Goal: Task Accomplishment & Management: Manage account settings

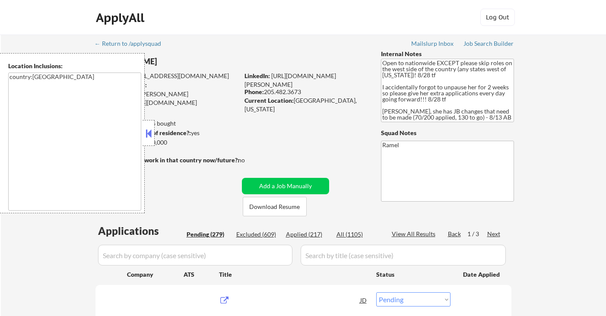
select select ""pending""
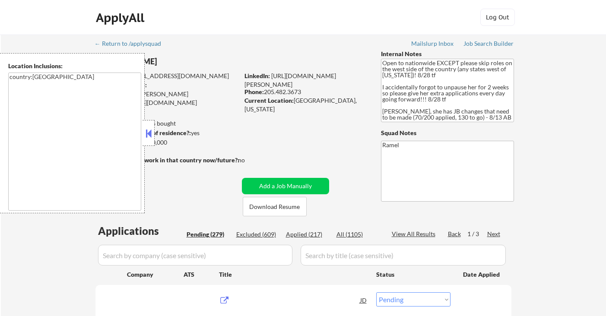
select select ""pending""
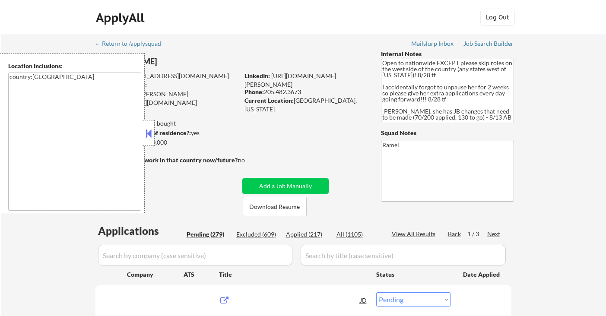
select select ""pending""
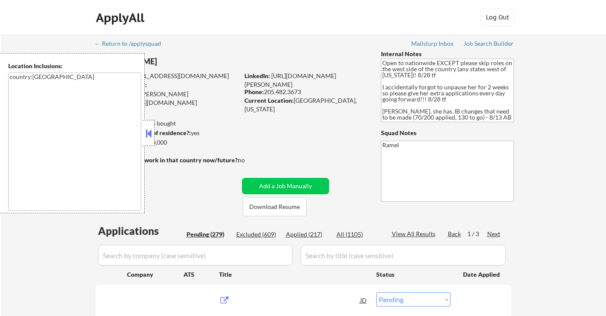
select select ""pending""
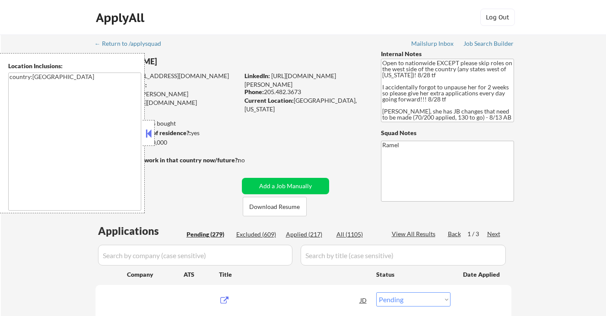
select select ""pending""
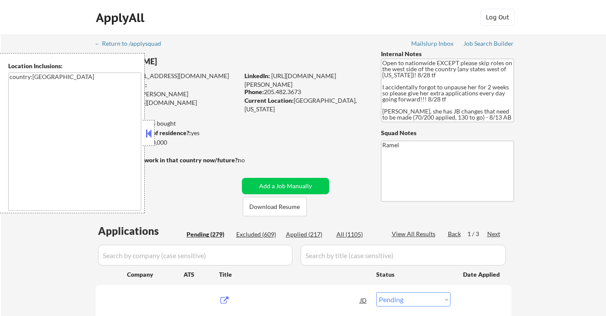
select select ""pending""
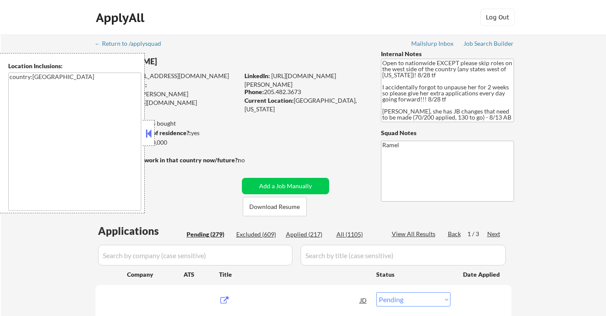
select select ""pending""
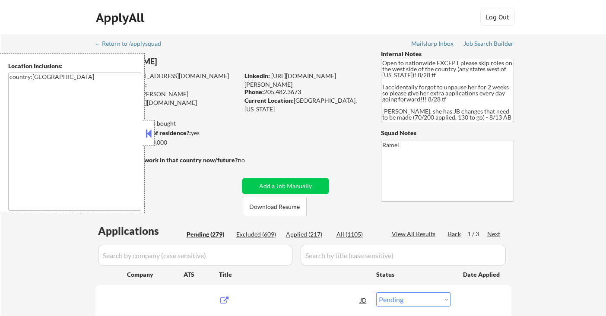
select select ""pending""
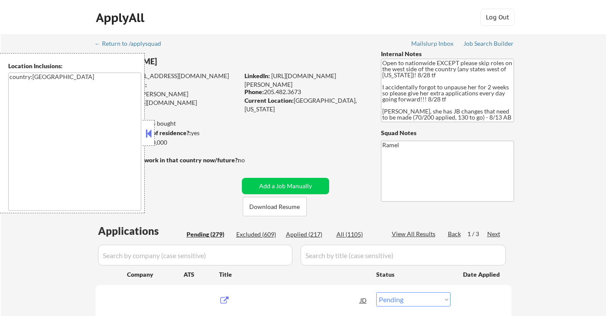
select select ""pending""
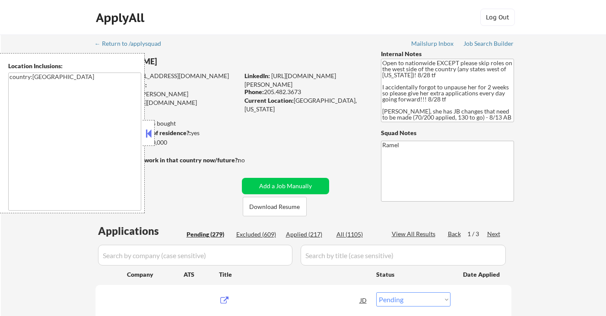
select select ""pending""
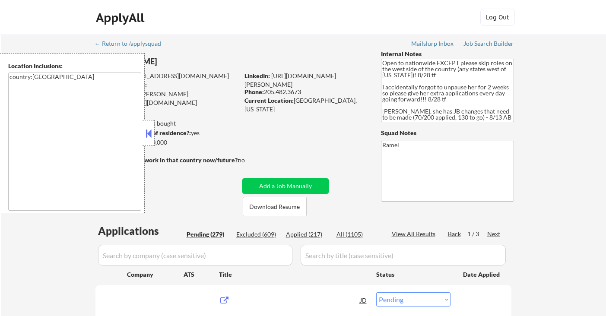
select select ""pending""
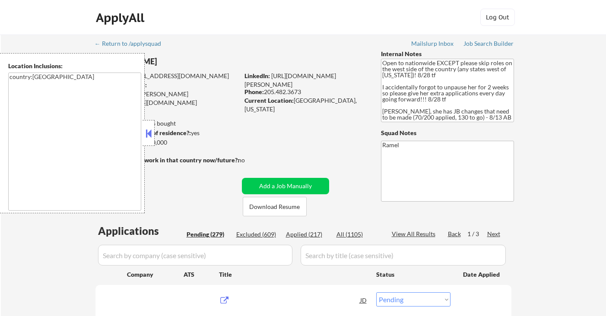
select select ""pending""
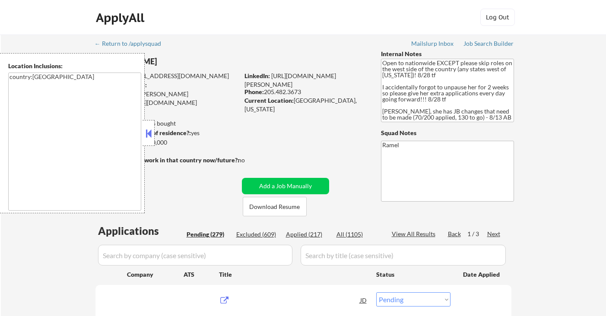
select select ""pending""
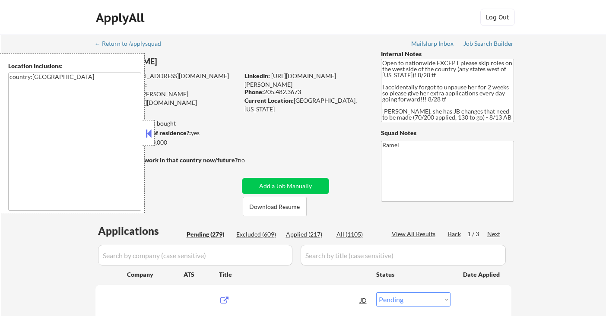
select select ""pending""
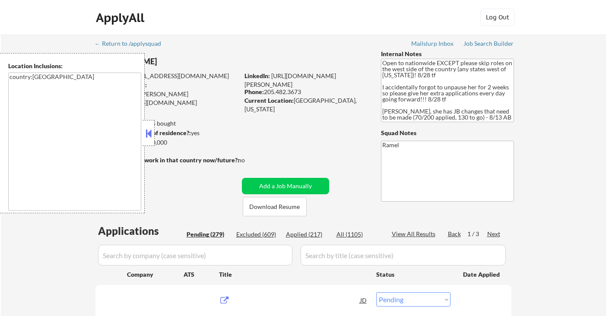
select select ""pending""
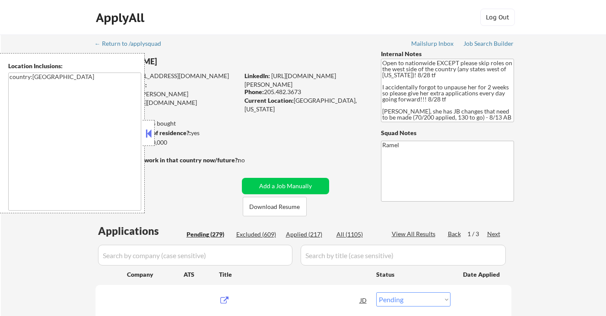
select select ""pending""
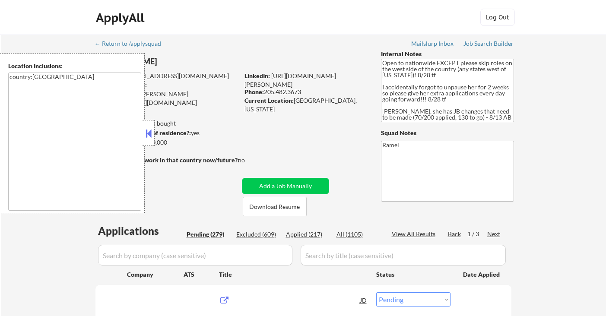
select select ""pending""
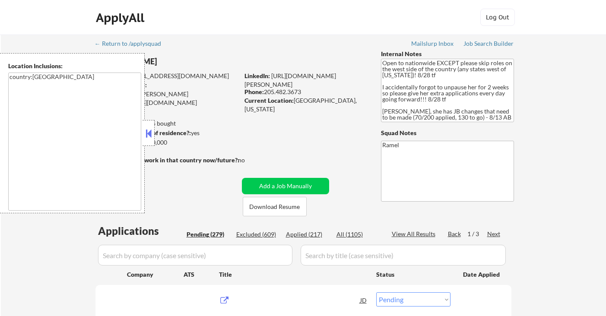
select select ""pending""
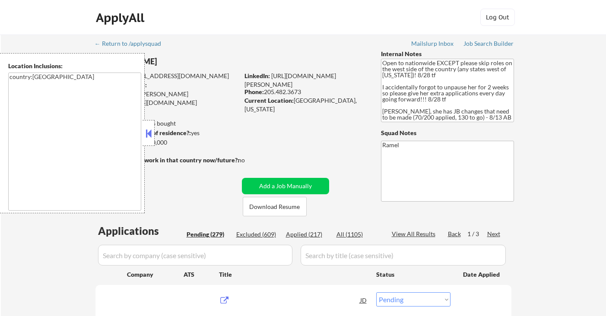
select select ""pending""
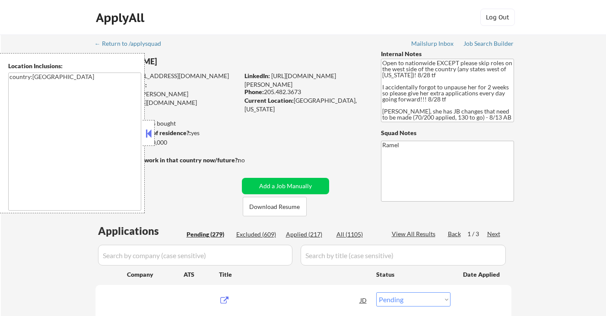
select select ""pending""
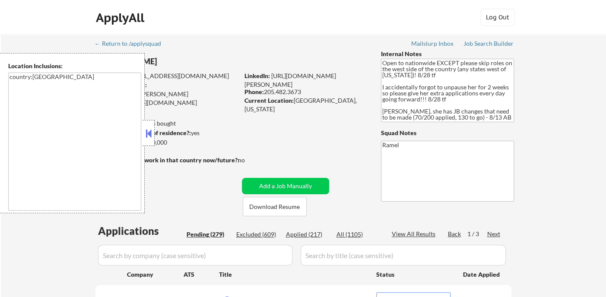
click at [145, 127] on button at bounding box center [149, 133] width 10 height 13
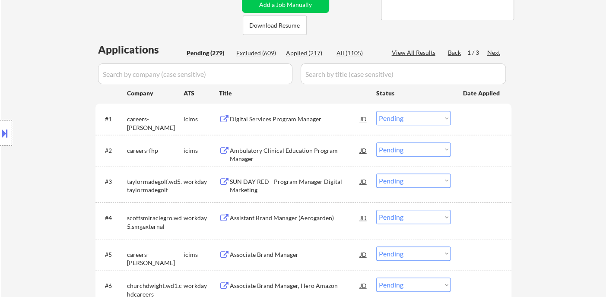
scroll to position [176, 0]
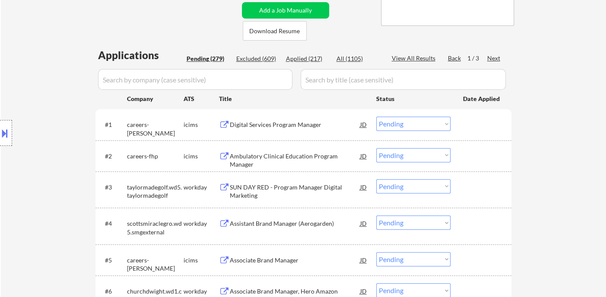
click at [493, 58] on div "Next" at bounding box center [494, 58] width 14 height 9
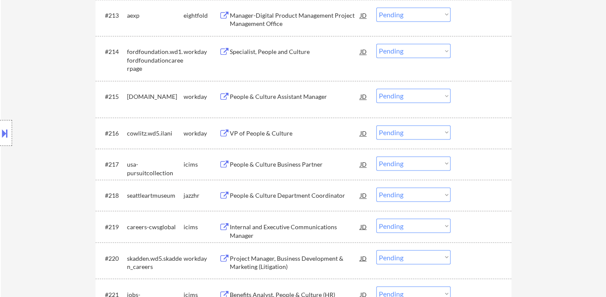
scroll to position [704, 0]
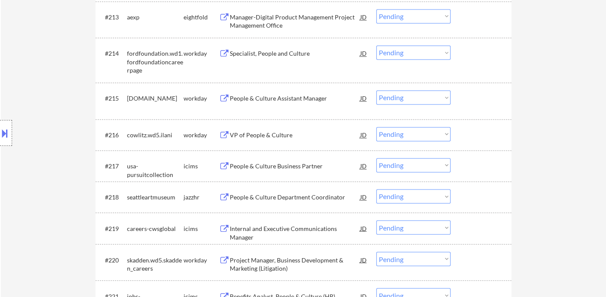
click at [263, 94] on div "People & Culture Assistant Manager" at bounding box center [295, 98] width 130 height 9
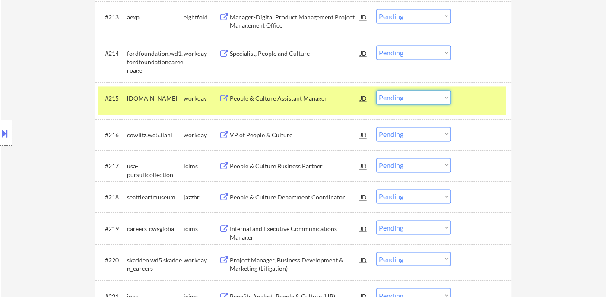
click at [406, 99] on select "Choose an option... Pending Applied Excluded (Questions) Excluded (Expired) Exc…" at bounding box center [413, 97] width 74 height 14
click at [376, 90] on select "Choose an option... Pending Applied Excluded (Questions) Excluded (Expired) Exc…" at bounding box center [413, 97] width 74 height 14
select select ""pending""
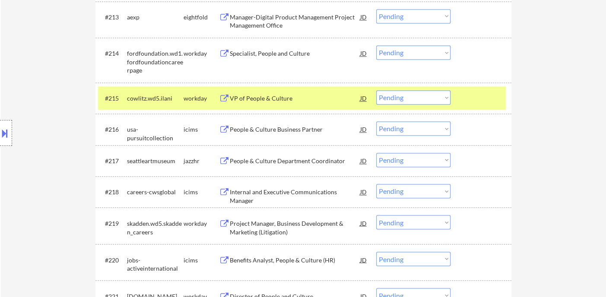
scroll to position [752, 0]
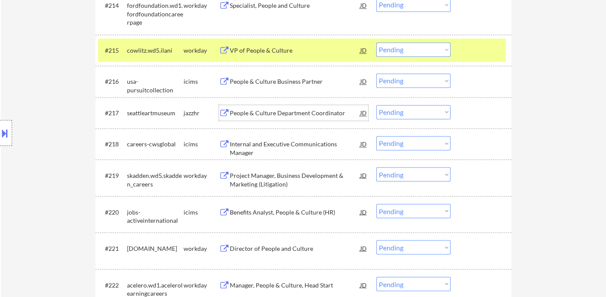
click at [280, 119] on div "People & Culture Department Coordinator" at bounding box center [295, 113] width 130 height 16
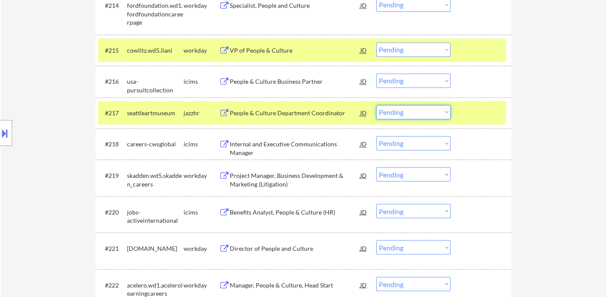
drag, startPoint x: 388, startPoint y: 112, endPoint x: 393, endPoint y: 117, distance: 7.1
click at [388, 112] on select "Choose an option... Pending Applied Excluded (Questions) Excluded (Expired) Exc…" at bounding box center [413, 112] width 74 height 14
click at [376, 105] on select "Choose an option... Pending Applied Excluded (Questions) Excluded (Expired) Exc…" at bounding box center [413, 112] width 74 height 14
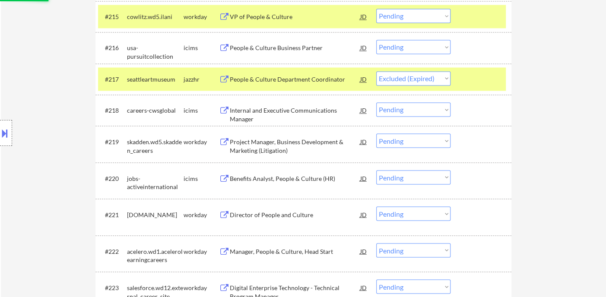
scroll to position [800, 0]
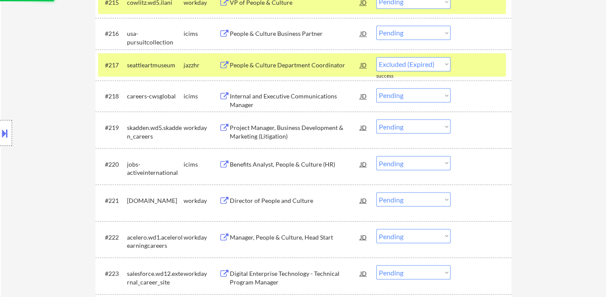
click at [289, 126] on div "Project Manager, Business Development & Marketing (Litigation)" at bounding box center [295, 131] width 130 height 17
select select ""pending""
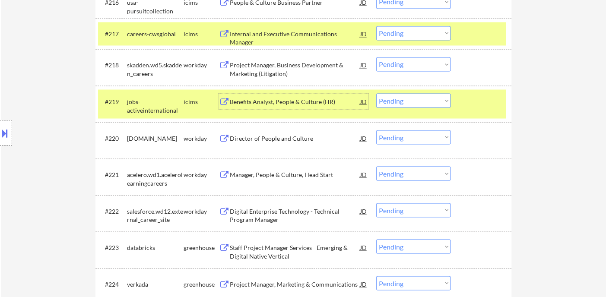
scroll to position [847, 0]
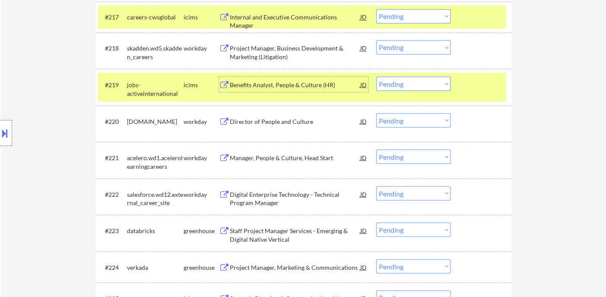
click at [246, 120] on div "Director of People and Culture" at bounding box center [295, 121] width 130 height 9
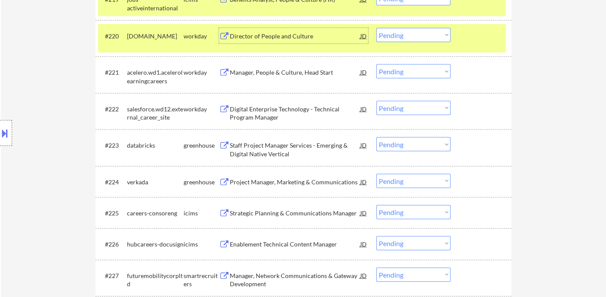
scroll to position [943, 0]
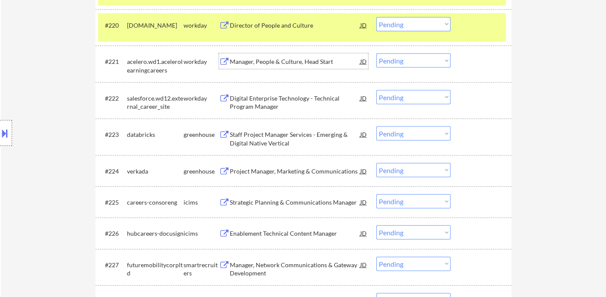
click at [259, 61] on div "Manager, People & Culture, Head Start" at bounding box center [295, 61] width 130 height 9
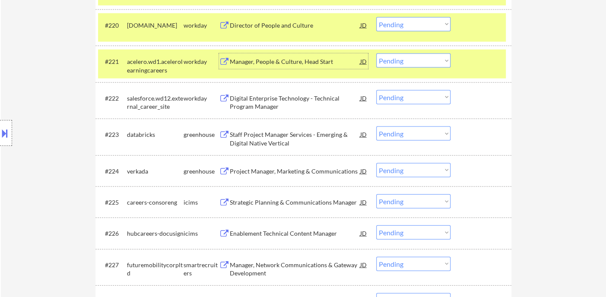
click at [397, 63] on select "Choose an option... Pending Applied Excluded (Questions) Excluded (Expired) Exc…" at bounding box center [413, 61] width 74 height 14
click at [376, 54] on select "Choose an option... Pending Applied Excluded (Questions) Excluded (Expired) Exc…" at bounding box center [413, 61] width 74 height 14
select select ""pending""
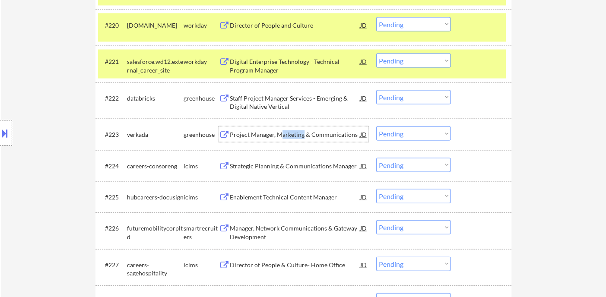
drag, startPoint x: 279, startPoint y: 142, endPoint x: 303, endPoint y: 138, distance: 24.9
click at [303, 138] on div "Project Manager, Marketing & Communications" at bounding box center [295, 134] width 130 height 9
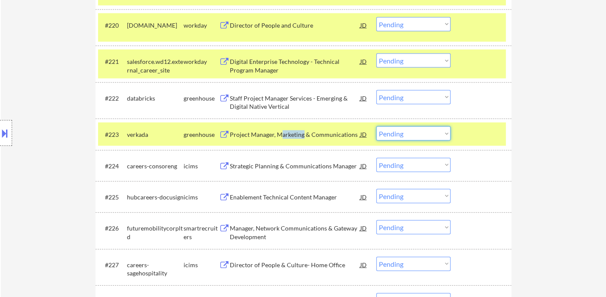
drag, startPoint x: 397, startPoint y: 135, endPoint x: 401, endPoint y: 139, distance: 5.5
click at [397, 135] on select "Choose an option... Pending Applied Excluded (Questions) Excluded (Expired) Exc…" at bounding box center [413, 134] width 74 height 14
click at [376, 127] on select "Choose an option... Pending Applied Excluded (Questions) Excluded (Expired) Exc…" at bounding box center [413, 134] width 74 height 14
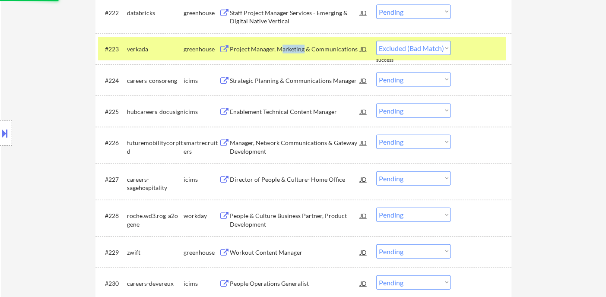
scroll to position [1040, 0]
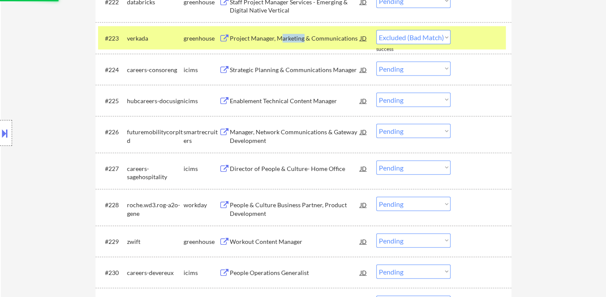
click at [272, 138] on div "Manager, Network Communications & Gateway Development" at bounding box center [295, 136] width 130 height 17
select select ""pending""
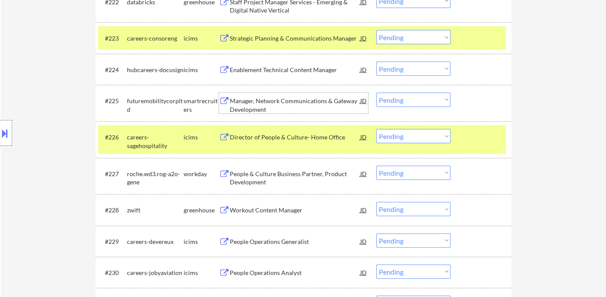
click at [256, 102] on div "Manager, Network Communications & Gateway Development" at bounding box center [295, 105] width 130 height 17
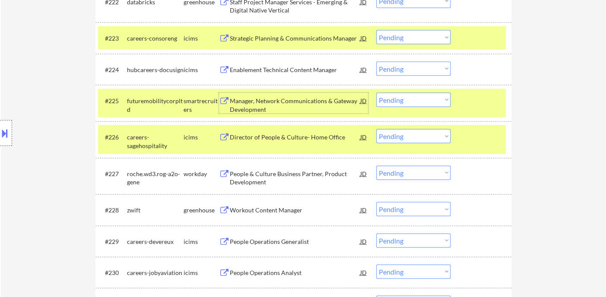
click at [432, 108] on div "#225 futuremobilitycorpltd smartrecruiters Manager, Network Communications & Ga…" at bounding box center [302, 103] width 408 height 29
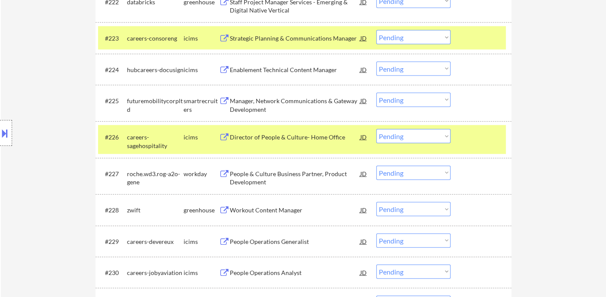
click at [422, 99] on select "Choose an option... Pending Applied Excluded (Questions) Excluded (Expired) Exc…" at bounding box center [413, 100] width 74 height 14
click at [376, 93] on select "Choose an option... Pending Applied Excluded (Questions) Excluded (Expired) Exc…" at bounding box center [413, 100] width 74 height 14
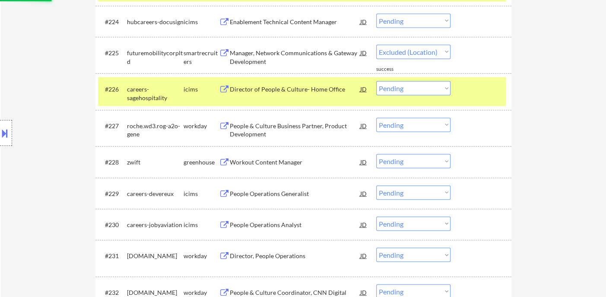
click at [326, 133] on div "People & Culture Business Partner, Product Development" at bounding box center [295, 130] width 130 height 17
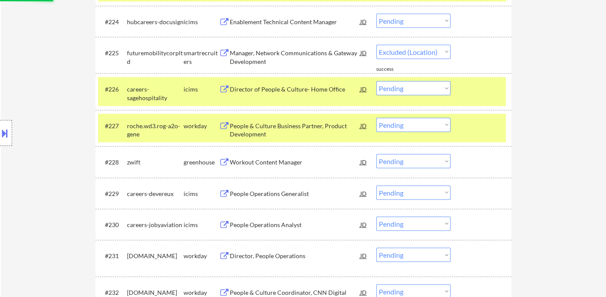
select select ""pending""
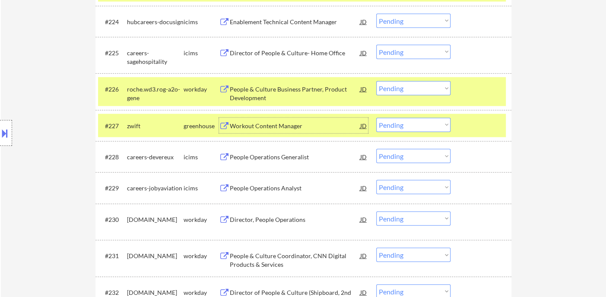
click at [289, 131] on div "Workout Content Manager" at bounding box center [295, 126] width 130 height 16
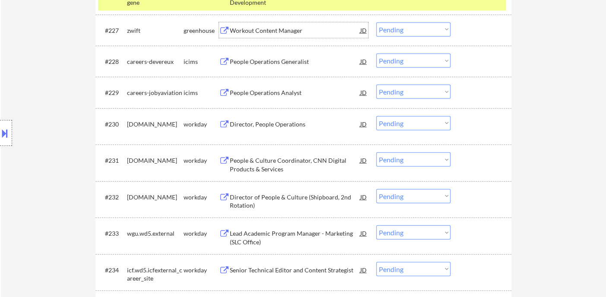
scroll to position [1184, 0]
click at [252, 124] on div "Director, People Operations" at bounding box center [295, 124] width 130 height 9
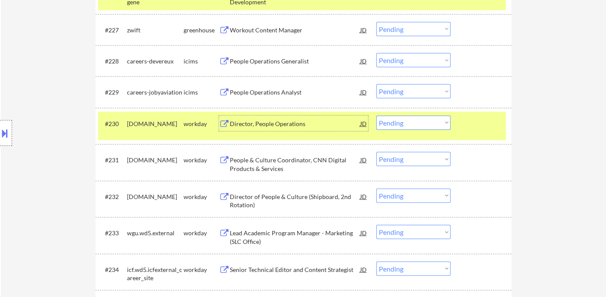
click at [414, 127] on select "Choose an option... Pending Applied Excluded (Questions) Excluded (Expired) Exc…" at bounding box center [413, 123] width 74 height 14
click at [376, 116] on select "Choose an option... Pending Applied Excluded (Questions) Excluded (Expired) Exc…" at bounding box center [413, 123] width 74 height 14
click at [288, 158] on div "People & Culture Coordinator, CNN Digital Products & Services" at bounding box center [295, 164] width 130 height 17
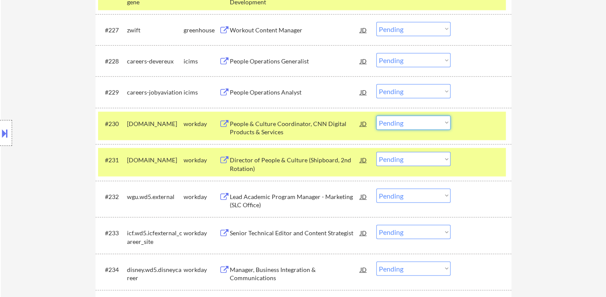
drag, startPoint x: 398, startPoint y: 127, endPoint x: 403, endPoint y: 129, distance: 4.5
click at [398, 127] on select "Choose an option... Pending Applied Excluded (Questions) Excluded (Expired) Exc…" at bounding box center [413, 123] width 74 height 14
click at [376, 116] on select "Choose an option... Pending Applied Excluded (Questions) Excluded (Expired) Exc…" at bounding box center [413, 123] width 74 height 14
click at [291, 168] on div "Director of People & Culture (Shipboard, 2nd Rotation)" at bounding box center [295, 164] width 130 height 17
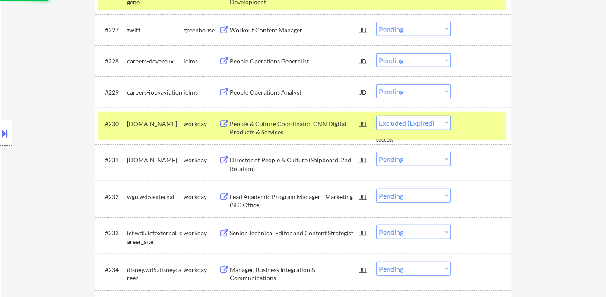
select select ""pending""
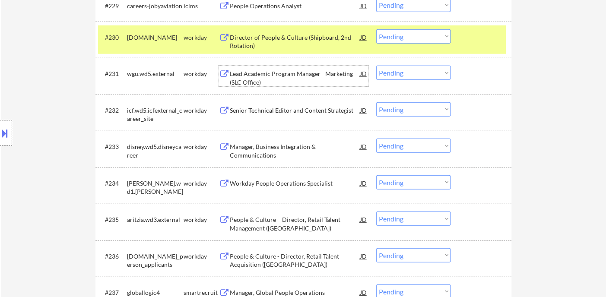
scroll to position [1279, 0]
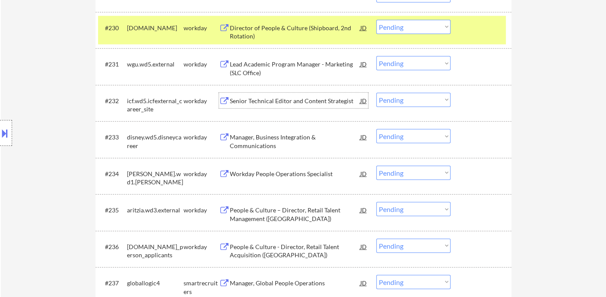
click at [262, 103] on div "Senior Technical Editor and Content Strategist" at bounding box center [295, 101] width 130 height 9
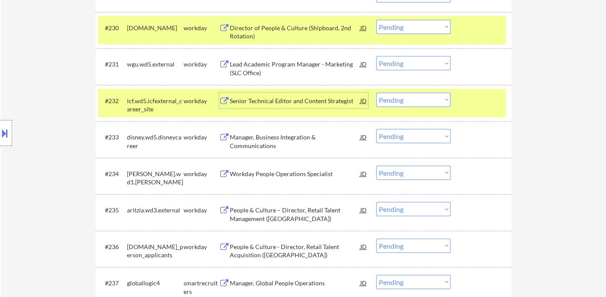
click at [394, 98] on select "Choose an option... Pending Applied Excluded (Questions) Excluded (Expired) Exc…" at bounding box center [413, 100] width 74 height 14
click at [376, 93] on select "Choose an option... Pending Applied Excluded (Questions) Excluded (Expired) Exc…" at bounding box center [413, 100] width 74 height 14
click at [280, 139] on div "Manager, Business Integration & Communications" at bounding box center [295, 141] width 130 height 17
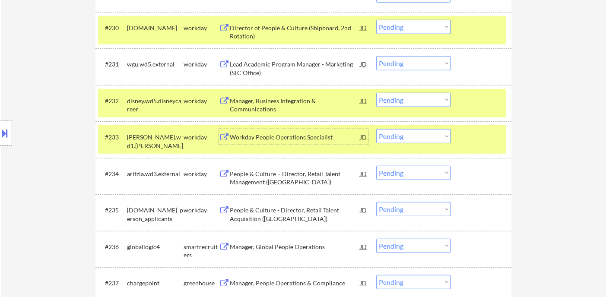
click at [3, 135] on button at bounding box center [5, 133] width 10 height 14
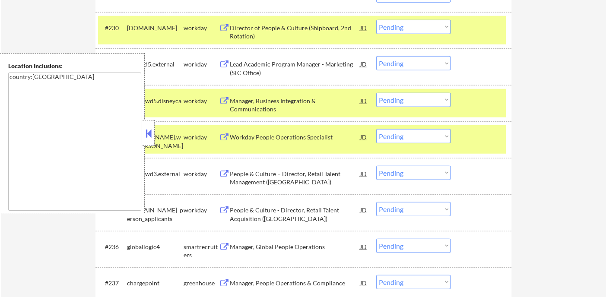
click at [146, 137] on button at bounding box center [149, 133] width 10 height 13
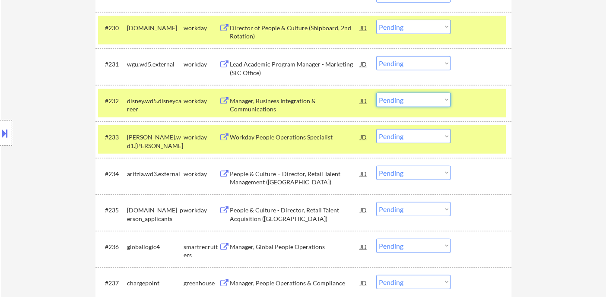
drag, startPoint x: 391, startPoint y: 102, endPoint x: 393, endPoint y: 106, distance: 4.7
click at [392, 101] on select "Choose an option... Pending Applied Excluded (Questions) Excluded (Expired) Exc…" at bounding box center [413, 100] width 74 height 14
click at [376, 93] on select "Choose an option... Pending Applied Excluded (Questions) Excluded (Expired) Exc…" at bounding box center [413, 100] width 74 height 14
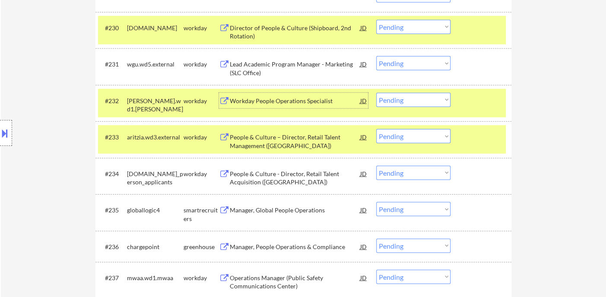
click at [265, 106] on div "Workday People Operations Specialist" at bounding box center [295, 101] width 130 height 16
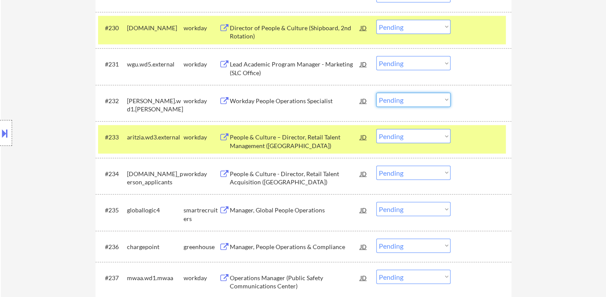
drag, startPoint x: 407, startPoint y: 101, endPoint x: 408, endPoint y: 106, distance: 5.3
click at [407, 101] on select "Choose an option... Pending Applied Excluded (Questions) Excluded (Expired) Exc…" at bounding box center [413, 100] width 74 height 14
click at [376, 93] on select "Choose an option... Pending Applied Excluded (Questions) Excluded (Expired) Exc…" at bounding box center [413, 100] width 74 height 14
click at [289, 143] on div "People & Culture – Director, Retail Talent Management (Manhattan Region)" at bounding box center [295, 141] width 130 height 17
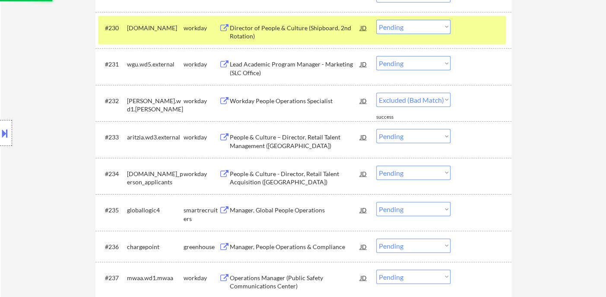
select select ""pending""
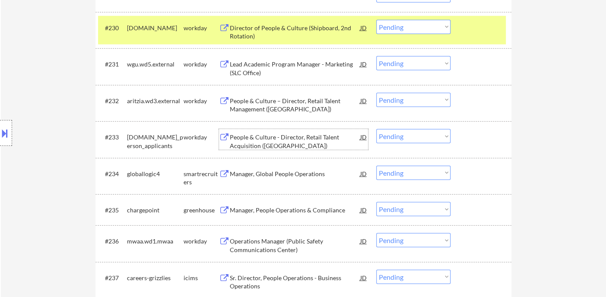
scroll to position [1327, 0]
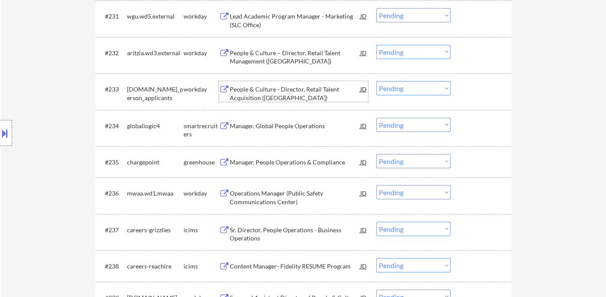
click at [276, 133] on div "#234 globallogic4 smartrecruiters Manager, Global People Operations JD Choose a…" at bounding box center [302, 128] width 408 height 29
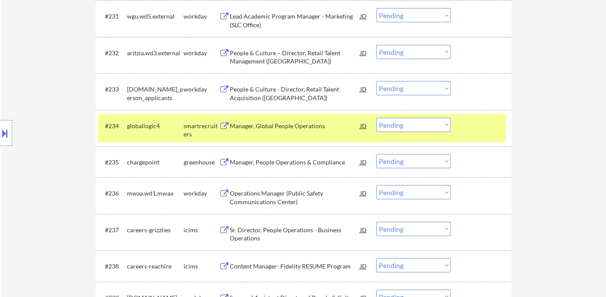
click at [279, 126] on div "Manager, Global People Operations" at bounding box center [295, 126] width 130 height 9
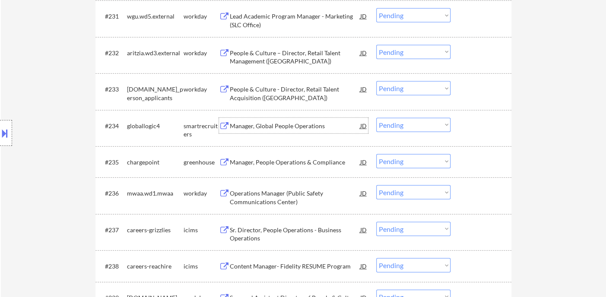
scroll to position [1424, 0]
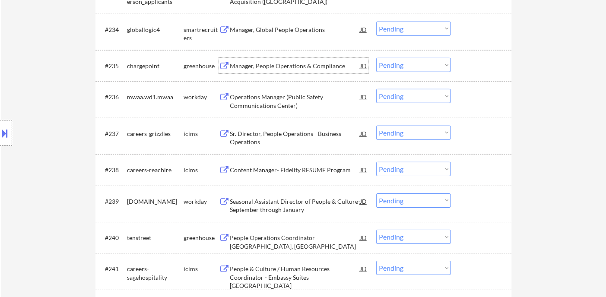
click at [279, 67] on div "Manager, People Operations & Compliance" at bounding box center [295, 66] width 130 height 9
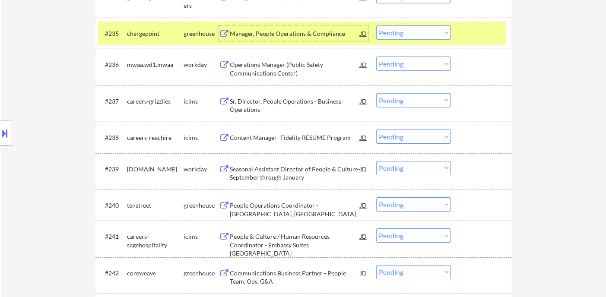
scroll to position [1472, 0]
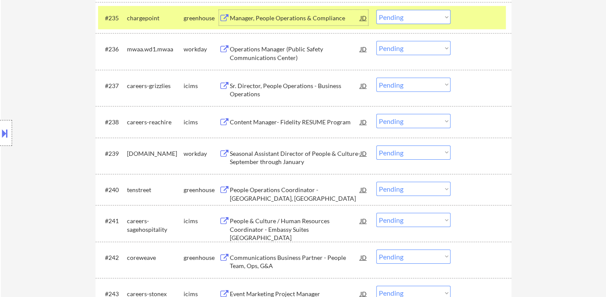
click at [282, 52] on div "Operations Manager (Public Safety Communications Center)" at bounding box center [295, 53] width 130 height 17
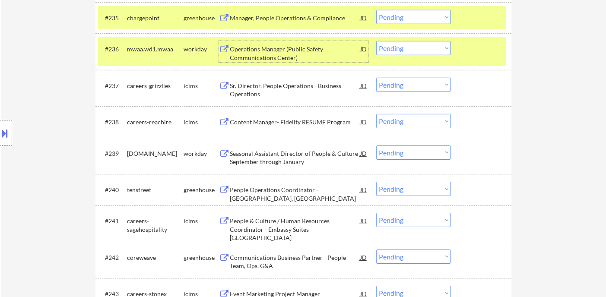
click at [410, 42] on select "Choose an option... Pending Applied Excluded (Questions) Excluded (Expired) Exc…" at bounding box center [413, 48] width 74 height 14
click at [376, 41] on select "Choose an option... Pending Applied Excluded (Questions) Excluded (Expired) Exc…" at bounding box center [413, 48] width 74 height 14
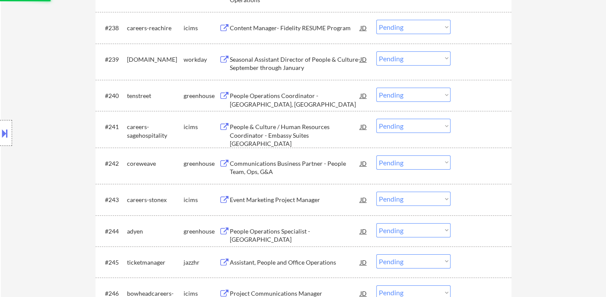
scroll to position [1568, 0]
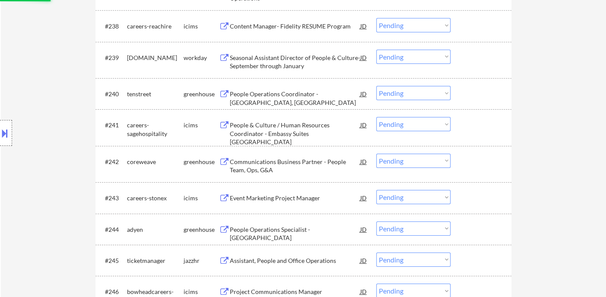
select select ""pending""
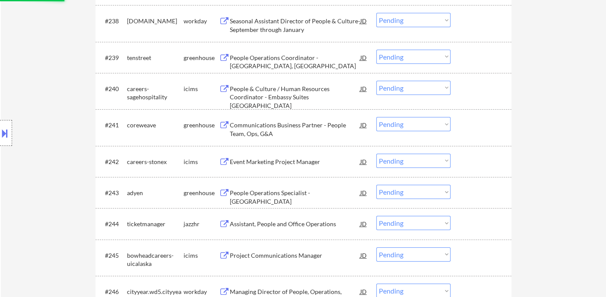
click at [293, 58] on div "People Operations Coordinator - Tulsa, OK" at bounding box center [295, 62] width 130 height 17
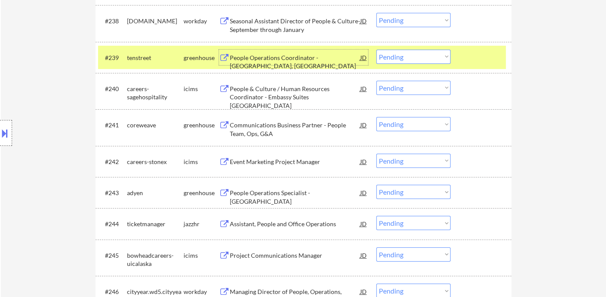
scroll to position [1616, 0]
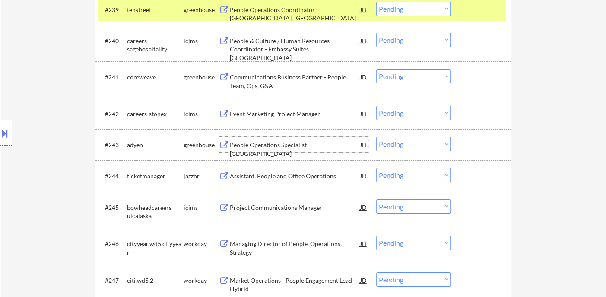
click at [310, 145] on div "People Operations Specialist - North America" at bounding box center [295, 149] width 130 height 17
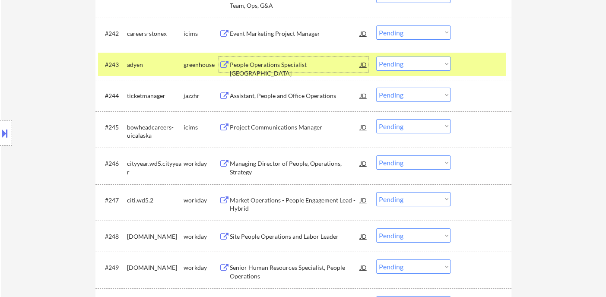
scroll to position [1711, 0]
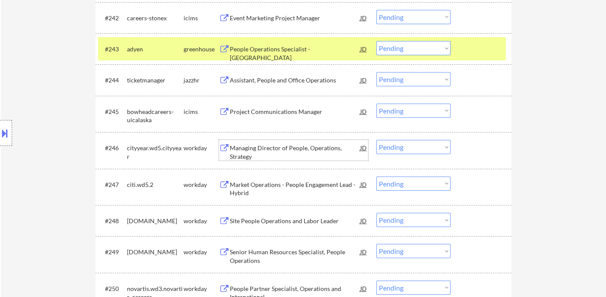
click at [286, 151] on div "Managing Director of People, Operations, Strategy" at bounding box center [295, 152] width 130 height 17
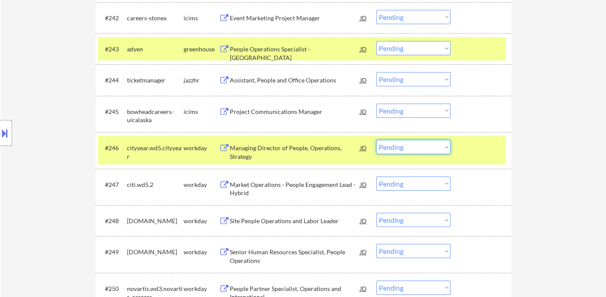
click at [428, 143] on select "Choose an option... Pending Applied Excluded (Questions) Excluded (Expired) Exc…" at bounding box center [413, 147] width 74 height 14
click at [376, 140] on select "Choose an option... Pending Applied Excluded (Questions) Excluded (Expired) Exc…" at bounding box center [413, 147] width 74 height 14
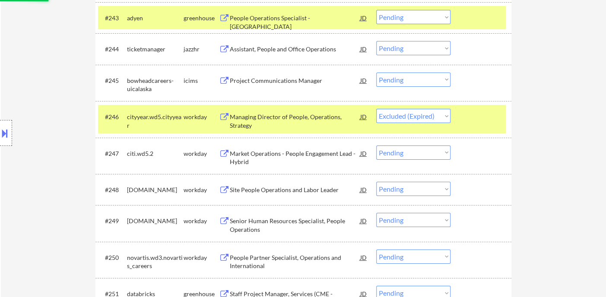
scroll to position [1759, 0]
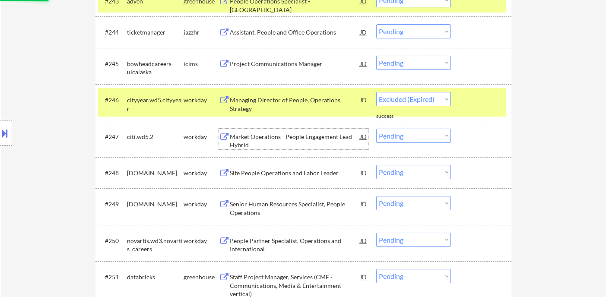
click at [301, 140] on div "Market Operations - People Engagement Lead - Hybrid" at bounding box center [295, 141] width 130 height 17
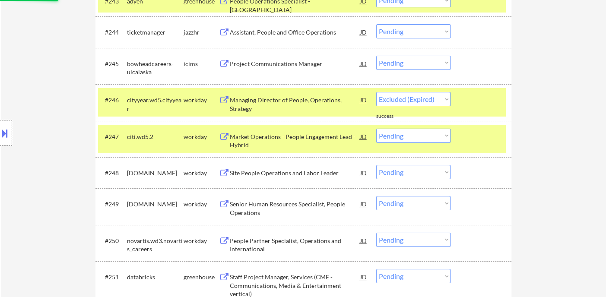
select select ""pending""
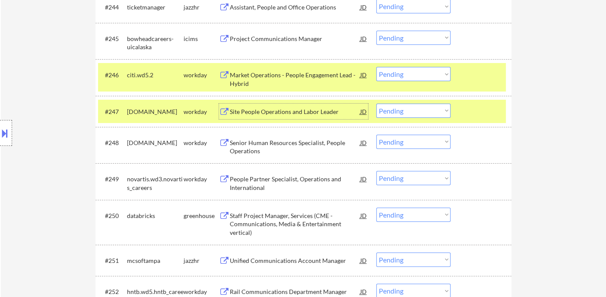
scroll to position [1807, 0]
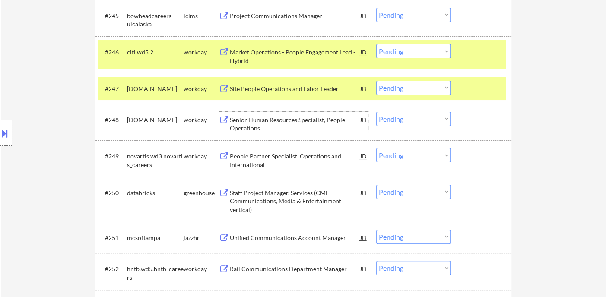
click at [282, 121] on div "Senior Human Resources Specialist, People Operations" at bounding box center [295, 124] width 130 height 17
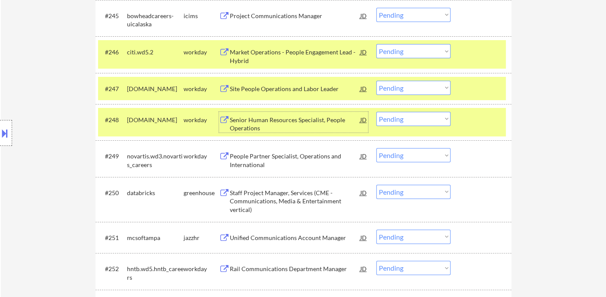
drag, startPoint x: 403, startPoint y: 117, endPoint x: 404, endPoint y: 123, distance: 6.7
click at [403, 117] on select "Choose an option... Pending Applied Excluded (Questions) Excluded (Expired) Exc…" at bounding box center [413, 119] width 74 height 14
click at [376, 112] on select "Choose an option... Pending Applied Excluded (Questions) Excluded (Expired) Exc…" at bounding box center [413, 119] width 74 height 14
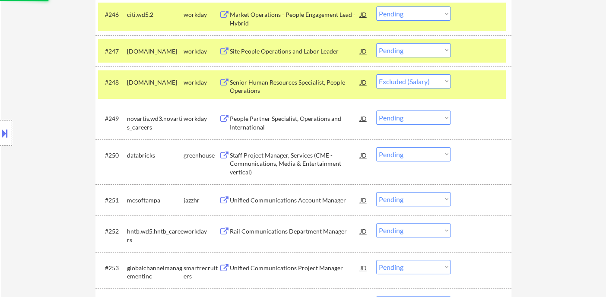
scroll to position [1904, 0]
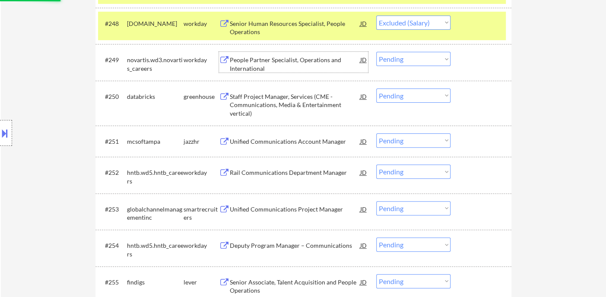
click at [275, 65] on div "People Partner Specialist, Operations and International" at bounding box center [295, 64] width 130 height 17
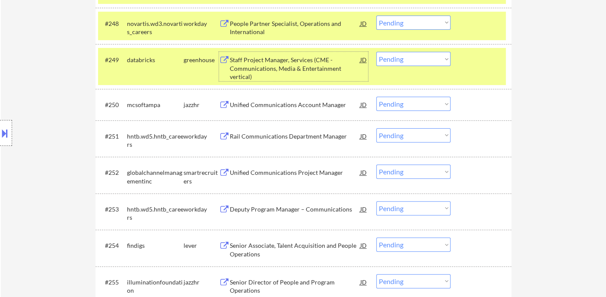
click at [400, 23] on select "Choose an option... Pending Applied Excluded (Questions) Excluded (Expired) Exc…" at bounding box center [413, 23] width 74 height 14
click at [376, 16] on select "Choose an option... Pending Applied Excluded (Questions) Excluded (Expired) Exc…" at bounding box center [413, 23] width 74 height 14
select select ""pending""
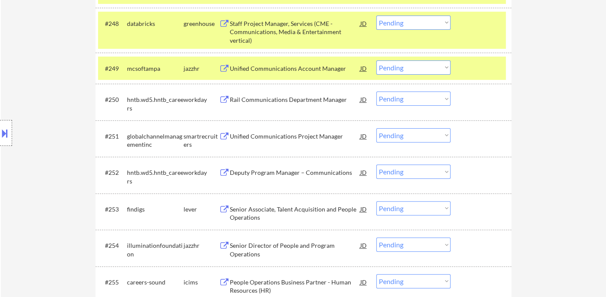
click at [261, 101] on div "Rail Communications Department Manager" at bounding box center [295, 99] width 130 height 9
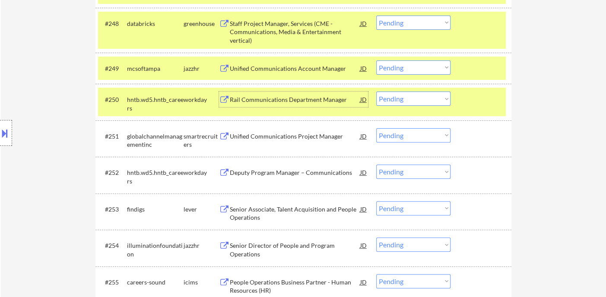
click at [410, 103] on select "Choose an option... Pending Applied Excluded (Questions) Excluded (Expired) Exc…" at bounding box center [413, 99] width 74 height 14
click at [376, 92] on select "Choose an option... Pending Applied Excluded (Questions) Excluded (Expired) Exc…" at bounding box center [413, 99] width 74 height 14
click at [310, 140] on div "Unified Communications Project Manager" at bounding box center [295, 136] width 130 height 9
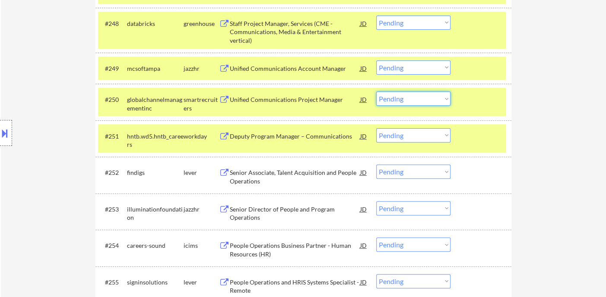
drag, startPoint x: 406, startPoint y: 97, endPoint x: 411, endPoint y: 104, distance: 8.6
click at [406, 97] on select "Choose an option... Pending Applied Excluded (Questions) Excluded (Expired) Exc…" at bounding box center [413, 99] width 74 height 14
click at [376, 92] on select "Choose an option... Pending Applied Excluded (Questions) Excluded (Expired) Exc…" at bounding box center [413, 99] width 74 height 14
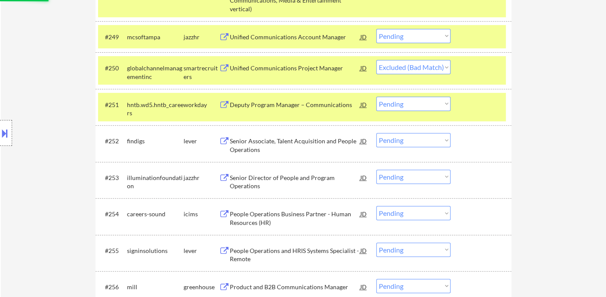
scroll to position [1952, 0]
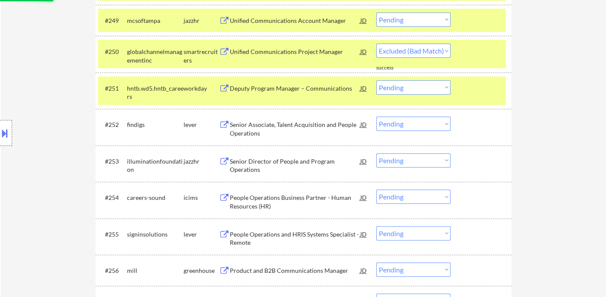
click at [302, 127] on div "Senior Associate, Talent Acquisition and People Operations" at bounding box center [295, 129] width 130 height 17
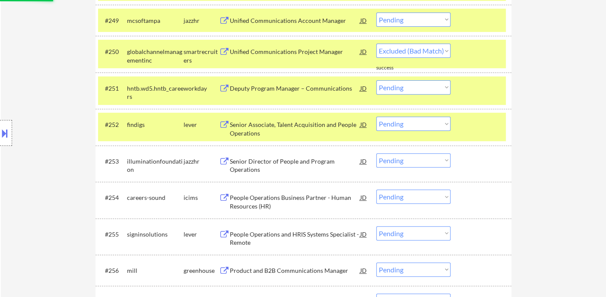
select select ""pending""
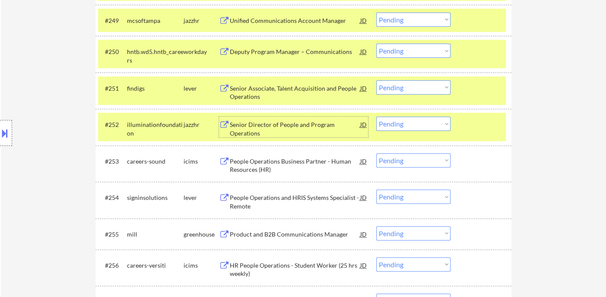
click at [408, 89] on select "Choose an option... Pending Applied Excluded (Questions) Excluded (Expired) Exc…" at bounding box center [413, 87] width 74 height 14
click at [376, 80] on select "Choose an option... Pending Applied Excluded (Questions) Excluded (Expired) Exc…" at bounding box center [413, 87] width 74 height 14
click at [279, 130] on div "Senior Director of People and Program Operations" at bounding box center [295, 129] width 130 height 17
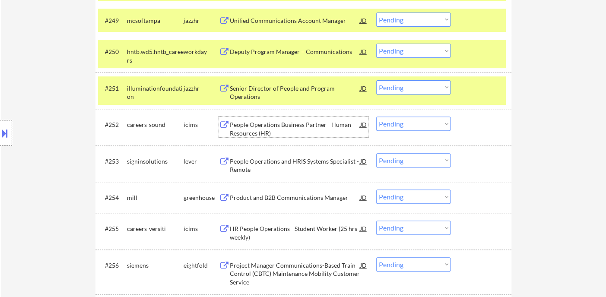
click at [265, 93] on div "Senior Director of People and Program Operations" at bounding box center [295, 92] width 130 height 17
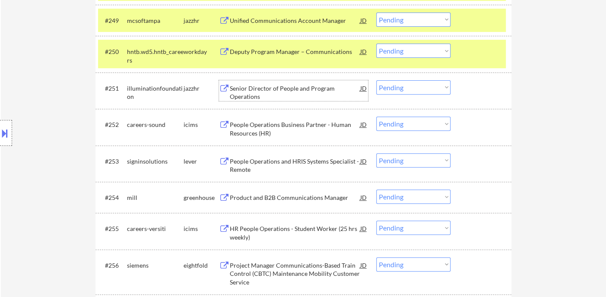
click at [397, 90] on select "Choose an option... Pending Applied Excluded (Questions) Excluded (Expired) Exc…" at bounding box center [413, 87] width 74 height 14
click at [376, 80] on select "Choose an option... Pending Applied Excluded (Questions) Excluded (Expired) Exc…" at bounding box center [413, 87] width 74 height 14
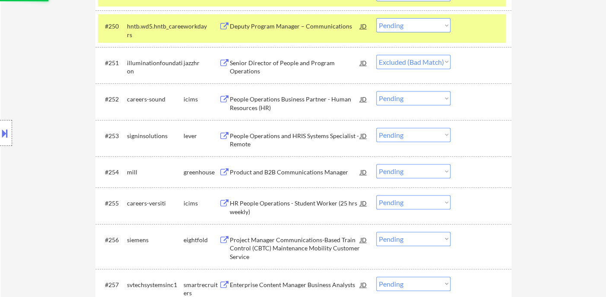
scroll to position [2000, 0]
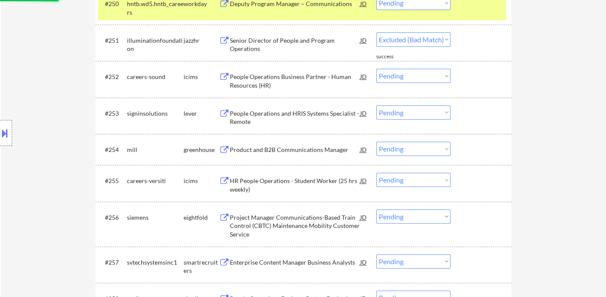
click at [291, 113] on div "People Operations and HRIS Systems Specialist - Remote" at bounding box center [295, 117] width 130 height 17
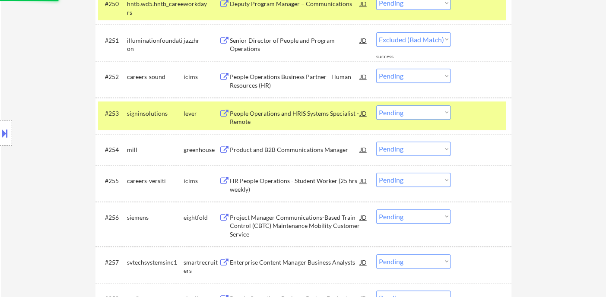
select select ""pending""
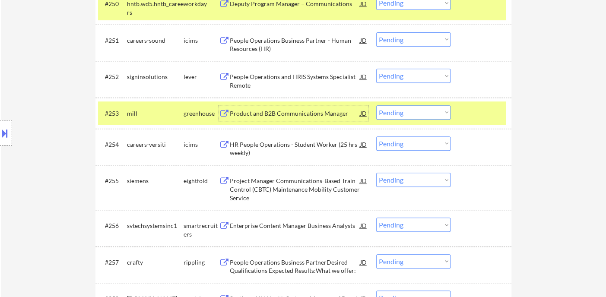
click at [390, 114] on select "Choose an option... Pending Applied Excluded (Questions) Excluded (Expired) Exc…" at bounding box center [413, 112] width 74 height 14
click at [397, 75] on select "Choose an option... Pending Applied Excluded (Questions) Excluded (Expired) Exc…" at bounding box center [413, 76] width 74 height 14
click at [376, 69] on select "Choose an option... Pending Applied Excluded (Questions) Excluded (Expired) Exc…" at bounding box center [413, 76] width 74 height 14
click at [295, 114] on div "Product and B2B Communications Manager" at bounding box center [295, 113] width 130 height 9
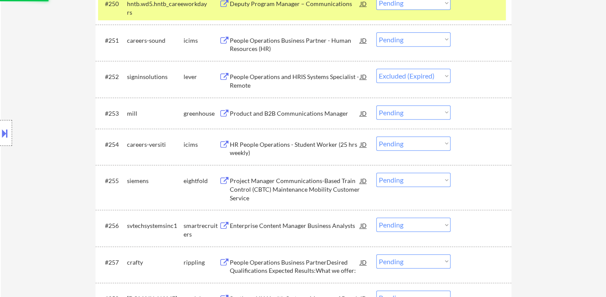
select select ""pending""
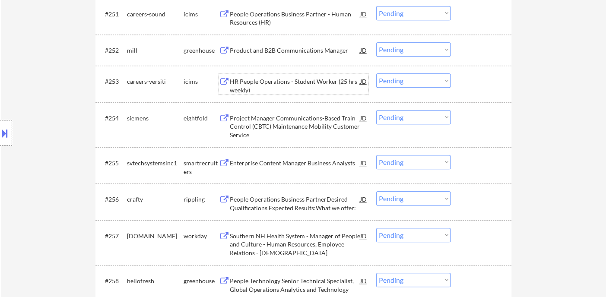
scroll to position [2047, 0]
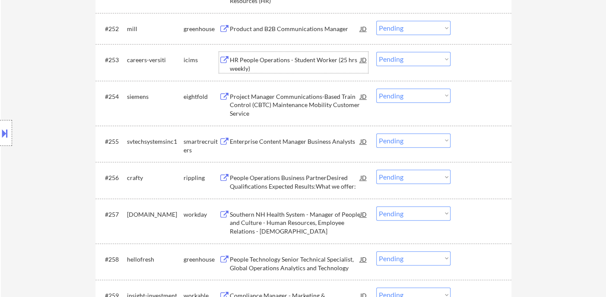
click at [274, 146] on div "Enterprise Content Manager Business Analysts" at bounding box center [295, 141] width 130 height 16
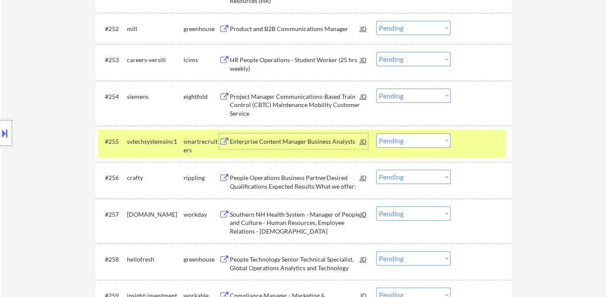
scroll to position [2095, 0]
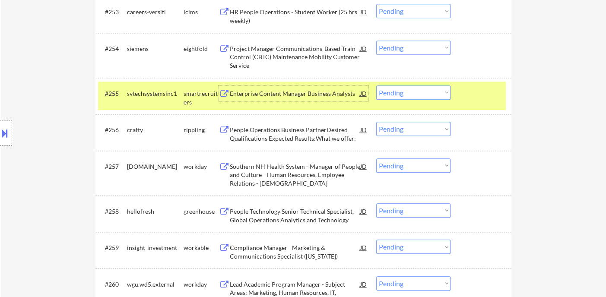
click at [317, 138] on div "People Operations Business PartnerDesired Qualifications Expected Results:What …" at bounding box center [295, 134] width 130 height 17
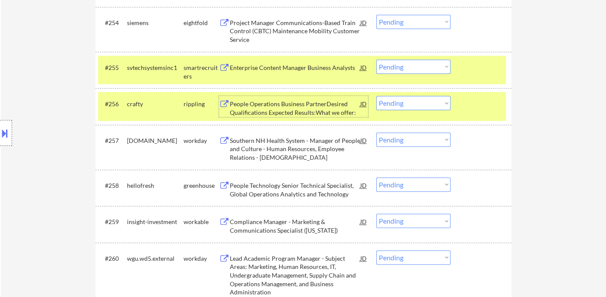
scroll to position [2143, 0]
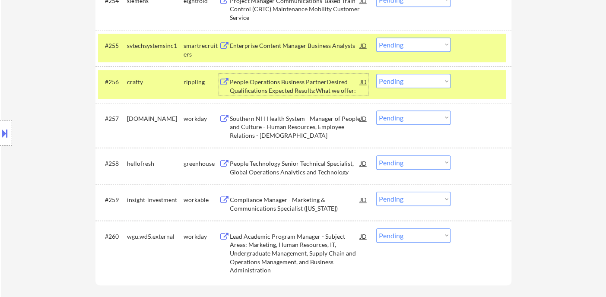
click at [282, 131] on div "Southern NH Health System - Manager of People and Culture - Human Resources, Em…" at bounding box center [295, 126] width 130 height 25
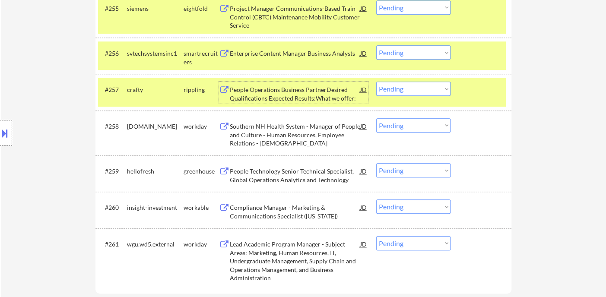
scroll to position [2191, 0]
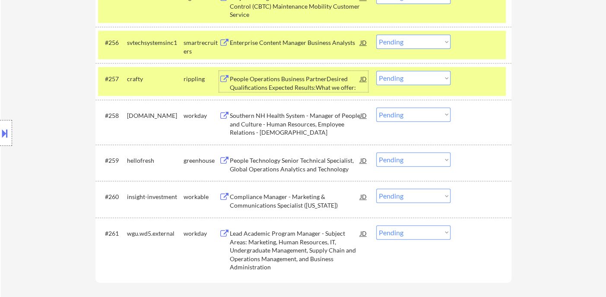
drag, startPoint x: 403, startPoint y: 116, endPoint x: 406, endPoint y: 120, distance: 5.0
click at [403, 116] on select "Choose an option... Pending Applied Excluded (Questions) Excluded (Expired) Exc…" at bounding box center [413, 115] width 74 height 14
click at [376, 108] on select "Choose an option... Pending Applied Excluded (Questions) Excluded (Expired) Exc…" at bounding box center [413, 115] width 74 height 14
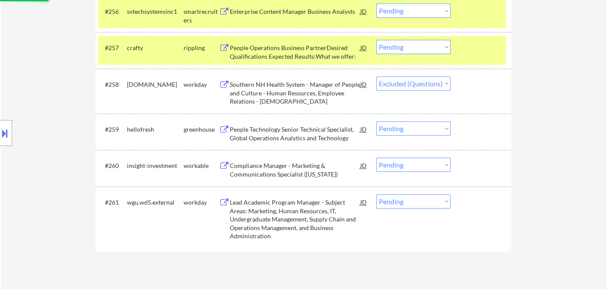
scroll to position [2239, 0]
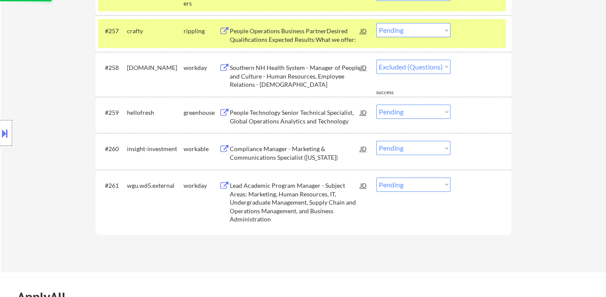
click at [301, 117] on div "People Technology Senior Technical Specialist, Global Operations Analytics and …" at bounding box center [295, 116] width 130 height 17
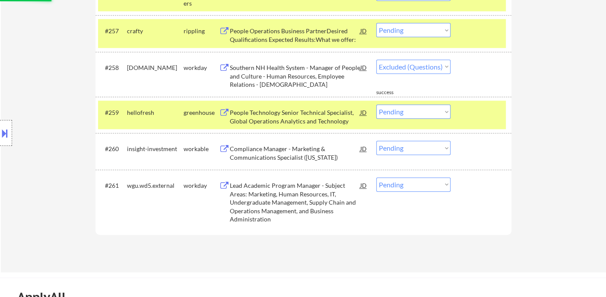
select select ""pending""
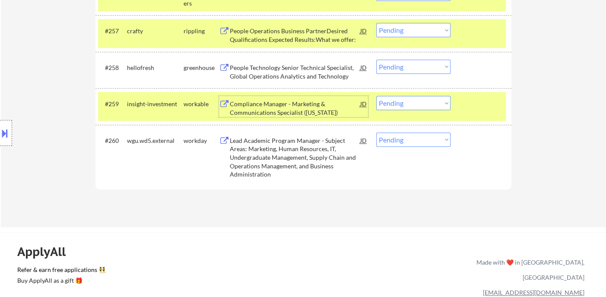
click at [399, 102] on select "Choose an option... Pending Applied Excluded (Questions) Excluded (Expired) Exc…" at bounding box center [413, 103] width 74 height 14
click at [376, 96] on select "Choose an option... Pending Applied Excluded (Questions) Excluded (Expired) Exc…" at bounding box center [413, 103] width 74 height 14
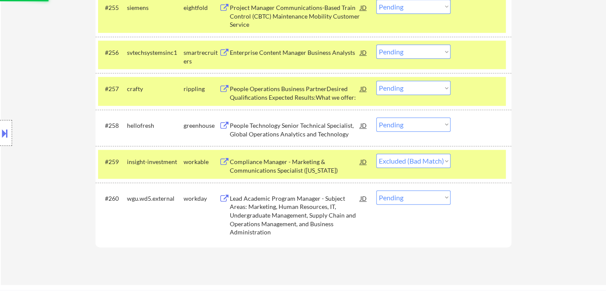
scroll to position [2143, 0]
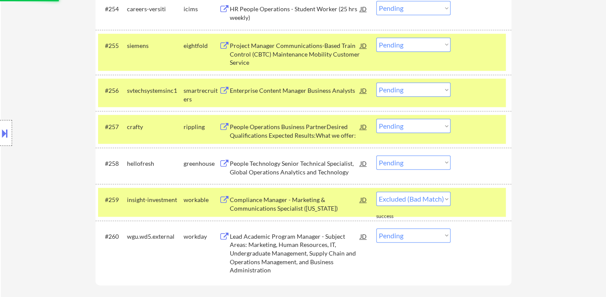
select select ""pending""
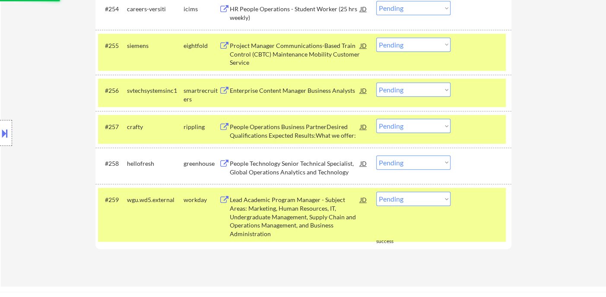
click at [278, 89] on div "Enterprise Content Manager Business Analysts" at bounding box center [295, 90] width 130 height 9
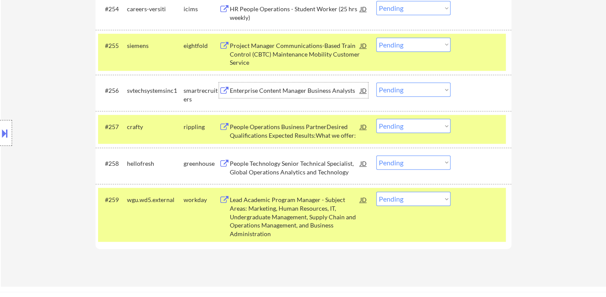
click at [395, 92] on select "Choose an option... Pending Applied Excluded (Questions) Excluded (Expired) Exc…" at bounding box center [413, 90] width 74 height 14
click at [376, 83] on select "Choose an option... Pending Applied Excluded (Questions) Excluded (Expired) Exc…" at bounding box center [413, 90] width 74 height 14
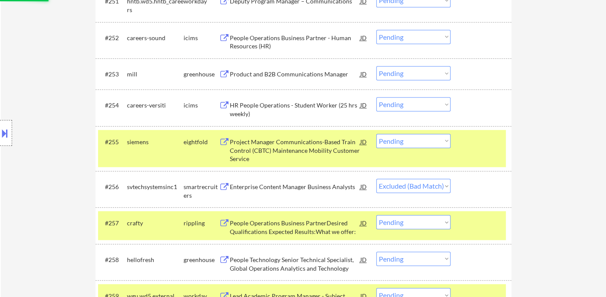
scroll to position [2000, 0]
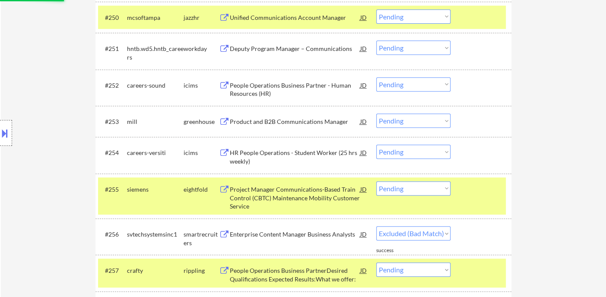
select select ""pending""
click at [298, 124] on div "Product and B2B Communications Manager" at bounding box center [295, 121] width 130 height 9
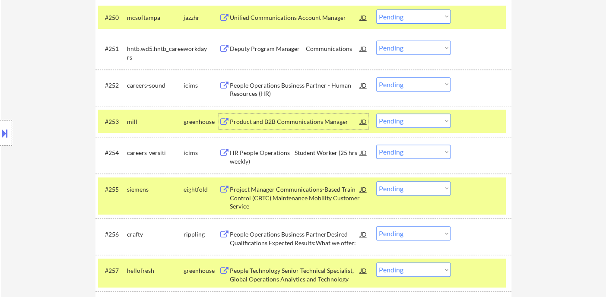
click at [420, 125] on select "Choose an option... Pending Applied Excluded (Questions) Excluded (Expired) Exc…" at bounding box center [413, 121] width 74 height 14
click at [376, 114] on select "Choose an option... Pending Applied Excluded (Questions) Excluded (Expired) Exc…" at bounding box center [413, 121] width 74 height 14
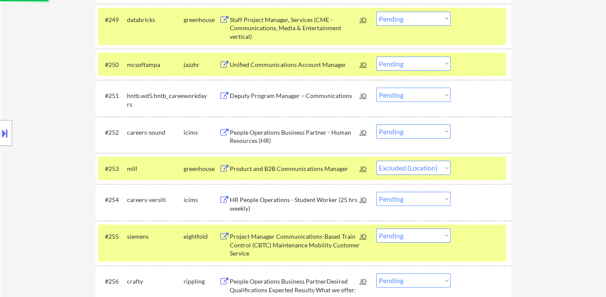
scroll to position [1904, 0]
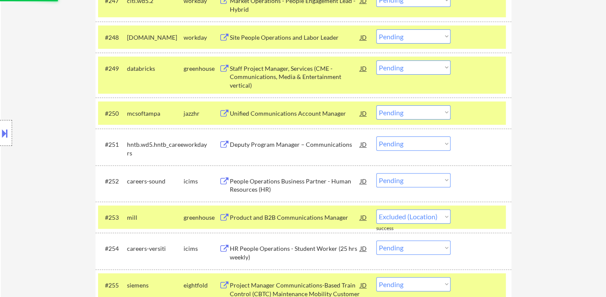
select select ""pending""
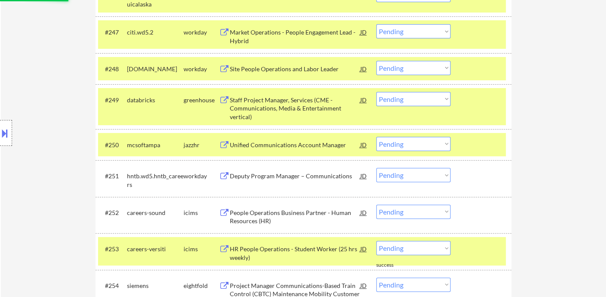
scroll to position [1856, 0]
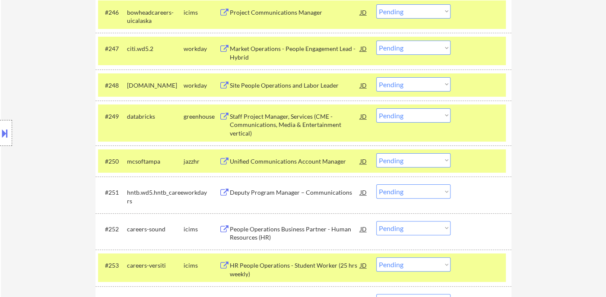
click at [303, 87] on div "Site People Operations and Labor Leader" at bounding box center [295, 85] width 130 height 9
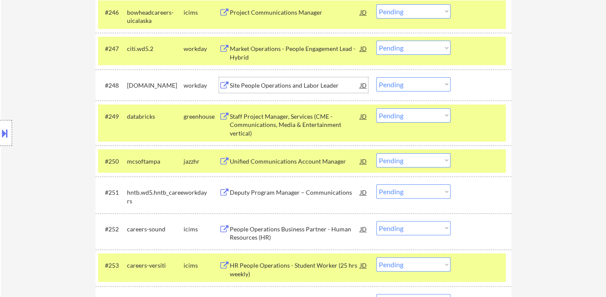
drag, startPoint x: 411, startPoint y: 86, endPoint x: 415, endPoint y: 90, distance: 5.8
click at [411, 86] on select "Choose an option... Pending Applied Excluded (Questions) Excluded (Expired) Exc…" at bounding box center [413, 84] width 74 height 14
click at [376, 77] on select "Choose an option... Pending Applied Excluded (Questions) Excluded (Expired) Exc…" at bounding box center [413, 84] width 74 height 14
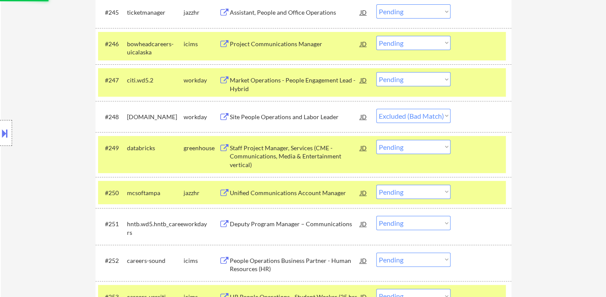
scroll to position [1807, 0]
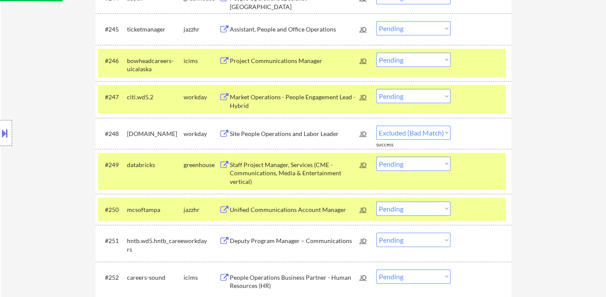
select select ""pending""
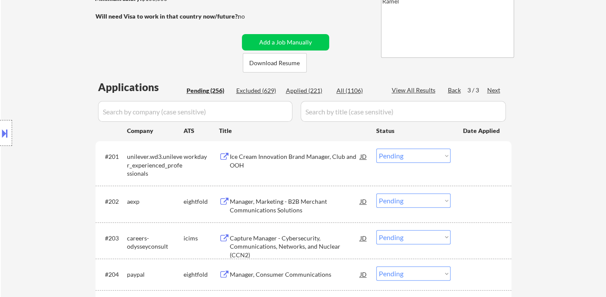
scroll to position [240, 0]
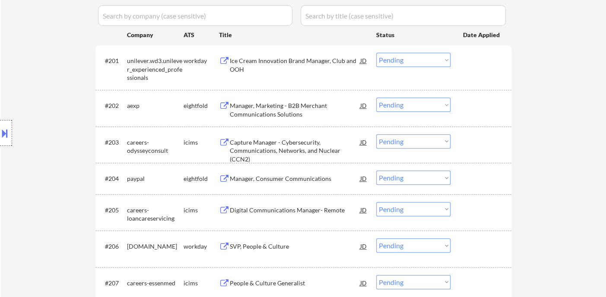
click at [331, 60] on div "Ice Cream Innovation Brand Manager, Club and OOH" at bounding box center [295, 65] width 130 height 17
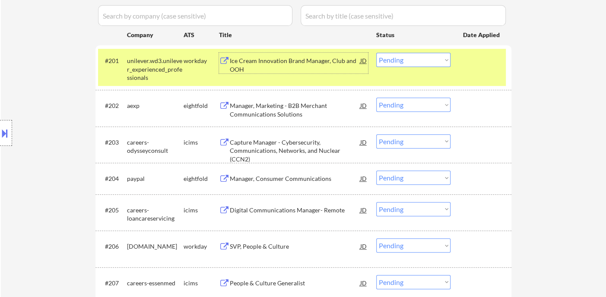
click at [408, 59] on select "Choose an option... Pending Applied Excluded (Questions) Excluded (Expired) Exc…" at bounding box center [413, 60] width 74 height 14
click at [376, 53] on select "Choose an option... Pending Applied Excluded (Questions) Excluded (Expired) Exc…" at bounding box center [413, 60] width 74 height 14
click at [277, 109] on div "Manager, Marketing - B2B Merchant Communications Solutions" at bounding box center [295, 110] width 130 height 17
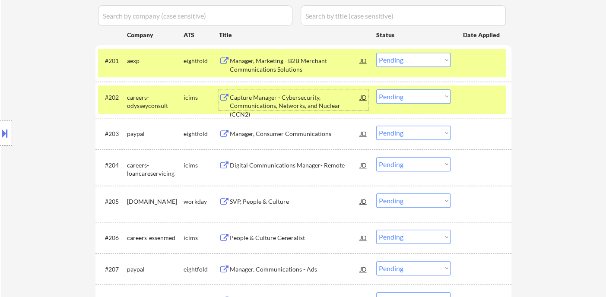
click at [413, 60] on select "Choose an option... Pending Applied Excluded (Questions) Excluded (Expired) Exc…" at bounding box center [413, 60] width 74 height 14
click at [376, 53] on select "Choose an option... Pending Applied Excluded (Questions) Excluded (Expired) Exc…" at bounding box center [413, 60] width 74 height 14
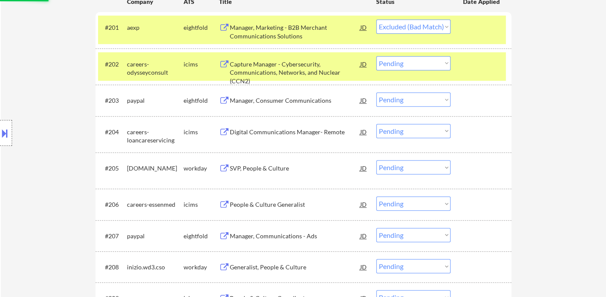
scroll to position [288, 0]
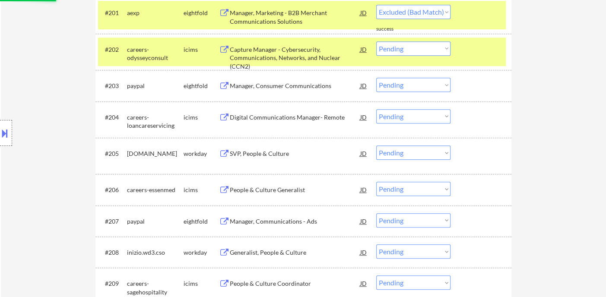
select select ""pending""
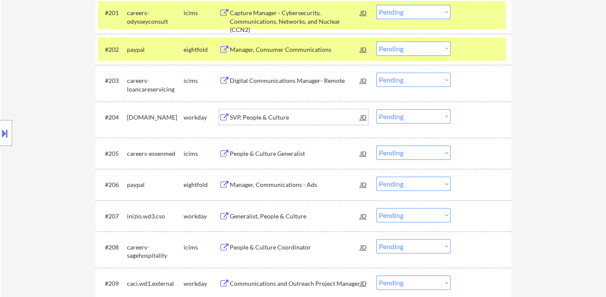
click at [276, 118] on div "SVP, People & Culture" at bounding box center [295, 117] width 130 height 9
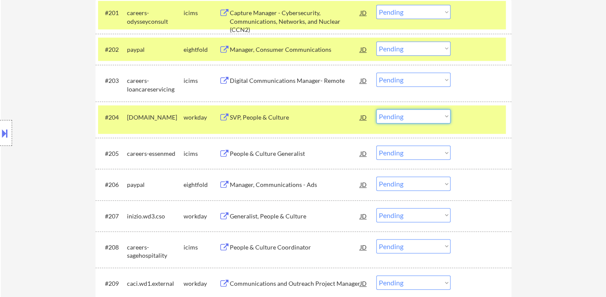
click at [394, 114] on select "Choose an option... Pending Applied Excluded (Questions) Excluded (Expired) Exc…" at bounding box center [413, 116] width 74 height 14
click at [376, 109] on select "Choose an option... Pending Applied Excluded (Questions) Excluded (Expired) Exc…" at bounding box center [413, 116] width 74 height 14
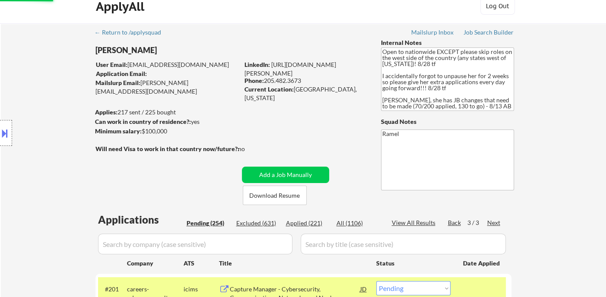
scroll to position [0, 0]
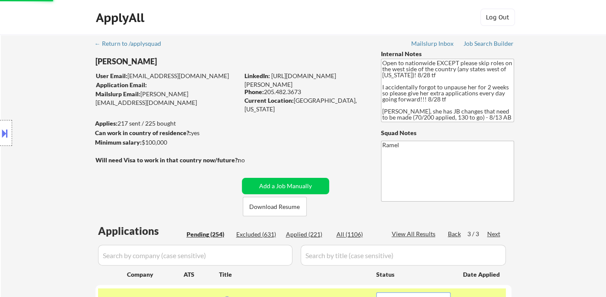
select select ""pending""
click at [454, 235] on div "Back" at bounding box center [455, 234] width 14 height 9
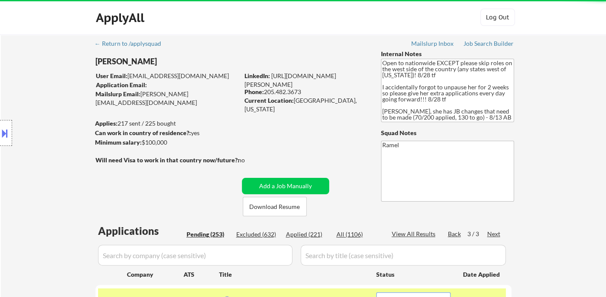
select select ""pending""
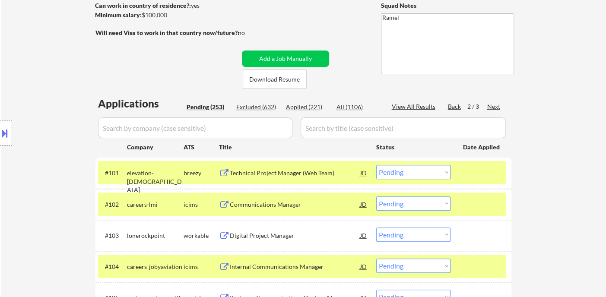
scroll to position [144, 0]
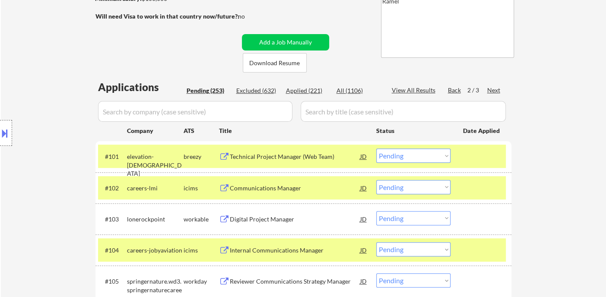
click at [332, 159] on div "Technical Project Manager (Web Team)" at bounding box center [295, 156] width 130 height 9
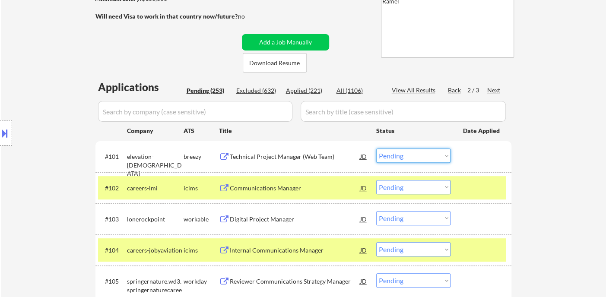
click at [402, 158] on select "Choose an option... Pending Applied Excluded (Questions) Excluded (Expired) Exc…" at bounding box center [413, 156] width 74 height 14
click at [376, 149] on select "Choose an option... Pending Applied Excluded (Questions) Excluded (Expired) Exc…" at bounding box center [413, 156] width 74 height 14
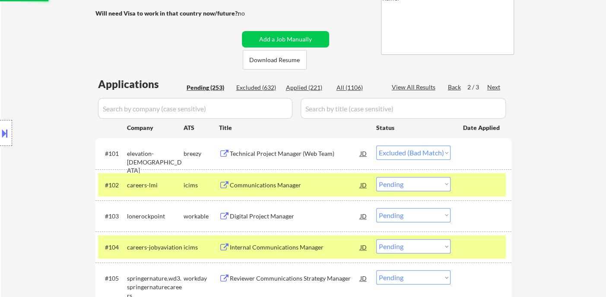
scroll to position [192, 0]
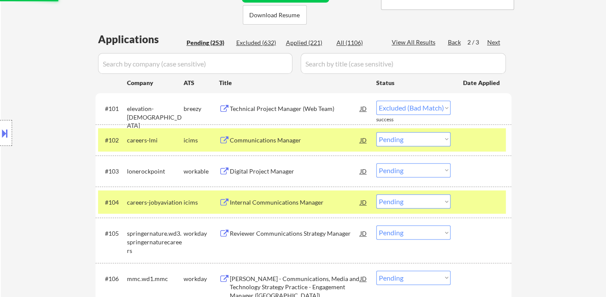
click at [285, 173] on div "Digital Project Manager" at bounding box center [295, 171] width 130 height 9
select select ""pending""
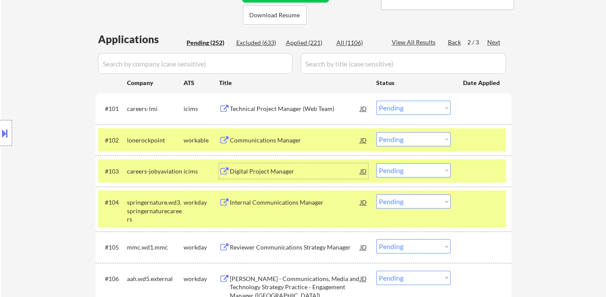
click at [268, 141] on div "Communications Manager" at bounding box center [295, 140] width 130 height 9
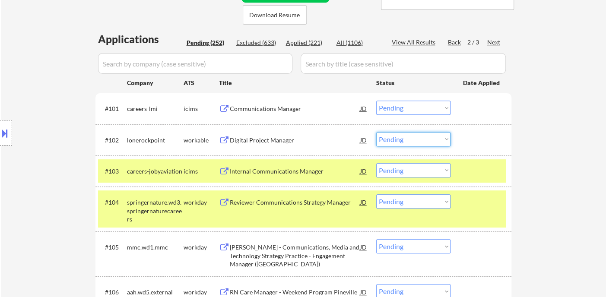
drag, startPoint x: 425, startPoint y: 136, endPoint x: 419, endPoint y: 145, distance: 9.9
click at [425, 136] on select "Choose an option... Pending Applied Excluded (Questions) Excluded (Expired) Exc…" at bounding box center [413, 139] width 74 height 14
click at [376, 132] on select "Choose an option... Pending Applied Excluded (Questions) Excluded (Expired) Exc…" at bounding box center [413, 139] width 74 height 14
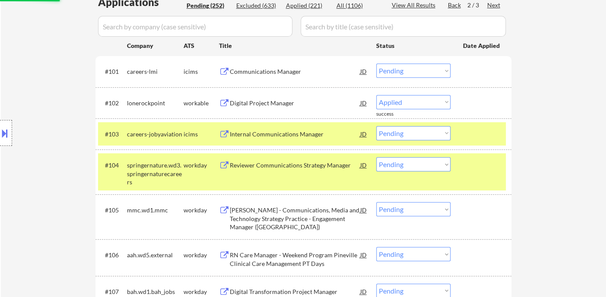
scroll to position [240, 0]
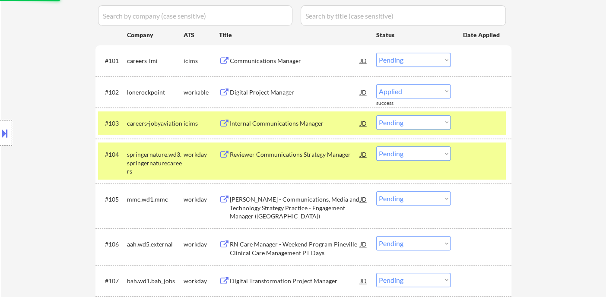
click at [301, 155] on div "Reviewer Communications Strategy Manager" at bounding box center [295, 154] width 130 height 9
select select ""pending""
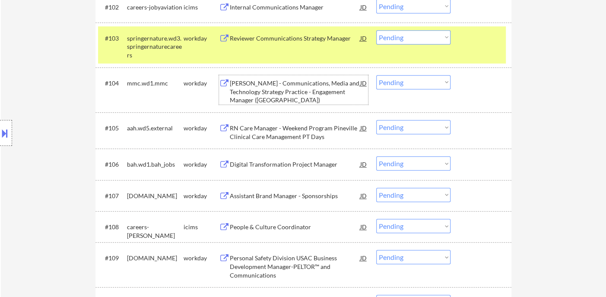
scroll to position [336, 0]
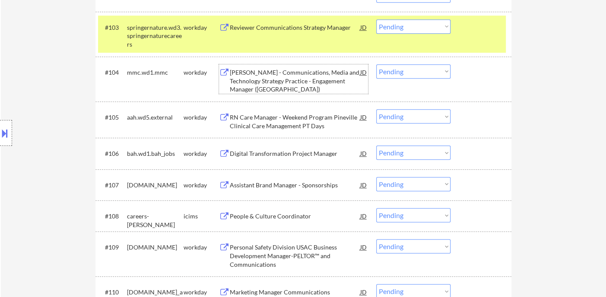
click at [311, 154] on div "Digital Transformation Project Manager" at bounding box center [295, 153] width 130 height 9
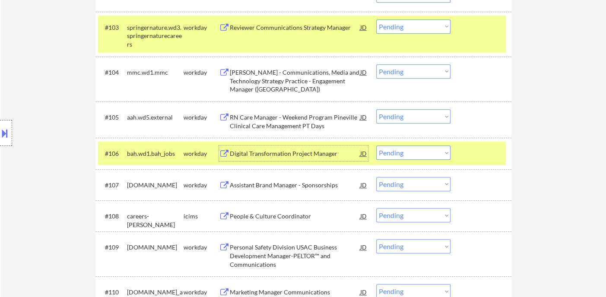
click at [399, 159] on select "Choose an option... Pending Applied Excluded (Questions) Excluded (Expired) Exc…" at bounding box center [413, 153] width 74 height 14
click at [376, 146] on select "Choose an option... Pending Applied Excluded (Questions) Excluded (Expired) Exc…" at bounding box center [413, 153] width 74 height 14
click at [273, 187] on div "Assistant Brand Manager - Sponsorships" at bounding box center [295, 185] width 130 height 9
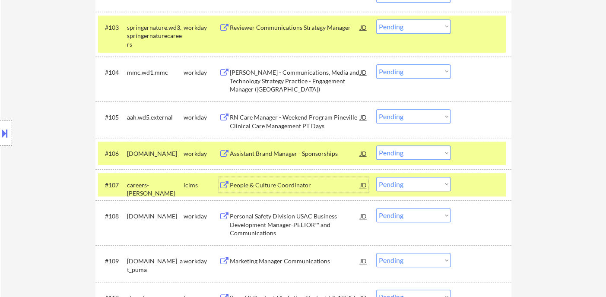
click at [391, 152] on select "Choose an option... Pending Applied Excluded (Questions) Excluded (Expired) Exc…" at bounding box center [413, 153] width 74 height 14
click at [376, 146] on select "Choose an option... Pending Applied Excluded (Questions) Excluded (Expired) Exc…" at bounding box center [413, 153] width 74 height 14
select select ""pending""
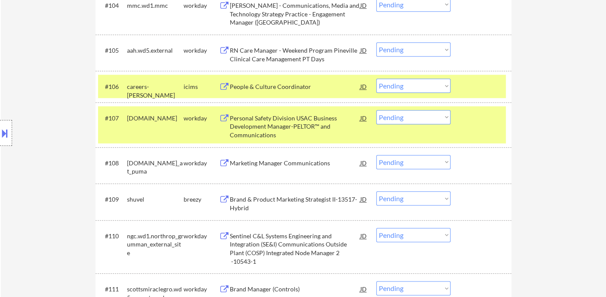
scroll to position [432, 0]
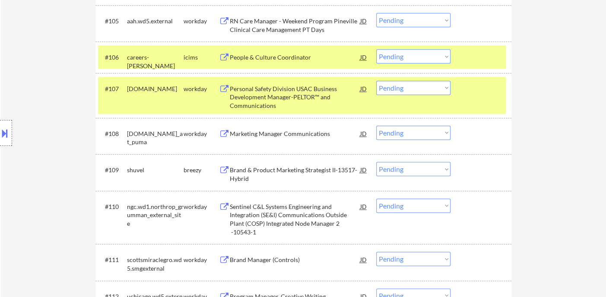
click at [269, 100] on div "Personal Safety Division USAC Business Development Manager-PELTOR™ and Communic…" at bounding box center [295, 97] width 130 height 25
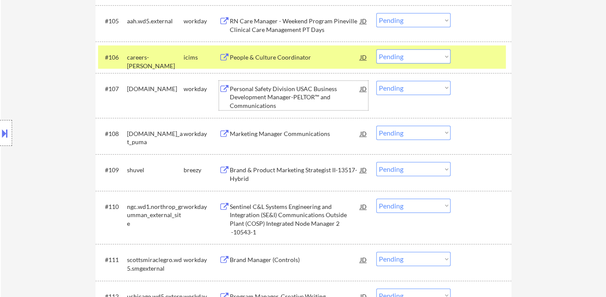
click at [399, 86] on select "Choose an option... Pending Applied Excluded (Questions) Excluded (Expired) Exc…" at bounding box center [413, 88] width 74 height 14
click at [376, 81] on select "Choose an option... Pending Applied Excluded (Questions) Excluded (Expired) Exc…" at bounding box center [413, 88] width 74 height 14
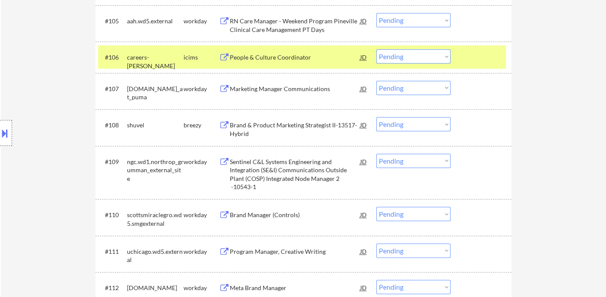
click at [258, 90] on div "Marketing Manager Communications" at bounding box center [295, 89] width 130 height 9
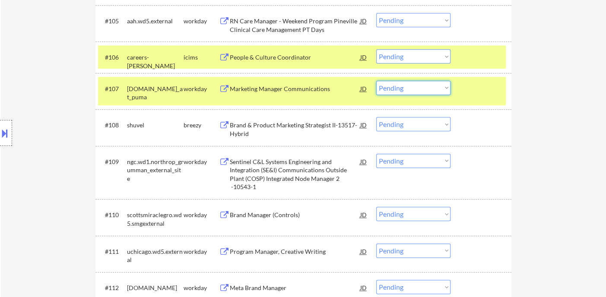
click at [401, 92] on select "Choose an option... Pending Applied Excluded (Questions) Excluded (Expired) Exc…" at bounding box center [413, 88] width 74 height 14
click at [376, 81] on select "Choose an option... Pending Applied Excluded (Questions) Excluded (Expired) Exc…" at bounding box center [413, 88] width 74 height 14
click at [292, 128] on div "Brand & Product Marketing Strategist II-13517-Hybrid" at bounding box center [295, 129] width 130 height 17
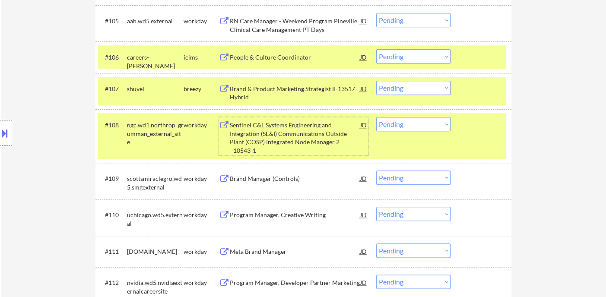
click at [395, 89] on select "Choose an option... Pending Applied Excluded (Questions) Excluded (Expired) Exc…" at bounding box center [413, 88] width 74 height 14
click at [376, 81] on select "Choose an option... Pending Applied Excluded (Questions) Excluded (Expired) Exc…" at bounding box center [413, 88] width 74 height 14
select select ""pending""
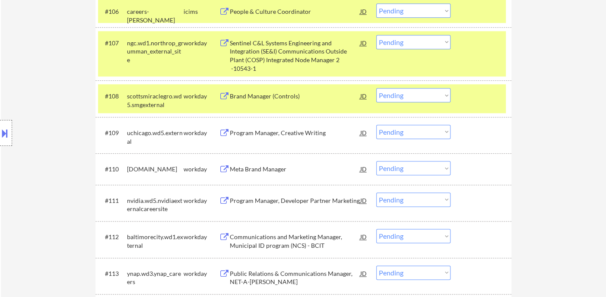
scroll to position [480, 0]
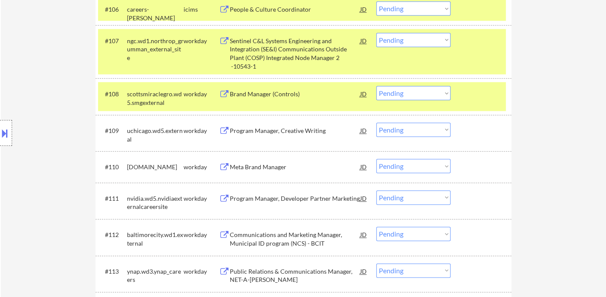
click at [256, 92] on div "Brand Manager (Controls)" at bounding box center [295, 94] width 130 height 9
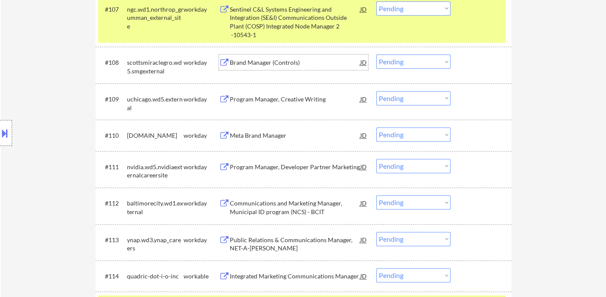
scroll to position [528, 0]
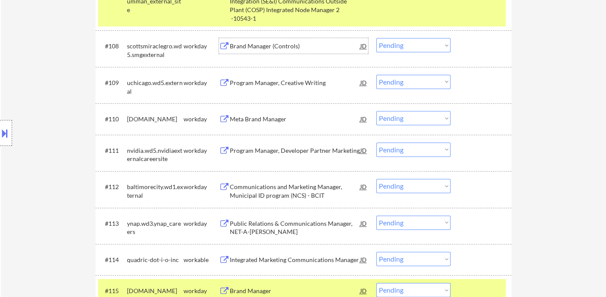
click at [269, 81] on div "Program Manager, Creative Writing" at bounding box center [295, 83] width 130 height 9
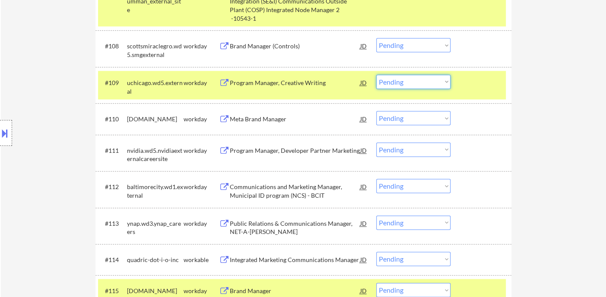
drag, startPoint x: 390, startPoint y: 83, endPoint x: 394, endPoint y: 87, distance: 5.8
click at [390, 83] on select "Choose an option... Pending Applied Excluded (Questions) Excluded (Expired) Exc…" at bounding box center [413, 82] width 74 height 14
click at [376, 75] on select "Choose an option... Pending Applied Excluded (Questions) Excluded (Expired) Exc…" at bounding box center [413, 82] width 74 height 14
click at [265, 117] on div "Meta Brand Manager" at bounding box center [295, 119] width 130 height 9
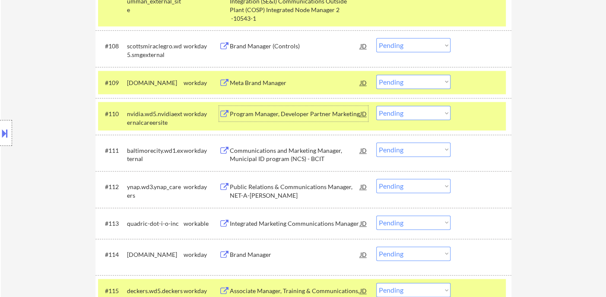
click at [386, 86] on select "Choose an option... Pending Applied Excluded (Questions) Excluded (Expired) Exc…" at bounding box center [413, 82] width 74 height 14
click at [376, 75] on select "Choose an option... Pending Applied Excluded (Questions) Excluded (Expired) Exc…" at bounding box center [413, 82] width 74 height 14
select select ""pending""
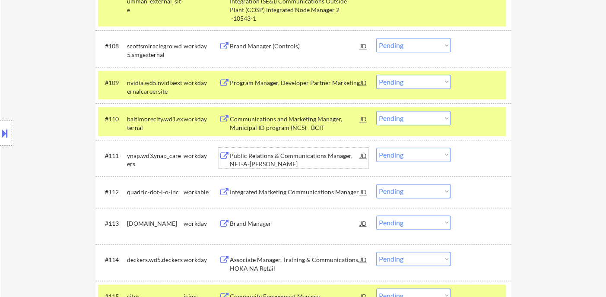
click at [279, 158] on div "Public Relations & Communications Manager, NET-A-PORTER" at bounding box center [295, 160] width 130 height 17
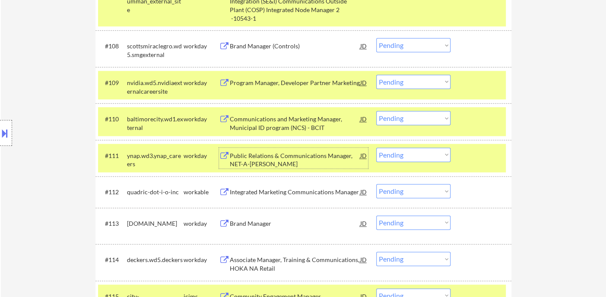
click at [394, 155] on select "Choose an option... Pending Applied Excluded (Questions) Excluded (Expired) Exc…" at bounding box center [413, 155] width 74 height 14
click at [376, 148] on select "Choose an option... Pending Applied Excluded (Questions) Excluded (Expired) Exc…" at bounding box center [413, 155] width 74 height 14
click at [277, 191] on div "Integrated Marketing Communications Manager" at bounding box center [295, 192] width 130 height 9
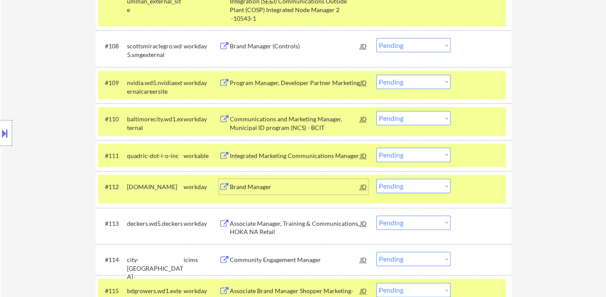
drag, startPoint x: 402, startPoint y: 156, endPoint x: 405, endPoint y: 160, distance: 5.3
click at [402, 156] on select "Choose an option... Pending Applied Excluded (Questions) Excluded (Expired) Exc…" at bounding box center [413, 155] width 74 height 14
click at [376, 148] on select "Choose an option... Pending Applied Excluded (Questions) Excluded (Expired) Exc…" at bounding box center [413, 155] width 74 height 14
click at [267, 190] on div "Brand Manager" at bounding box center [295, 187] width 130 height 9
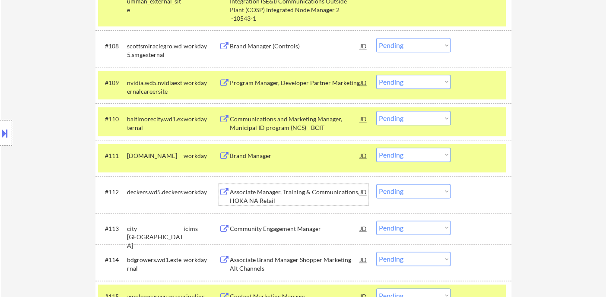
click at [385, 159] on select "Choose an option... Pending Applied Excluded (Questions) Excluded (Expired) Exc…" at bounding box center [413, 155] width 74 height 14
click at [376, 148] on select "Choose an option... Pending Applied Excluded (Questions) Excluded (Expired) Exc…" at bounding box center [413, 155] width 74 height 14
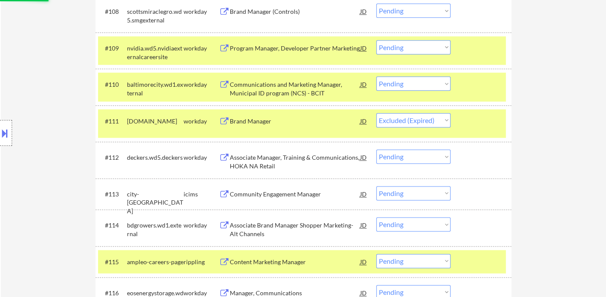
scroll to position [576, 0]
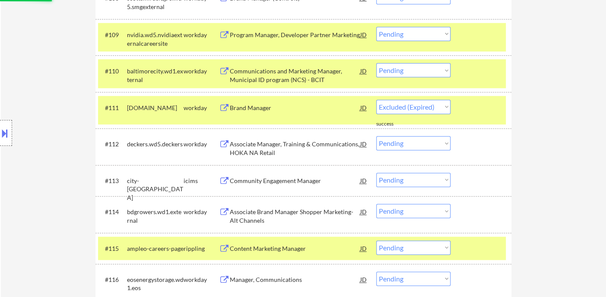
click at [291, 151] on div "Associate Manager, Training & Communications, HOKA NA Retail" at bounding box center [295, 148] width 130 height 17
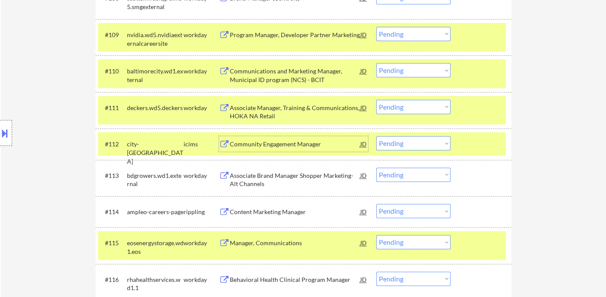
click at [415, 110] on select "Choose an option... Pending Applied Excluded (Questions) Excluded (Expired) Exc…" at bounding box center [413, 107] width 74 height 14
click at [376, 100] on select "Choose an option... Pending Applied Excluded (Questions) Excluded (Expired) Exc…" at bounding box center [413, 107] width 74 height 14
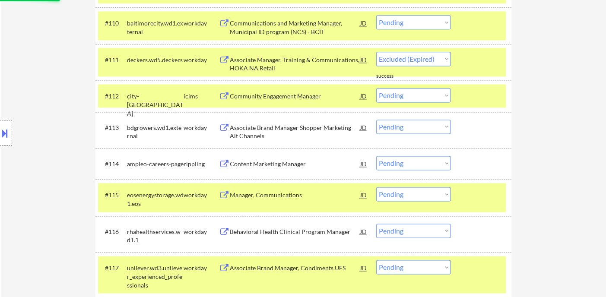
select select ""pending""
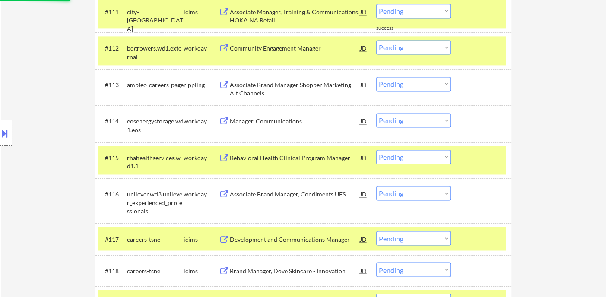
click at [277, 124] on div "Manager, Communications" at bounding box center [295, 121] width 130 height 9
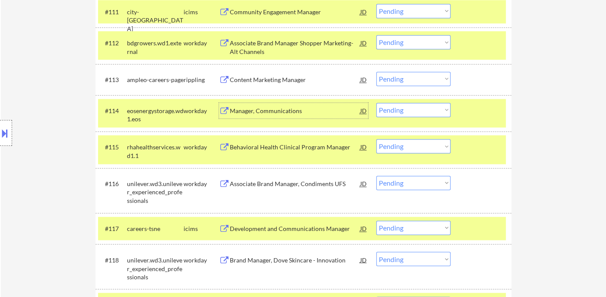
drag, startPoint x: 405, startPoint y: 109, endPoint x: 406, endPoint y: 115, distance: 5.7
click at [405, 109] on select "Choose an option... Pending Applied Excluded (Questions) Excluded (Expired) Exc…" at bounding box center [413, 110] width 74 height 14
click at [376, 103] on select "Choose an option... Pending Applied Excluded (Questions) Excluded (Expired) Exc…" at bounding box center [413, 110] width 74 height 14
select select ""pending""
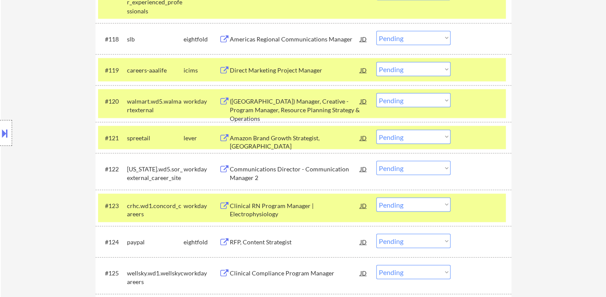
scroll to position [912, 0]
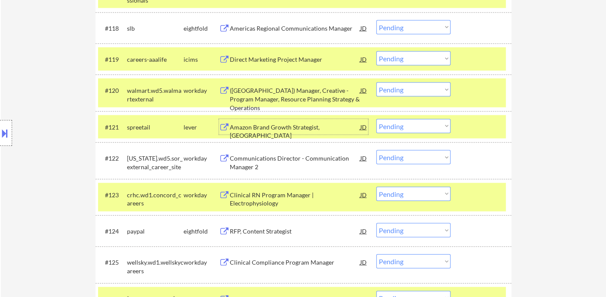
click at [266, 131] on div "Amazon Brand Growth Strategist, USA" at bounding box center [295, 131] width 130 height 17
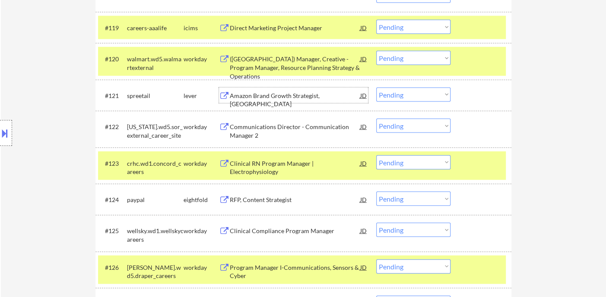
scroll to position [960, 0]
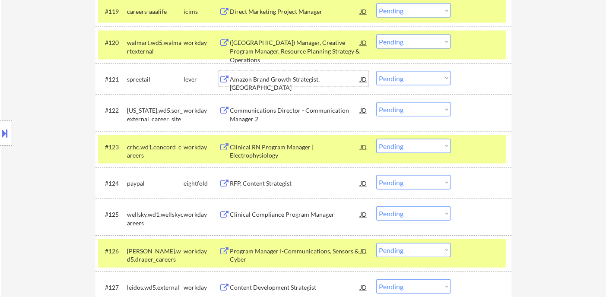
click at [415, 76] on select "Choose an option... Pending Applied Excluded (Questions) Excluded (Expired) Exc…" at bounding box center [413, 78] width 74 height 14
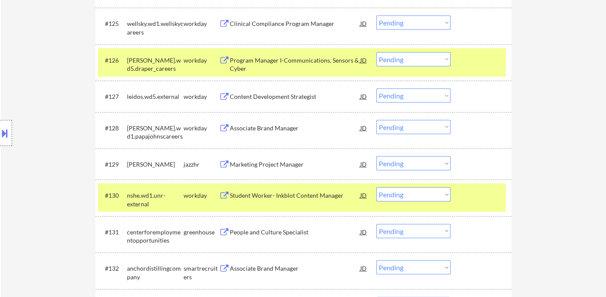
scroll to position [1152, 0]
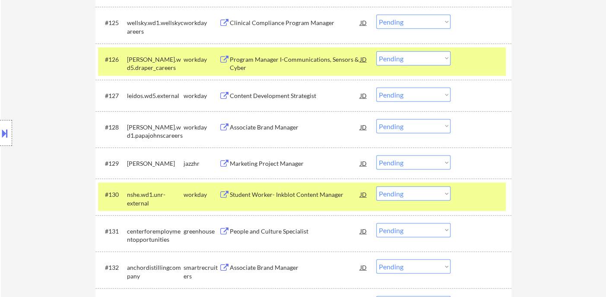
click at [273, 164] on div "Marketing Project Manager" at bounding box center [295, 163] width 130 height 9
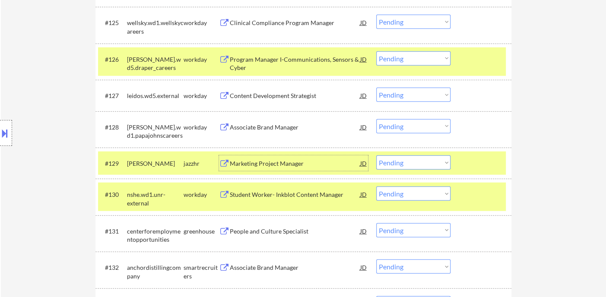
drag, startPoint x: 386, startPoint y: 164, endPoint x: 390, endPoint y: 168, distance: 6.4
click at [386, 164] on select "Choose an option... Pending Applied Excluded (Questions) Excluded (Expired) Exc…" at bounding box center [413, 163] width 74 height 14
click at [376, 156] on select "Choose an option... Pending Applied Excluded (Questions) Excluded (Expired) Exc…" at bounding box center [413, 163] width 74 height 14
select select ""pending""
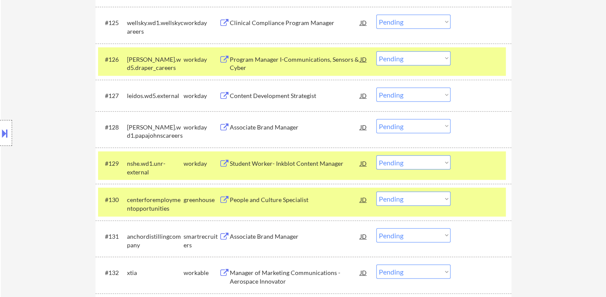
click at [28, 75] on div "Location Inclusions: country:US" at bounding box center [77, 133] width 155 height 160
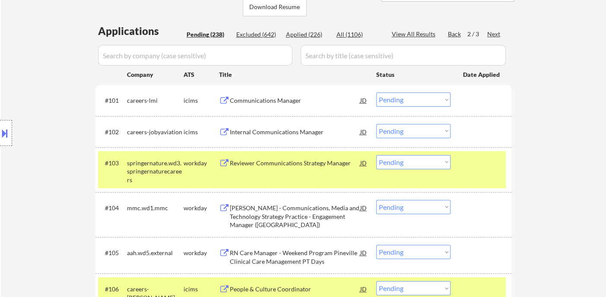
scroll to position [134, 0]
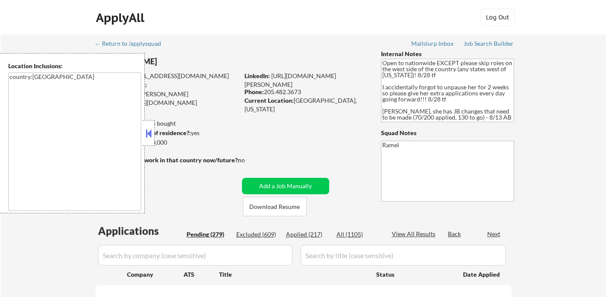
click at [146, 134] on button at bounding box center [149, 133] width 10 height 13
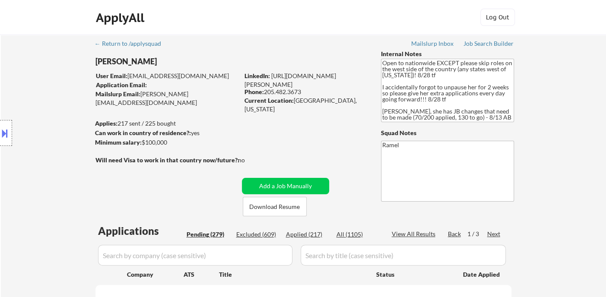
select select ""pending""
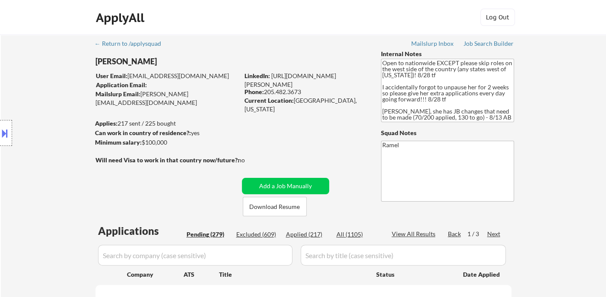
select select ""pending""
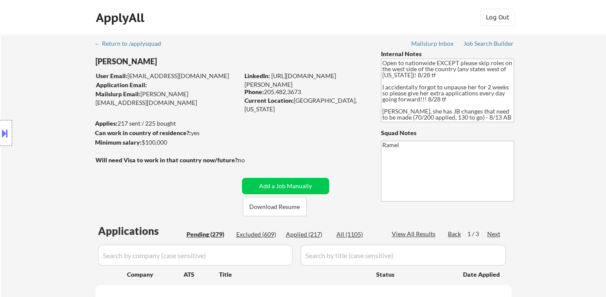
select select ""pending""
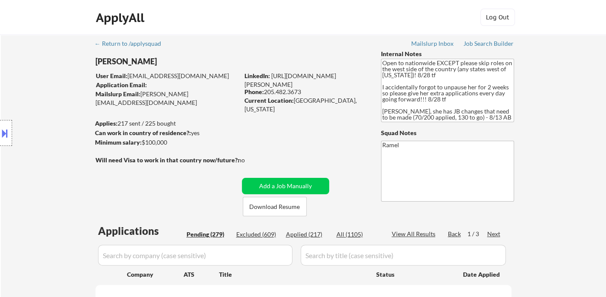
select select ""pending""
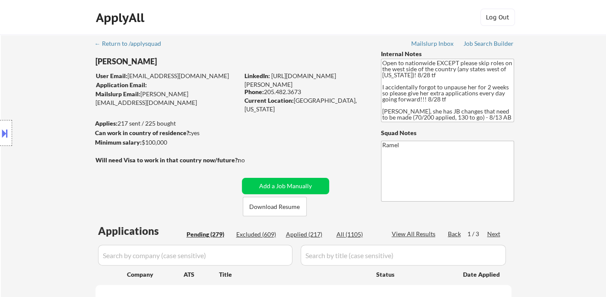
select select ""pending""
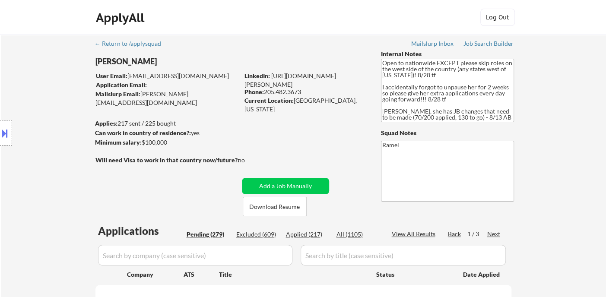
select select ""pending""
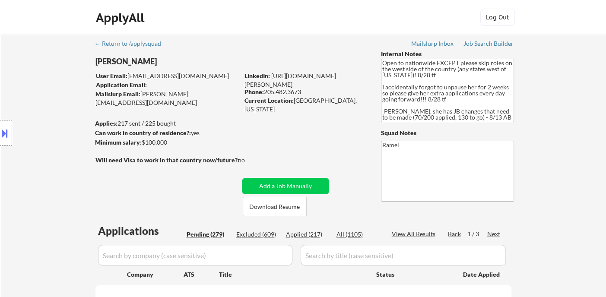
select select ""pending""
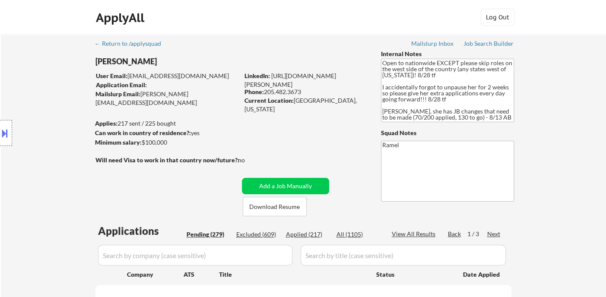
select select ""pending""
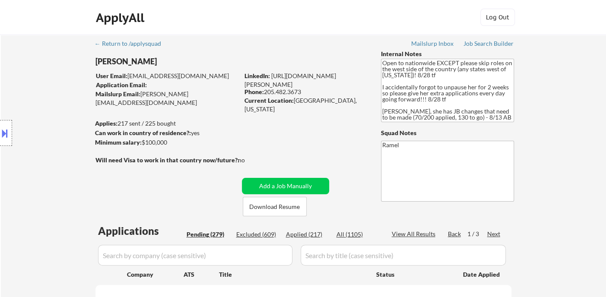
select select ""pending""
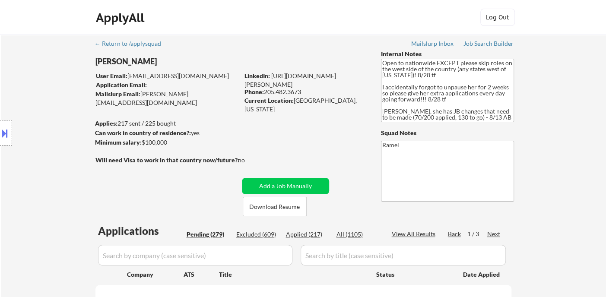
select select ""pending""
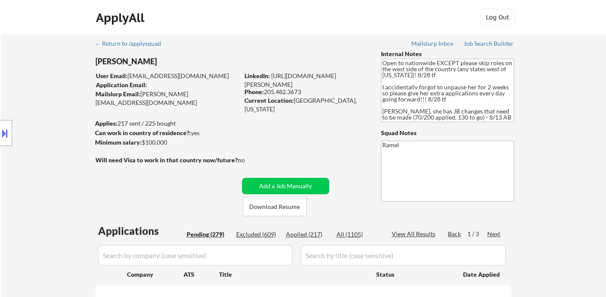
select select ""pending""
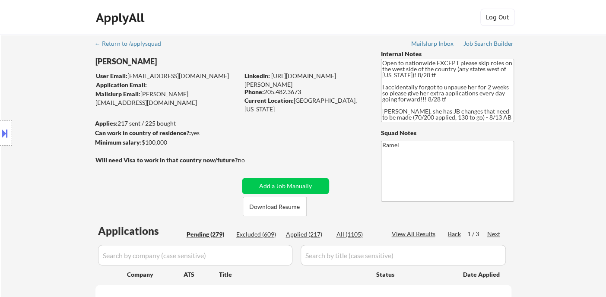
select select ""pending""
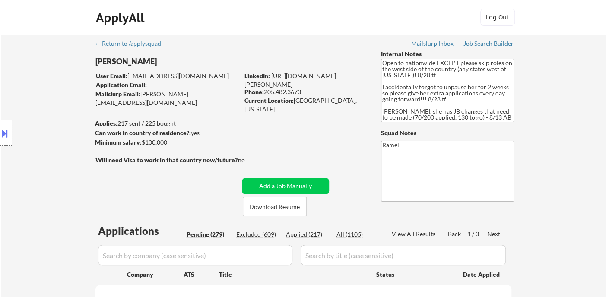
select select ""pending""
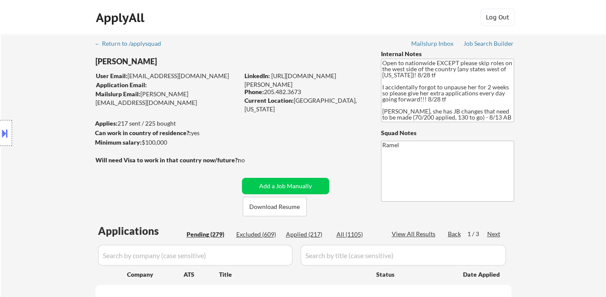
select select ""pending""
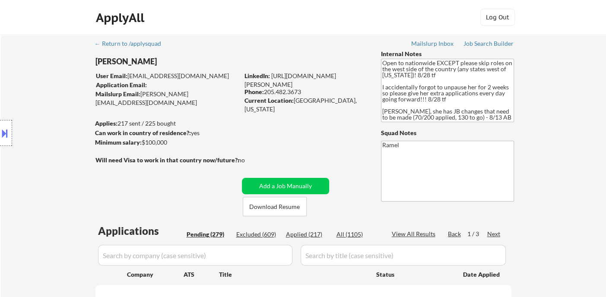
select select ""pending""
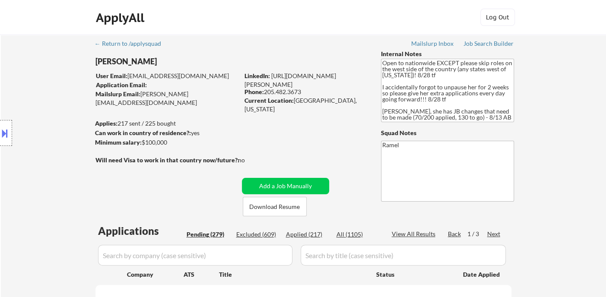
select select ""pending""
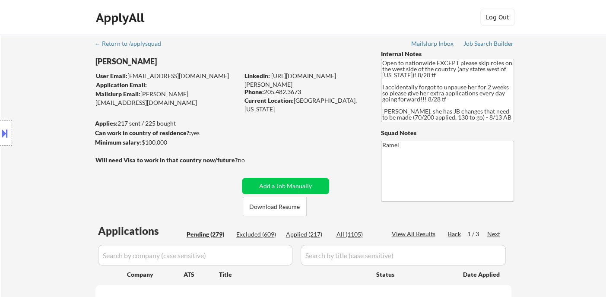
select select ""pending""
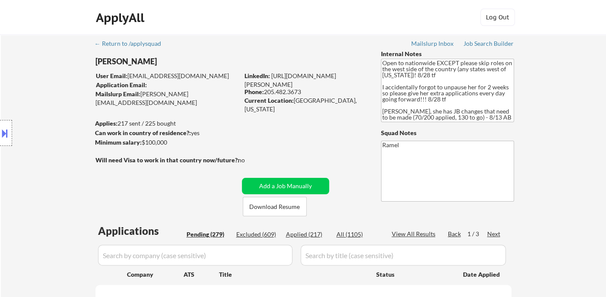
select select ""pending""
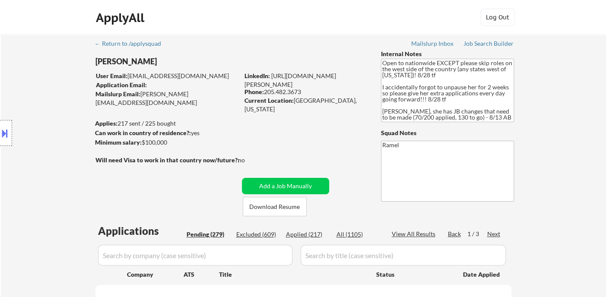
select select ""pending""
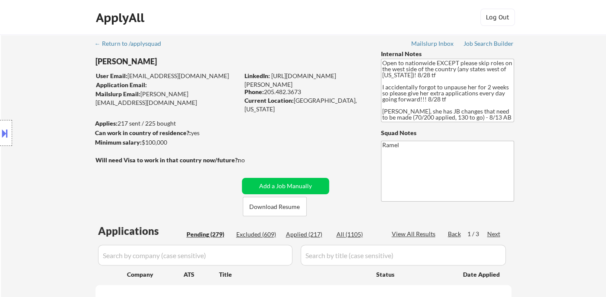
select select ""pending""
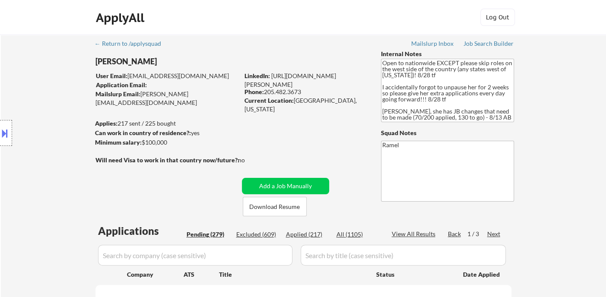
select select ""pending""
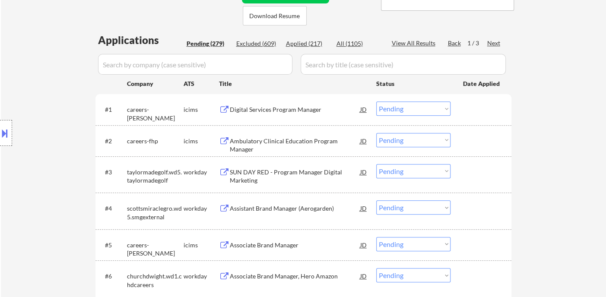
scroll to position [192, 0]
click at [308, 170] on div "SUN DAY RED - Program Manager Digital Marketing" at bounding box center [295, 175] width 130 height 17
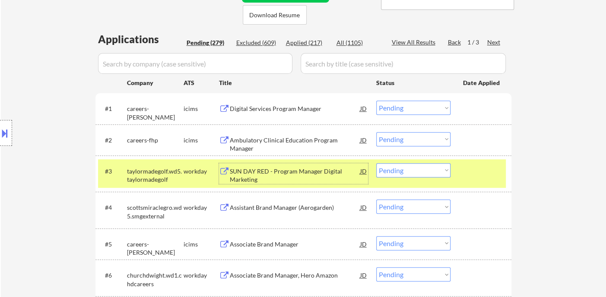
click at [302, 39] on div "Applied (217)" at bounding box center [307, 42] width 43 height 9
click at [410, 42] on div "View All Results" at bounding box center [415, 42] width 46 height 9
select select ""applied""
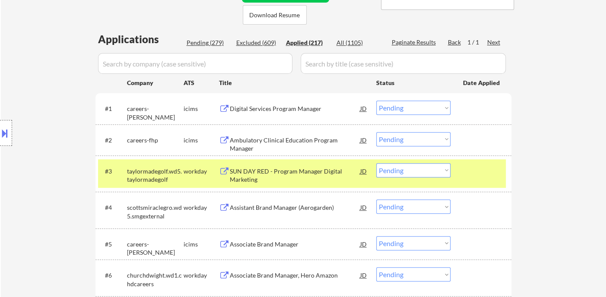
select select ""applied""
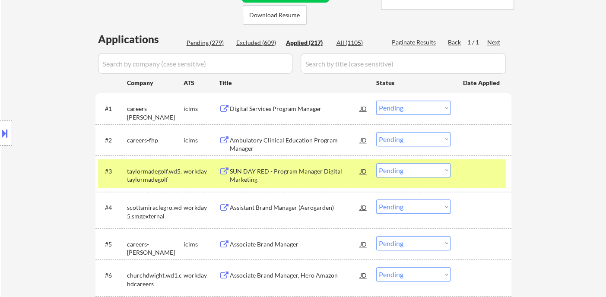
select select ""applied""
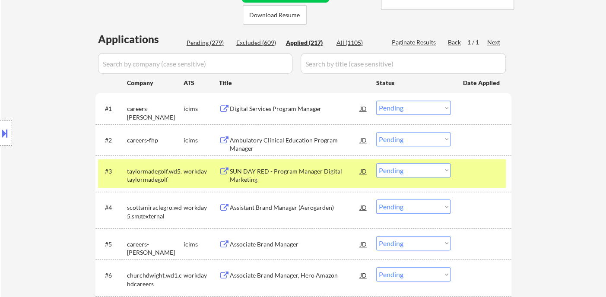
select select ""applied""
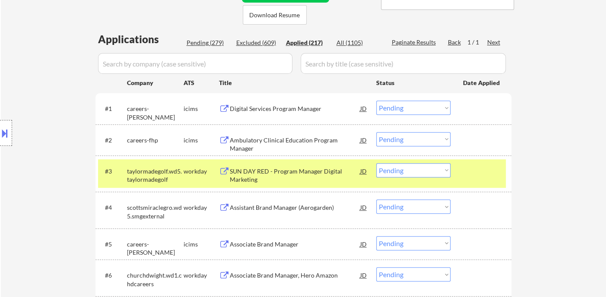
select select ""applied""
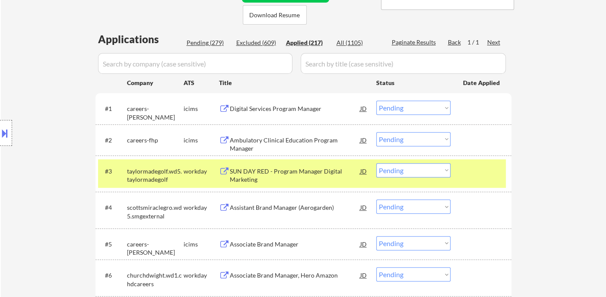
select select ""applied""
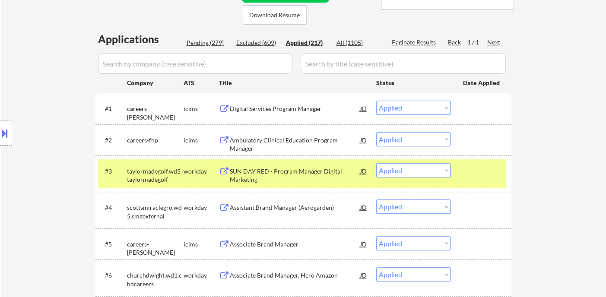
select select ""applied""
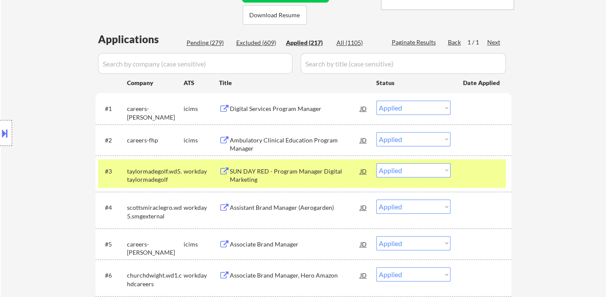
select select ""applied""
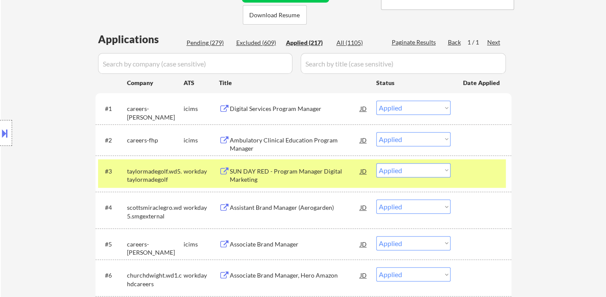
select select ""applied""
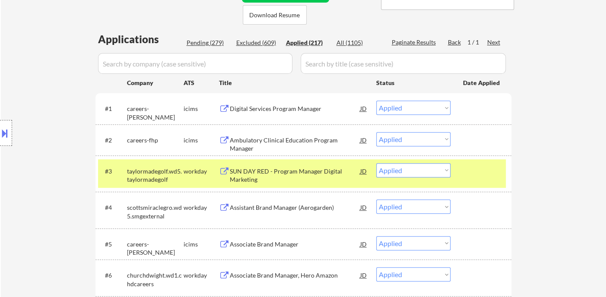
select select ""applied""
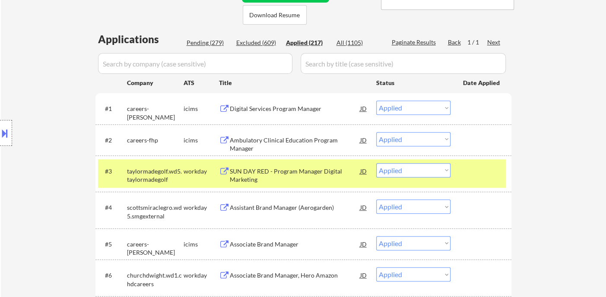
select select ""applied""
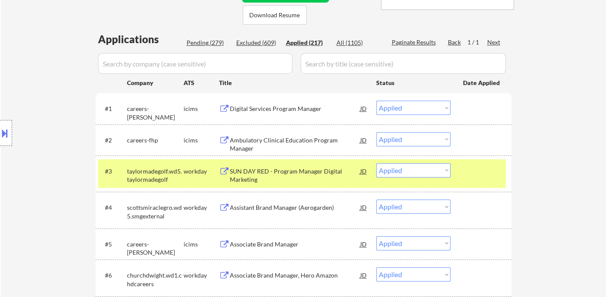
select select ""applied""
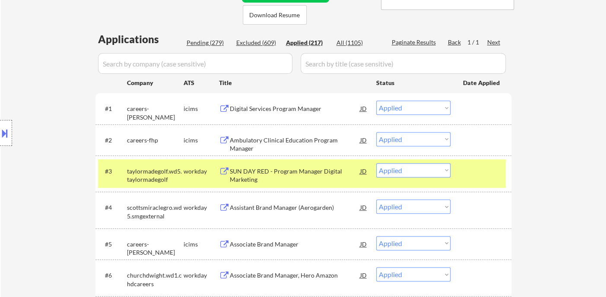
select select ""applied""
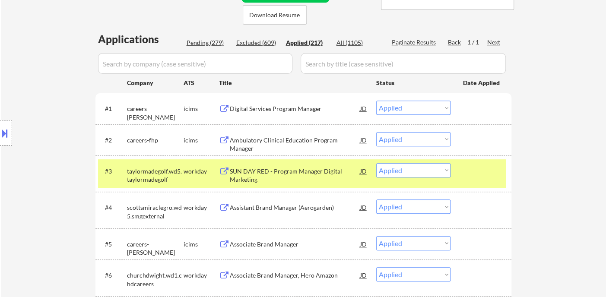
select select ""applied""
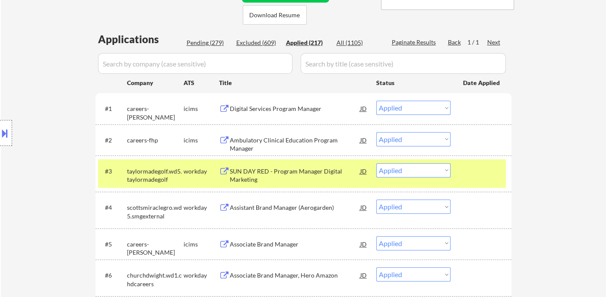
select select ""applied""
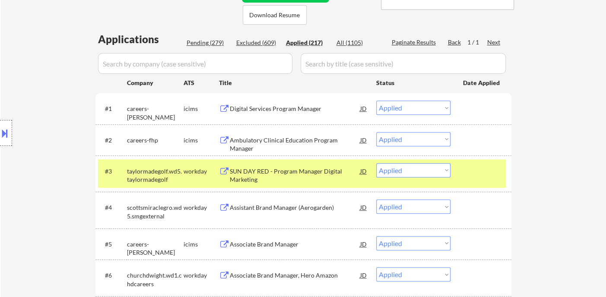
select select ""applied""
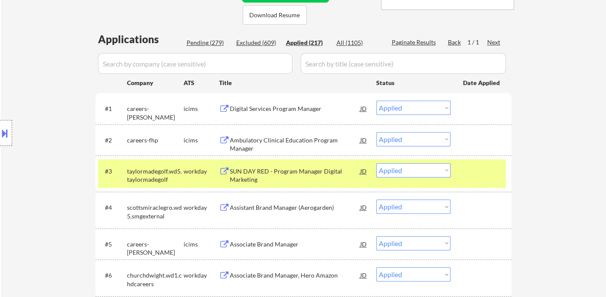
select select ""applied""
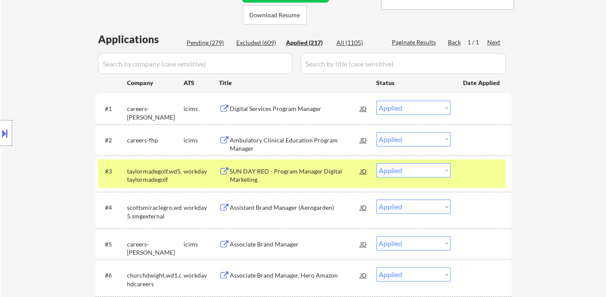
select select ""applied""
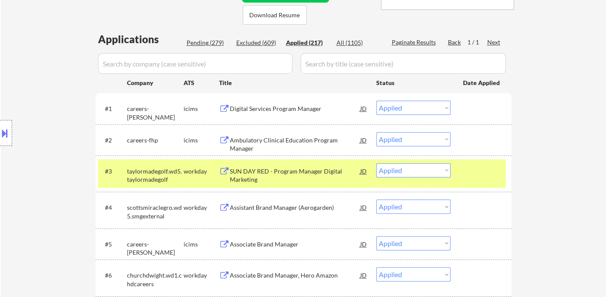
select select ""applied""
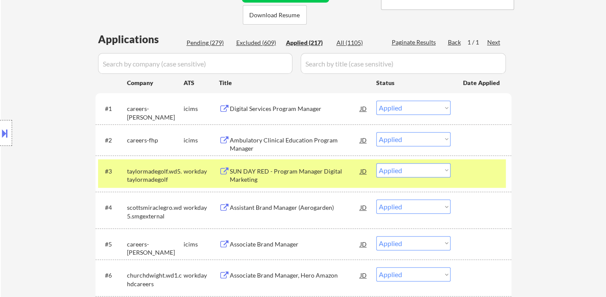
select select ""applied""
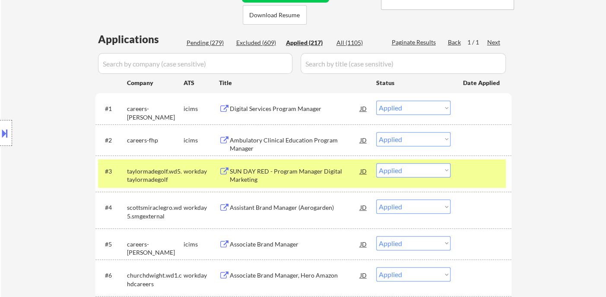
select select ""applied""
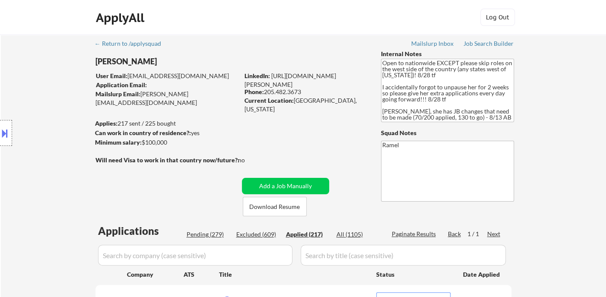
drag, startPoint x: 304, startPoint y: 92, endPoint x: 266, endPoint y: 92, distance: 38.5
click at [266, 92] on div "Phone: 205.482.3673" at bounding box center [305, 92] width 122 height 9
copy div "205.482.3673"
drag, startPoint x: 301, startPoint y: 92, endPoint x: 265, endPoint y: 90, distance: 35.9
click at [265, 90] on div "Phone: 205.482.3673" at bounding box center [305, 92] width 122 height 9
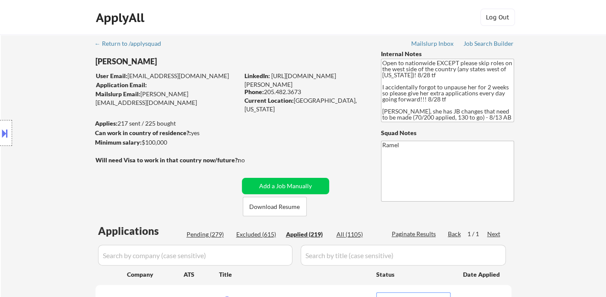
drag, startPoint x: 279, startPoint y: 93, endPoint x: 264, endPoint y: 91, distance: 14.8
click at [264, 91] on div "Phone: 205.482.3673" at bounding box center [305, 92] width 122 height 9
drag, startPoint x: 301, startPoint y: 94, endPoint x: 266, endPoint y: 92, distance: 35.0
click at [266, 92] on div "Phone: 205.482.3673" at bounding box center [305, 92] width 122 height 9
copy div "205.482.3673"
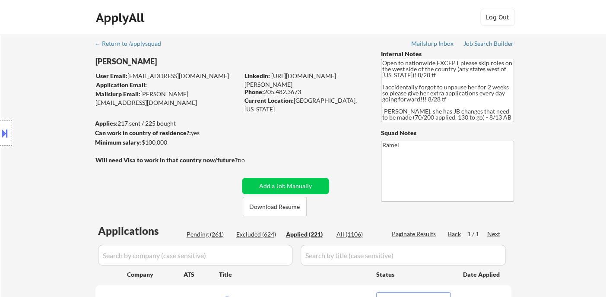
copy div "205.482.3673"
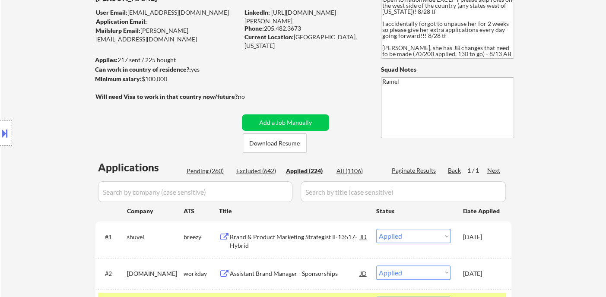
scroll to position [48, 0]
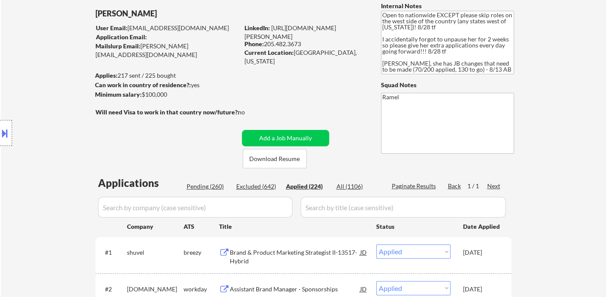
copy div "205.482.3673"
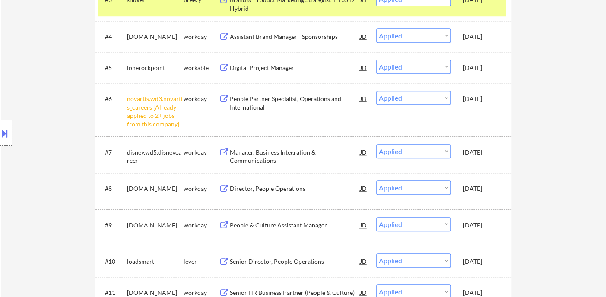
scroll to position [384, 0]
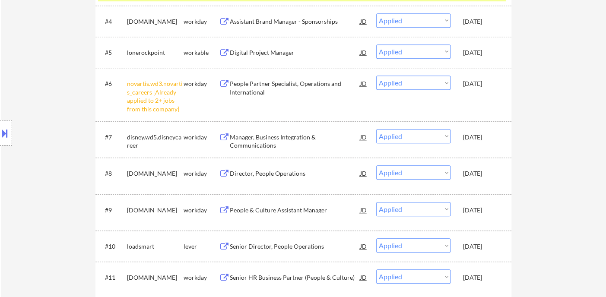
click at [23, 179] on div "Location Inclusions: country:US" at bounding box center [77, 133] width 155 height 160
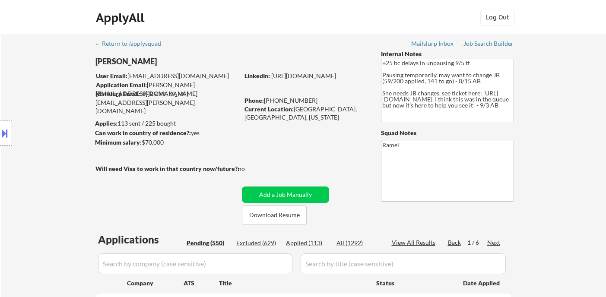
select select ""pending""
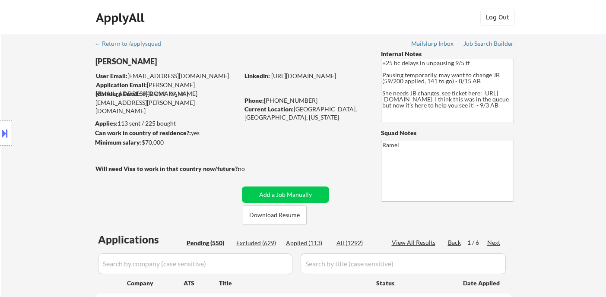
select select ""pending""
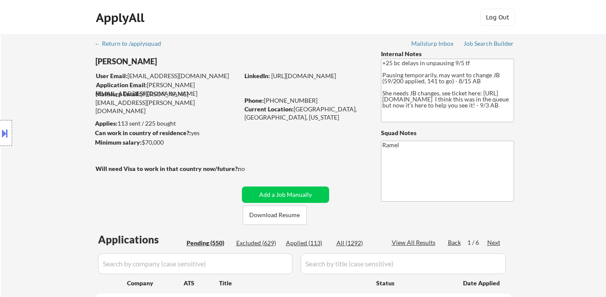
select select ""pending""
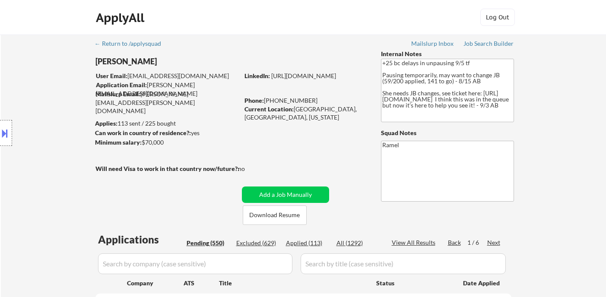
select select ""pending""
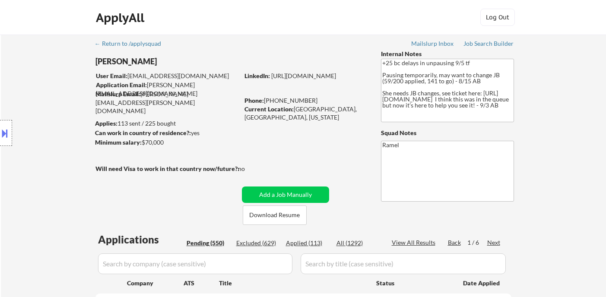
select select ""pending""
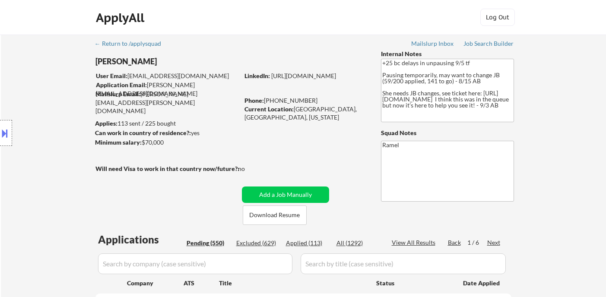
select select ""pending""
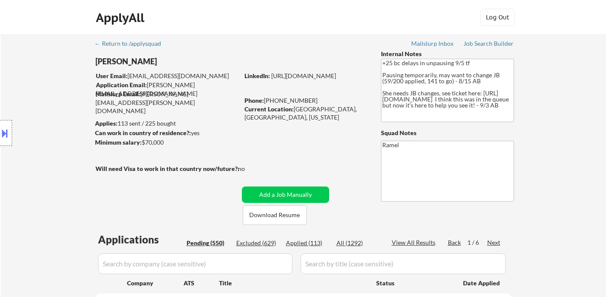
select select ""pending""
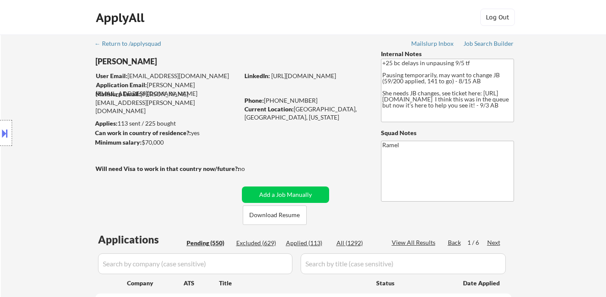
select select ""pending""
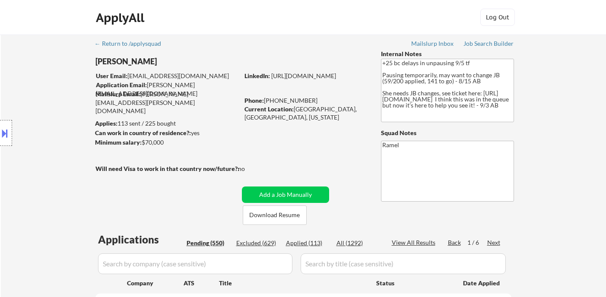
select select ""pending""
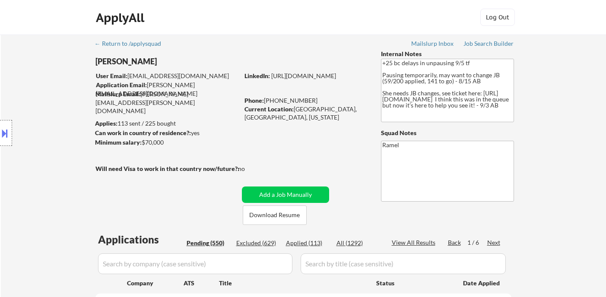
select select ""pending""
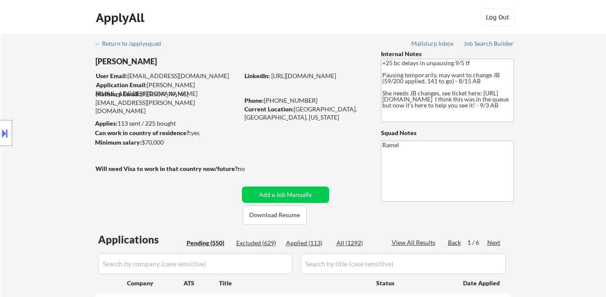
select select ""pending""
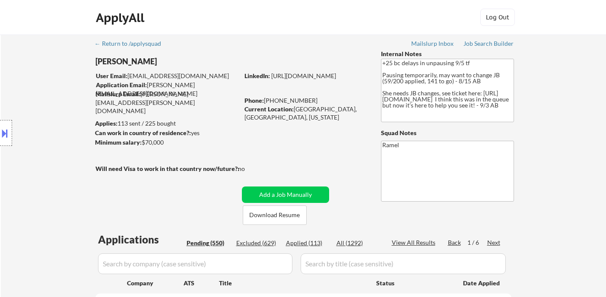
select select ""pending""
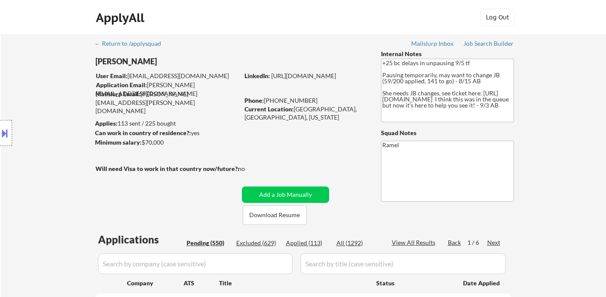
select select ""pending""
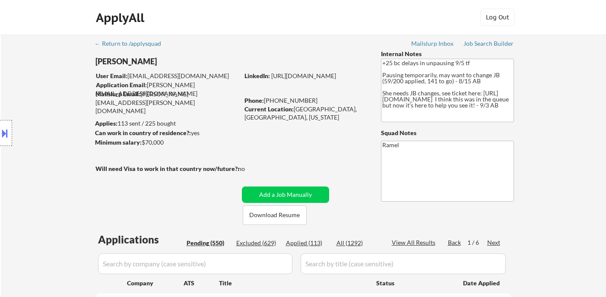
select select ""pending""
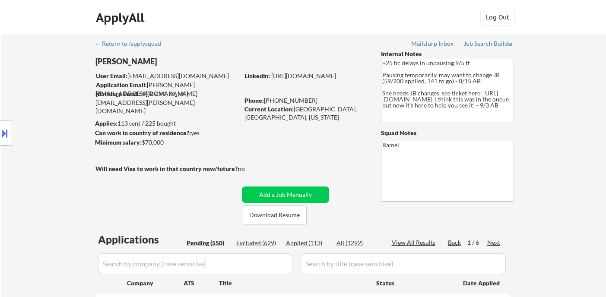
select select ""pending""
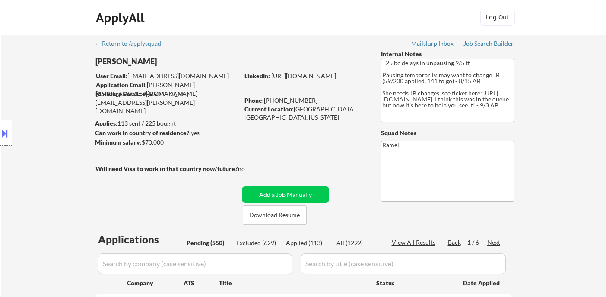
select select ""pending""
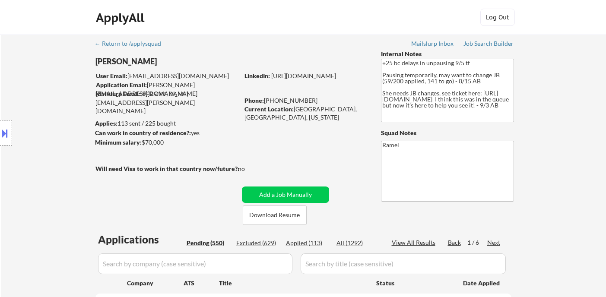
select select ""pending""
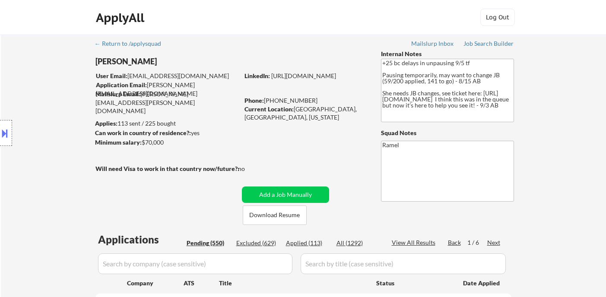
select select ""pending""
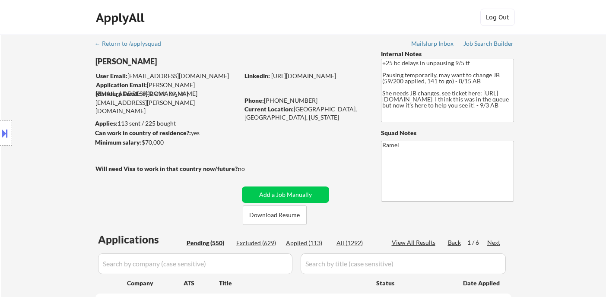
select select ""pending""
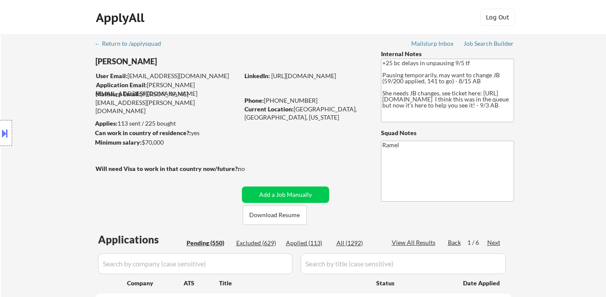
select select ""pending""
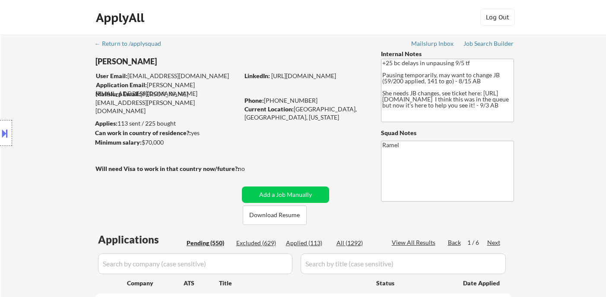
scroll to position [192, 0]
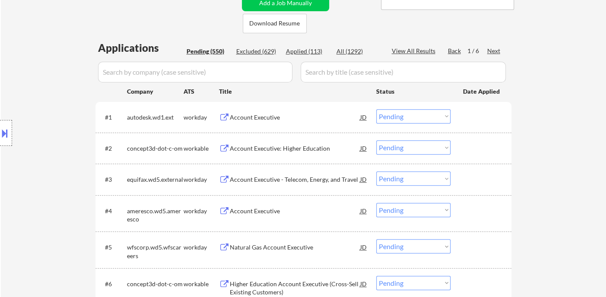
click at [267, 119] on div "Account Executive" at bounding box center [295, 117] width 130 height 9
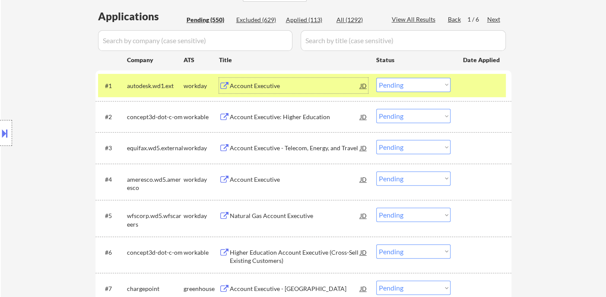
scroll to position [240, 0]
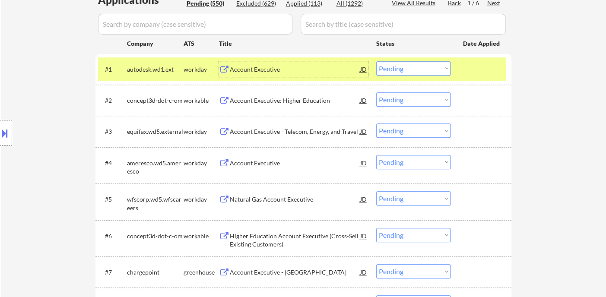
click at [267, 98] on div "Account Executive: Higher Education" at bounding box center [295, 100] width 130 height 9
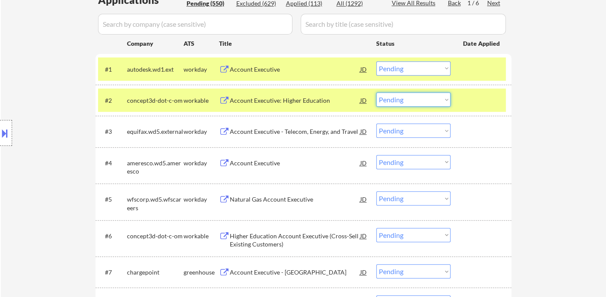
drag, startPoint x: 390, startPoint y: 92, endPoint x: 399, endPoint y: 105, distance: 15.4
click at [390, 92] on select "Choose an option... Pending Applied Excluded (Questions) Excluded (Expired) Exc…" at bounding box center [413, 99] width 74 height 14
select select ""excluded__bad_match_""
click at [376, 92] on select "Choose an option... Pending Applied Excluded (Questions) Excluded (Expired) Exc…" at bounding box center [413, 99] width 74 height 14
click at [412, 65] on select "Choose an option... Pending Applied Excluded (Questions) Excluded (Expired) Exc…" at bounding box center [413, 68] width 74 height 14
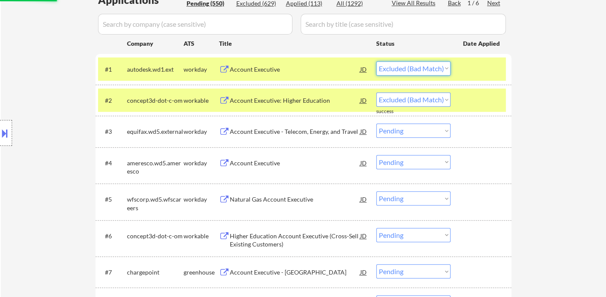
click at [376, 61] on select "Choose an option... Pending Applied Excluded (Questions) Excluded (Expired) Exc…" at bounding box center [413, 68] width 74 height 14
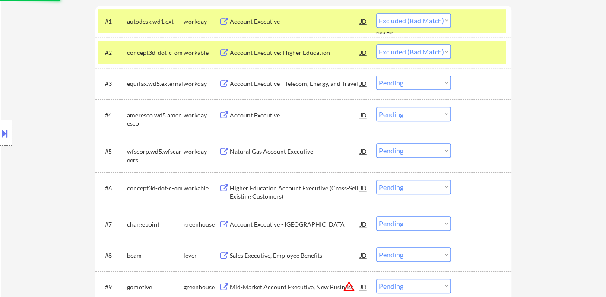
click at [271, 114] on div "Account Executive" at bounding box center [295, 115] width 130 height 9
select select ""pending""
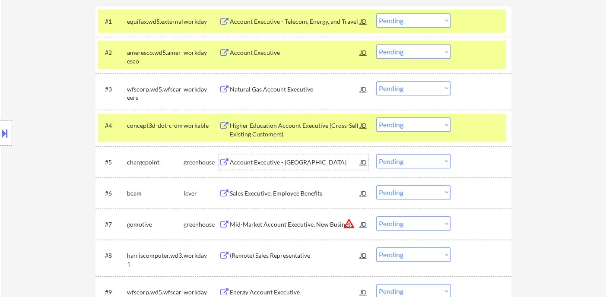
click at [256, 165] on div "Account Executive - [GEOGRAPHIC_DATA]" at bounding box center [295, 162] width 130 height 9
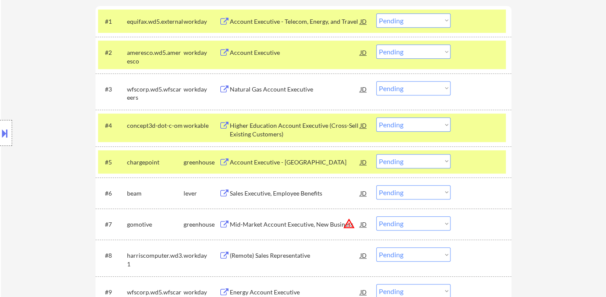
click at [6, 130] on button at bounding box center [5, 133] width 10 height 14
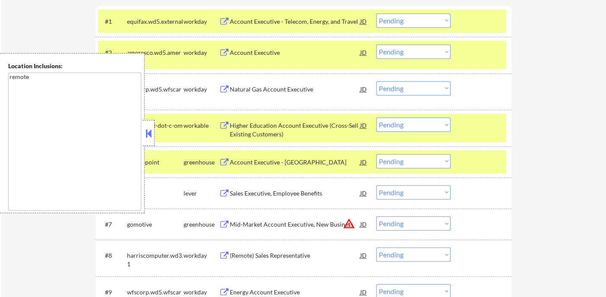
click at [148, 130] on button at bounding box center [149, 133] width 10 height 13
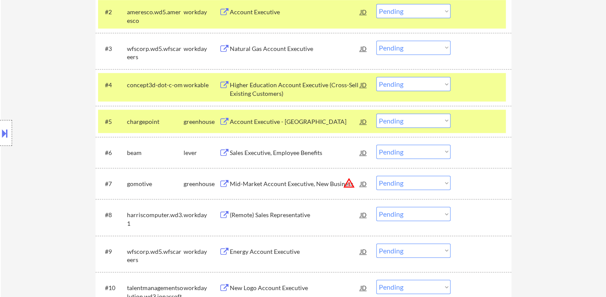
scroll to position [384, 0]
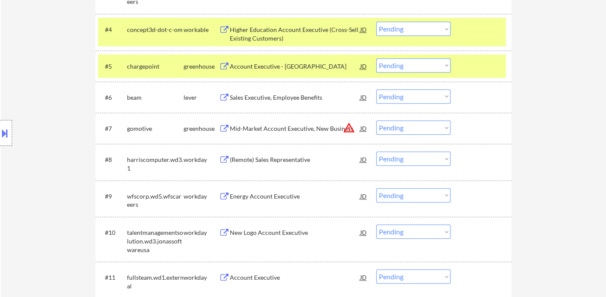
drag, startPoint x: 394, startPoint y: 58, endPoint x: 395, endPoint y: 63, distance: 5.1
click at [394, 58] on select "Choose an option... Pending Applied Excluded (Questions) Excluded (Expired) Exc…" at bounding box center [413, 65] width 74 height 14
click at [376, 58] on select "Choose an option... Pending Applied Excluded (Questions) Excluded (Expired) Exc…" at bounding box center [413, 65] width 74 height 14
click at [263, 96] on div "Sales Executive, Employee Benefits" at bounding box center [295, 97] width 130 height 9
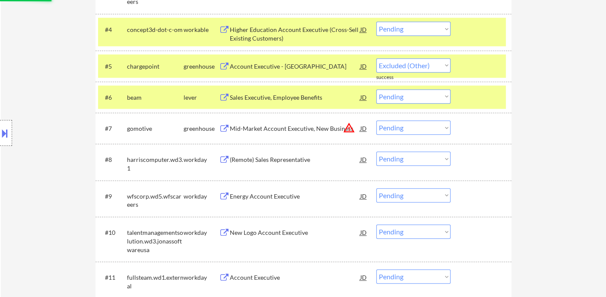
select select ""pending""
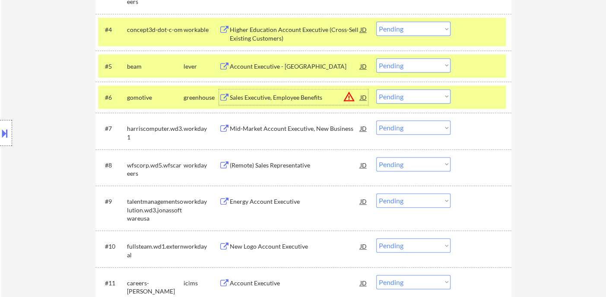
drag, startPoint x: 405, startPoint y: 94, endPoint x: 413, endPoint y: 102, distance: 11.6
click at [405, 94] on select "Choose an option... Pending Applied Excluded (Questions) Excluded (Expired) Exc…" at bounding box center [413, 96] width 74 height 14
click at [376, 89] on select "Choose an option... Pending Applied Excluded (Questions) Excluded (Expired) Exc…" at bounding box center [413, 96] width 74 height 14
click at [279, 130] on div "(Remote) Sales Representative" at bounding box center [295, 128] width 130 height 9
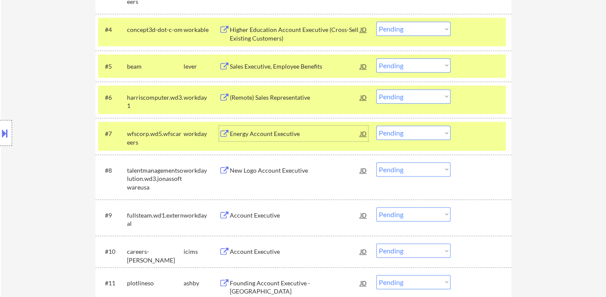
click at [403, 136] on select "Choose an option... Pending Applied Excluded (Questions) Excluded (Expired) Exc…" at bounding box center [413, 133] width 74 height 14
click at [415, 96] on select "Choose an option... Pending Applied Excluded (Questions) Excluded (Expired) Exc…" at bounding box center [413, 96] width 74 height 14
click at [376, 89] on select "Choose an option... Pending Applied Excluded (Questions) Excluded (Expired) Exc…" at bounding box center [413, 96] width 74 height 14
select select ""pending""
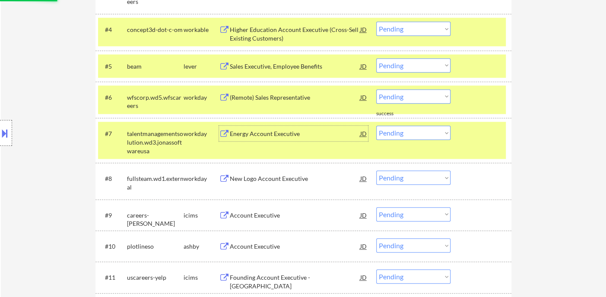
click at [282, 137] on div "Energy Account Executive" at bounding box center [295, 134] width 130 height 9
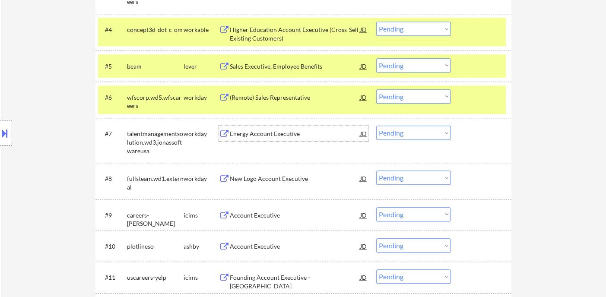
click at [394, 136] on select "Choose an option... Pending Applied Excluded (Questions) Excluded (Expired) Exc…" at bounding box center [413, 133] width 74 height 14
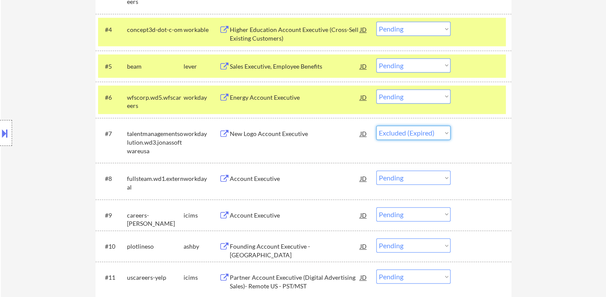
click at [376, 126] on select "Choose an option... Pending Applied Excluded (Questions) Excluded (Expired) Exc…" at bounding box center [413, 133] width 74 height 14
click at [275, 182] on div "Account Executive" at bounding box center [295, 179] width 130 height 9
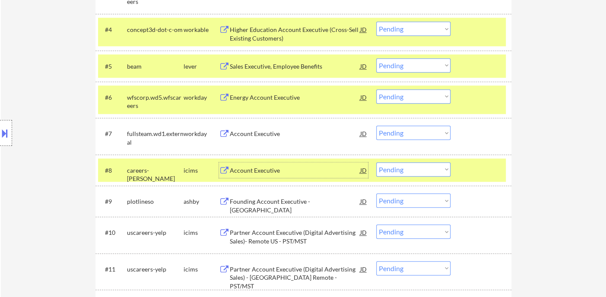
click at [417, 140] on div "#7 fullsteam.wd1.external workday Account Executive JD warning_amber Choose an …" at bounding box center [302, 136] width 408 height 29
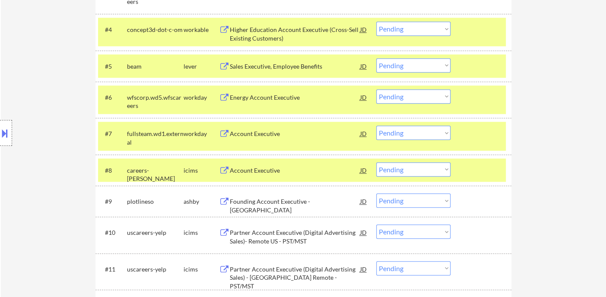
drag, startPoint x: 424, startPoint y: 134, endPoint x: 425, endPoint y: 139, distance: 4.4
click at [424, 134] on select "Choose an option... Pending Applied Excluded (Questions) Excluded (Expired) Exc…" at bounding box center [413, 133] width 74 height 14
click at [376, 126] on select "Choose an option... Pending Applied Excluded (Questions) Excluded (Expired) Exc…" at bounding box center [413, 133] width 74 height 14
select select ""pending""
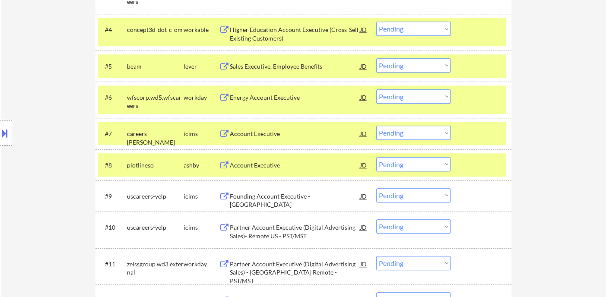
click at [256, 166] on div "Account Executive" at bounding box center [295, 165] width 130 height 9
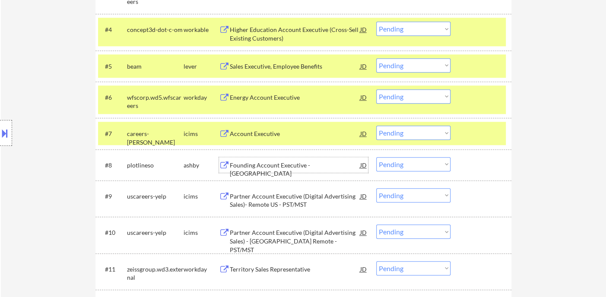
click at [408, 171] on div "#8 plotlineso [PERSON_NAME] Founding Account Executive - [GEOGRAPHIC_DATA] JD C…" at bounding box center [302, 164] width 408 height 23
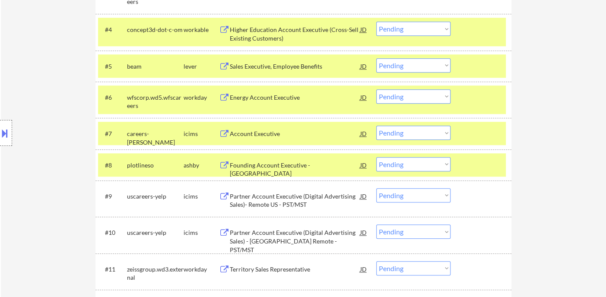
click at [416, 168] on select "Choose an option... Pending Applied Excluded (Questions) Excluded (Expired) Exc…" at bounding box center [413, 164] width 74 height 14
click at [376, 157] on select "Choose an option... Pending Applied Excluded (Questions) Excluded (Expired) Exc…" at bounding box center [413, 164] width 74 height 14
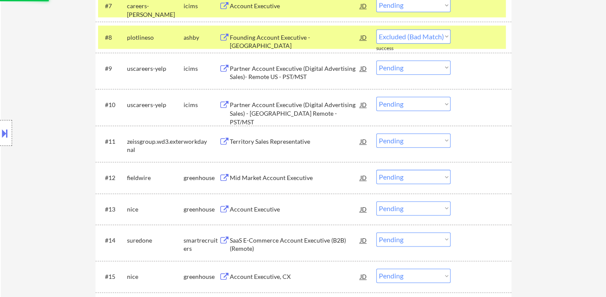
scroll to position [528, 0]
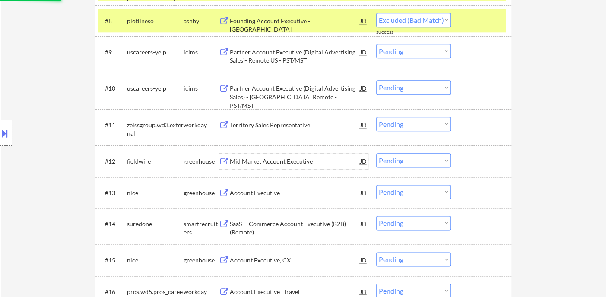
click at [276, 160] on div "Mid Market Account Executive" at bounding box center [295, 161] width 130 height 9
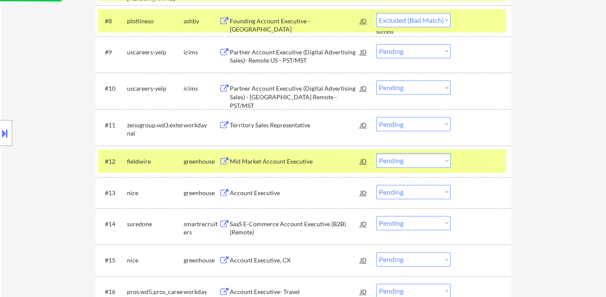
select select ""pending""
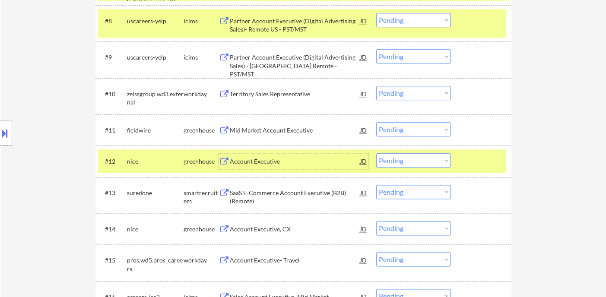
click at [279, 196] on div "SaaS E-Commerce Account Executive (B2B) (Remote)" at bounding box center [295, 197] width 130 height 17
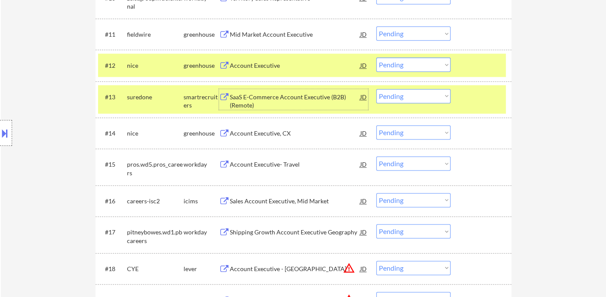
scroll to position [0, 0]
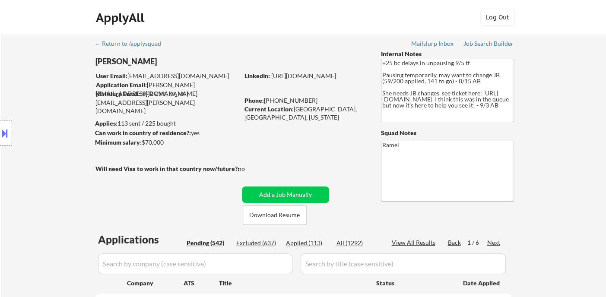
click at [494, 244] on div "Next" at bounding box center [494, 242] width 14 height 9
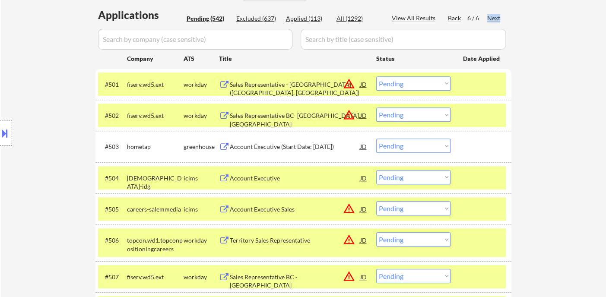
scroll to position [240, 0]
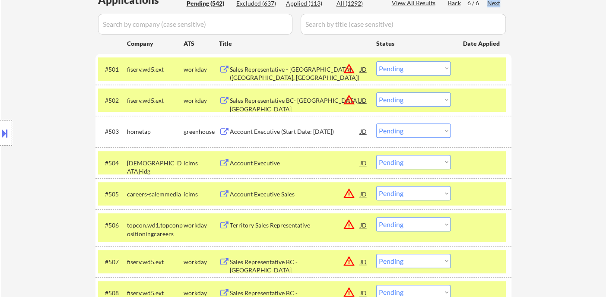
click at [392, 70] on select "Choose an option... Pending Applied Excluded (Questions) Excluded (Expired) Exc…" at bounding box center [413, 68] width 74 height 14
click at [376, 61] on select "Choose an option... Pending Applied Excluded (Questions) Excluded (Expired) Exc…" at bounding box center [413, 68] width 74 height 14
click at [299, 135] on div "Account Executive (Start Date: [DATE])" at bounding box center [295, 131] width 130 height 9
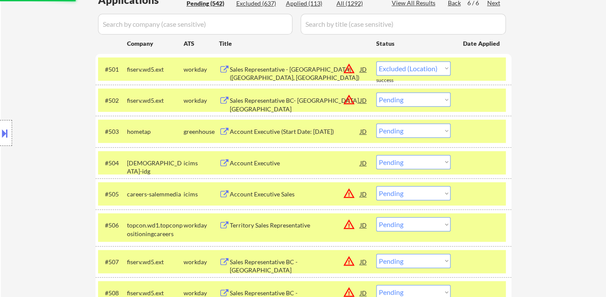
select select ""pending""
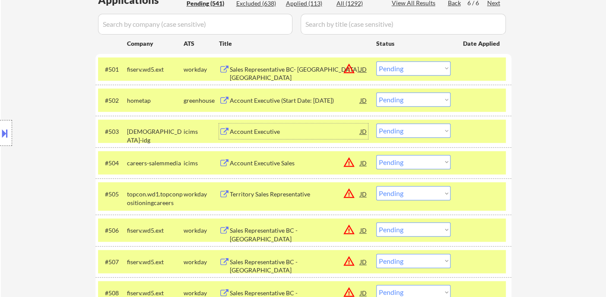
click at [418, 104] on select "Choose an option... Pending Applied Excluded (Questions) Excluded (Expired) Exc…" at bounding box center [413, 99] width 74 height 14
click at [376, 92] on select "Choose an option... Pending Applied Excluded (Questions) Excluded (Expired) Exc…" at bounding box center [413, 99] width 74 height 14
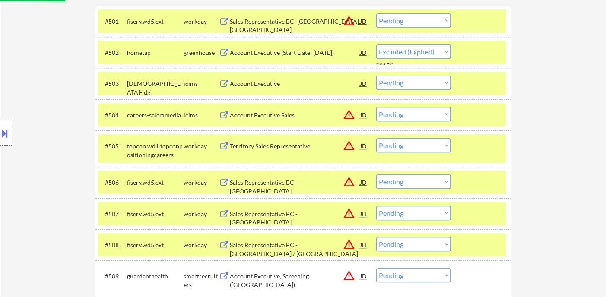
select select ""pending""
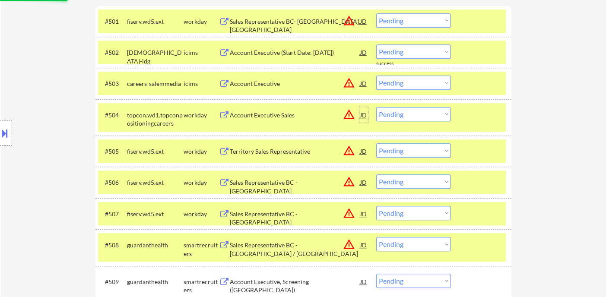
click at [361, 117] on div "JD" at bounding box center [363, 115] width 9 height 16
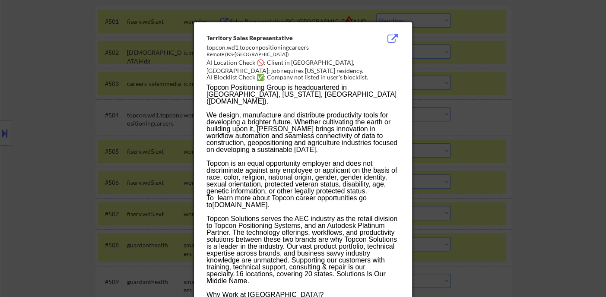
click at [539, 127] on div at bounding box center [303, 148] width 606 height 297
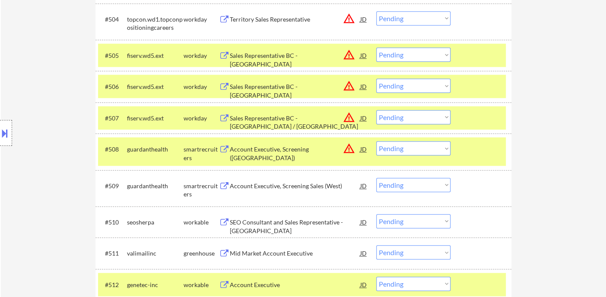
scroll to position [432, 0]
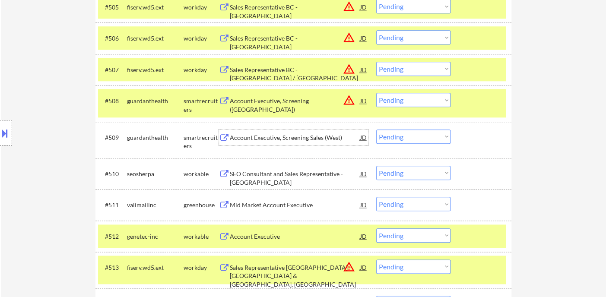
click at [276, 139] on div "Account Executive, Screening Sales (West)" at bounding box center [295, 137] width 130 height 9
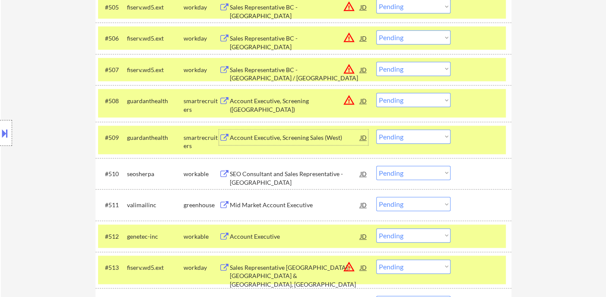
click at [407, 136] on select "Choose an option... Pending Applied Excluded (Questions) Excluded (Expired) Exc…" at bounding box center [413, 137] width 74 height 14
click at [376, 130] on select "Choose an option... Pending Applied Excluded (Questions) Excluded (Expired) Exc…" at bounding box center [413, 137] width 74 height 14
click at [292, 177] on div "SEO Consultant and Sales Representative - [GEOGRAPHIC_DATA]" at bounding box center [295, 178] width 130 height 17
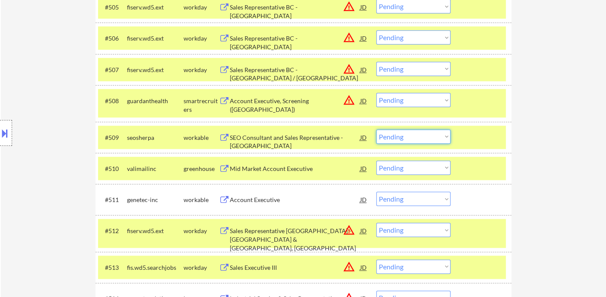
click at [409, 139] on select "Choose an option... Pending Applied Excluded (Questions) Excluded (Expired) Exc…" at bounding box center [413, 137] width 74 height 14
click at [376, 130] on select "Choose an option... Pending Applied Excluded (Questions) Excluded (Expired) Exc…" at bounding box center [413, 137] width 74 height 14
click at [279, 171] on div "Mid Market Account Executive" at bounding box center [295, 169] width 130 height 9
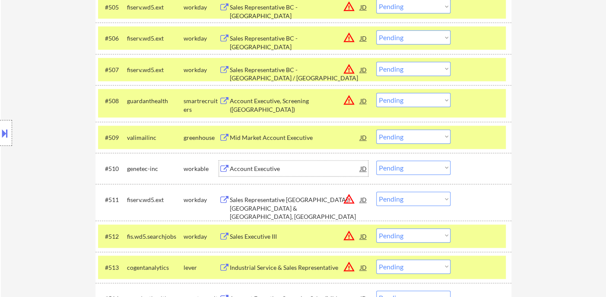
click at [416, 139] on select "Choose an option... Pending Applied Excluded (Questions) Excluded (Expired) Exc…" at bounding box center [413, 137] width 74 height 14
click at [376, 130] on select "Choose an option... Pending Applied Excluded (Questions) Excluded (Expired) Exc…" at bounding box center [413, 137] width 74 height 14
click at [260, 173] on div "Account Executive" at bounding box center [295, 169] width 130 height 16
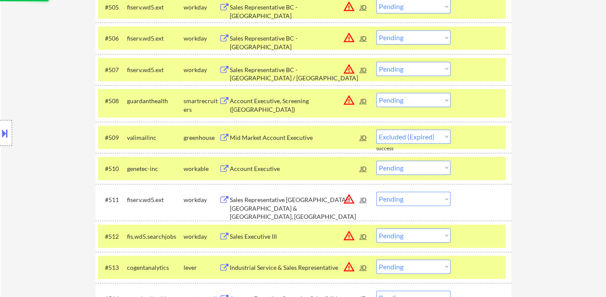
select select ""pending""
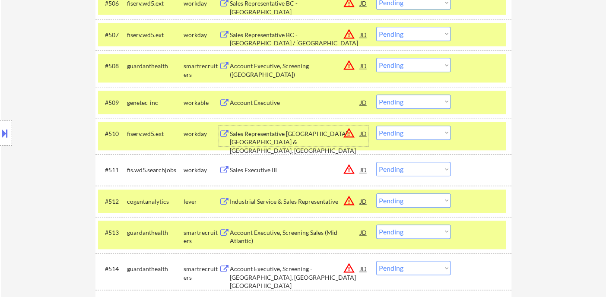
scroll to position [528, 0]
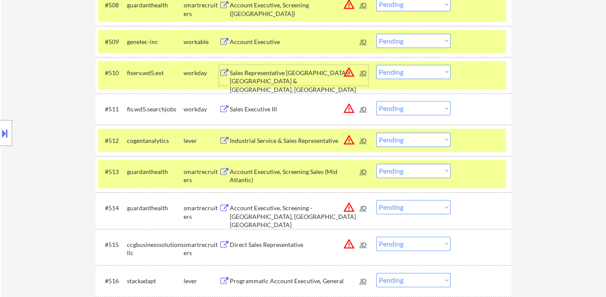
click at [286, 112] on div "Sales Executive III" at bounding box center [295, 109] width 130 height 9
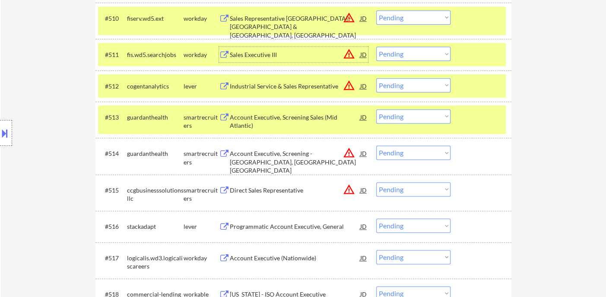
scroll to position [624, 0]
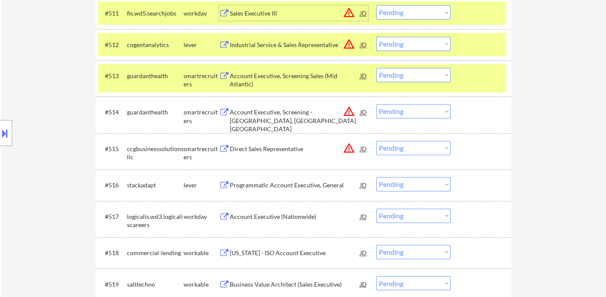
click at [268, 189] on div "Programmatic Account Executive, General" at bounding box center [295, 185] width 130 height 9
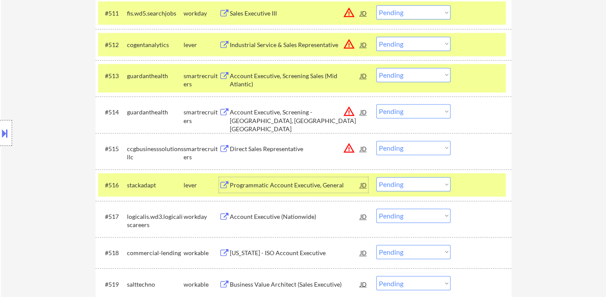
drag, startPoint x: 384, startPoint y: 183, endPoint x: 397, endPoint y: 192, distance: 16.2
click at [384, 183] on select "Choose an option... Pending Applied Excluded (Questions) Excluded (Expired) Exc…" at bounding box center [413, 184] width 74 height 14
click at [376, 177] on select "Choose an option... Pending Applied Excluded (Questions) Excluded (Expired) Exc…" at bounding box center [413, 184] width 74 height 14
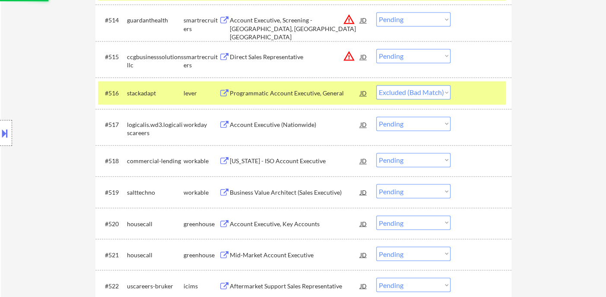
scroll to position [720, 0]
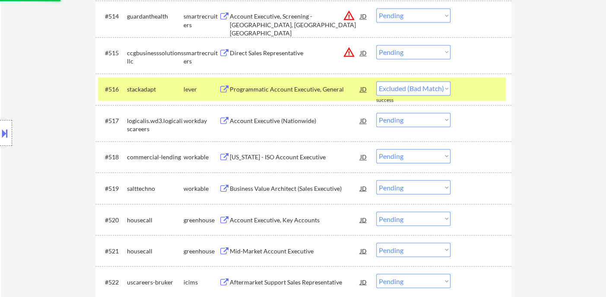
select select ""pending""
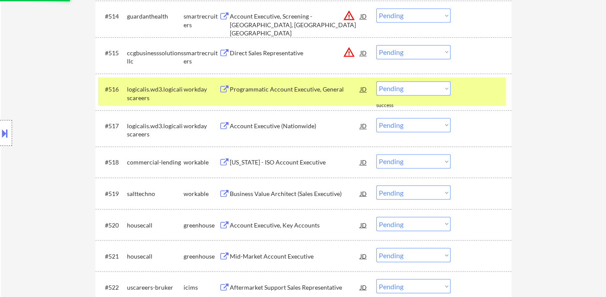
click at [279, 160] on div "[US_STATE] - ISO Account Executive" at bounding box center [295, 162] width 130 height 9
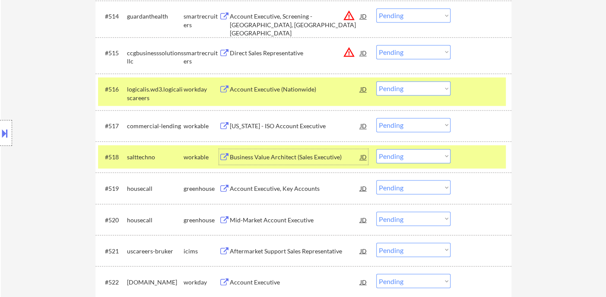
drag, startPoint x: 400, startPoint y: 156, endPoint x: 403, endPoint y: 162, distance: 6.2
click at [400, 156] on select "Choose an option... Pending Applied Excluded (Questions) Excluded (Expired) Exc…" at bounding box center [413, 156] width 74 height 14
click at [376, 149] on select "Choose an option... Pending Applied Excluded (Questions) Excluded (Expired) Exc…" at bounding box center [413, 156] width 74 height 14
click at [269, 188] on div "Account Executive, Key Accounts" at bounding box center [295, 188] width 130 height 9
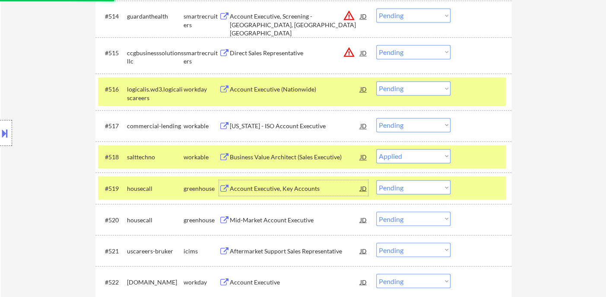
scroll to position [768, 0]
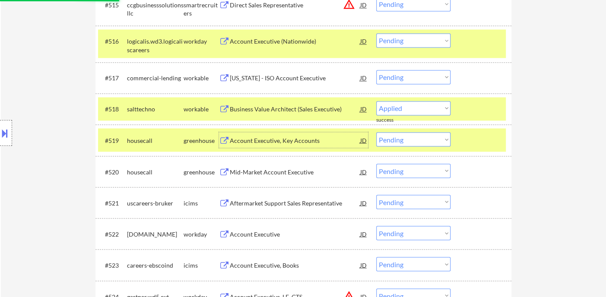
select select ""pending""
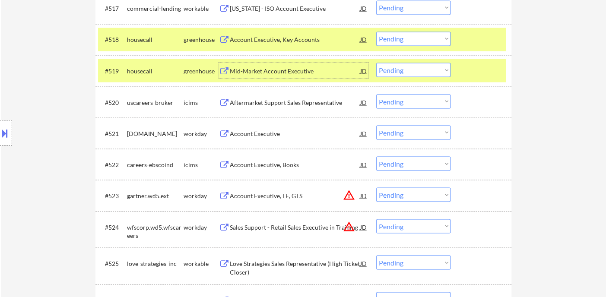
scroll to position [864, 0]
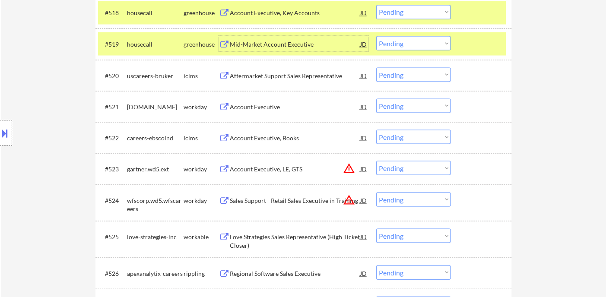
click at [257, 106] on div "Account Executive" at bounding box center [295, 106] width 130 height 9
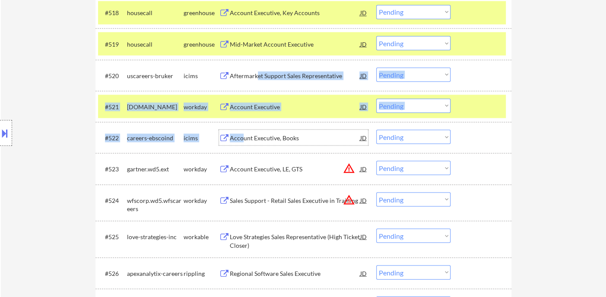
drag, startPoint x: 242, startPoint y: 133, endPoint x: 258, endPoint y: 75, distance: 60.6
click at [258, 75] on div "#501 fiserv.wd5.ext workday Sales Representative BC- [GEOGRAPHIC_DATA], [GEOGRA…" at bounding box center [303, 7] width 416 height 1155
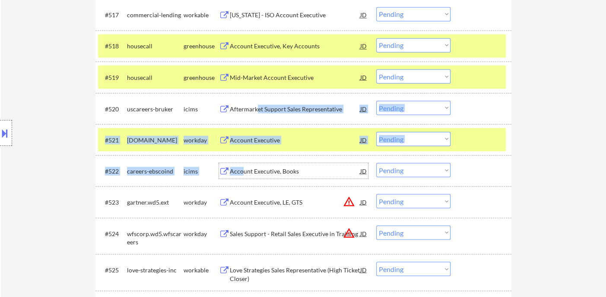
scroll to position [816, 0]
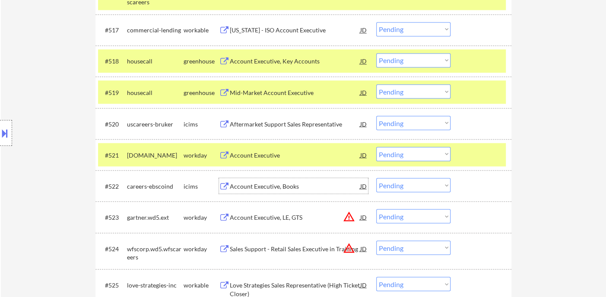
click at [239, 89] on div "Mid-Market Account Executive" at bounding box center [295, 92] width 130 height 9
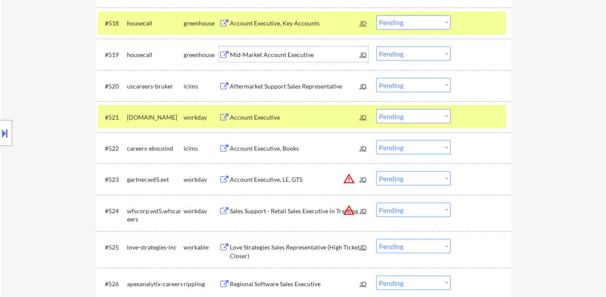
scroll to position [912, 0]
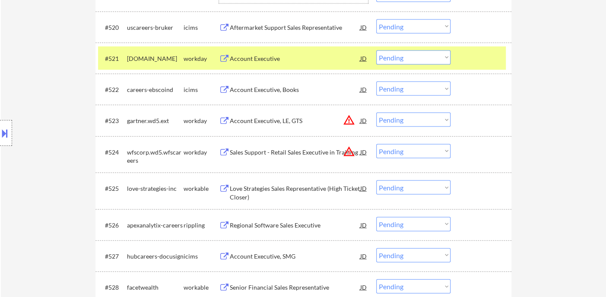
click at [394, 118] on select "Choose an option... Pending Applied Excluded (Questions) Excluded (Expired) Exc…" at bounding box center [413, 120] width 74 height 14
select select ""excluded__location_""
click at [376, 113] on select "Choose an option... Pending Applied Excluded (Questions) Excluded (Expired) Exc…" at bounding box center [413, 120] width 74 height 14
click at [420, 151] on select "Choose an option... Pending Applied Excluded (Questions) Excluded (Expired) Exc…" at bounding box center [413, 151] width 74 height 14
select select ""excluded__location_""
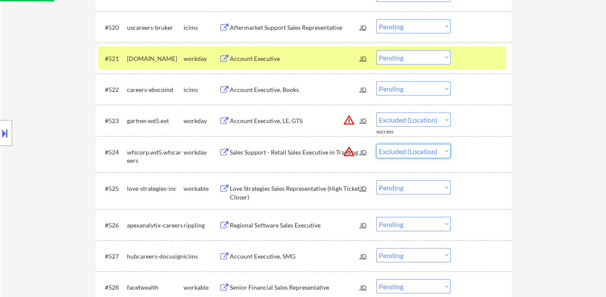
click at [376, 144] on select "Choose an option... Pending Applied Excluded (Questions) Excluded (Expired) Exc…" at bounding box center [413, 151] width 74 height 14
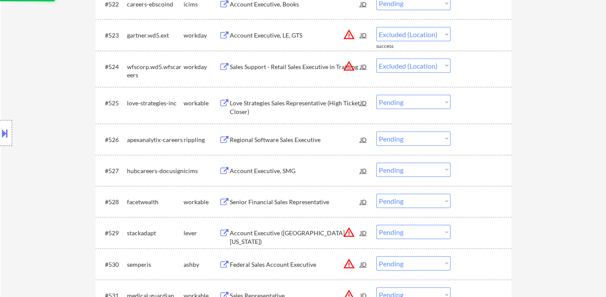
scroll to position [1008, 0]
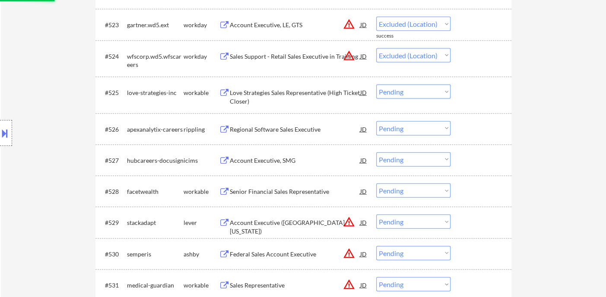
select select ""pending""
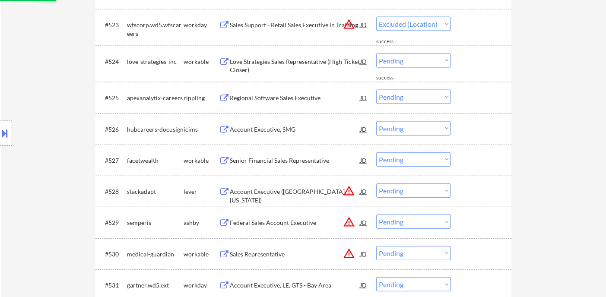
select select ""pending""
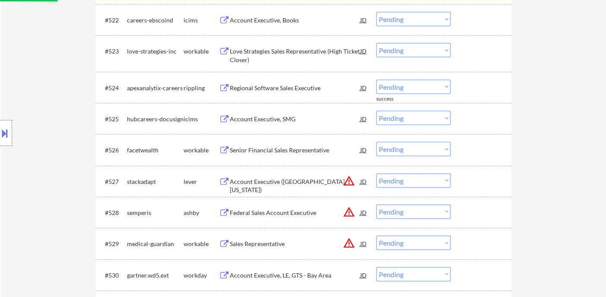
scroll to position [960, 0]
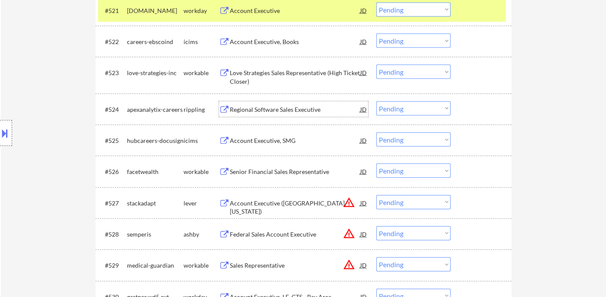
click at [274, 109] on div "Regional Software Sales Executive" at bounding box center [295, 109] width 130 height 9
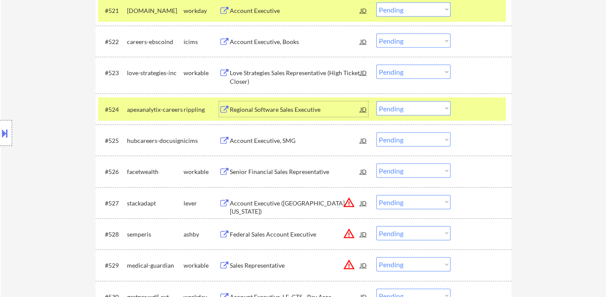
drag, startPoint x: 413, startPoint y: 107, endPoint x: 419, endPoint y: 114, distance: 9.8
click at [413, 107] on select "Choose an option... Pending Applied Excluded (Questions) Excluded (Expired) Exc…" at bounding box center [413, 109] width 74 height 14
click at [376, 102] on select "Choose an option... Pending Applied Excluded (Questions) Excluded (Expired) Exc…" at bounding box center [413, 109] width 74 height 14
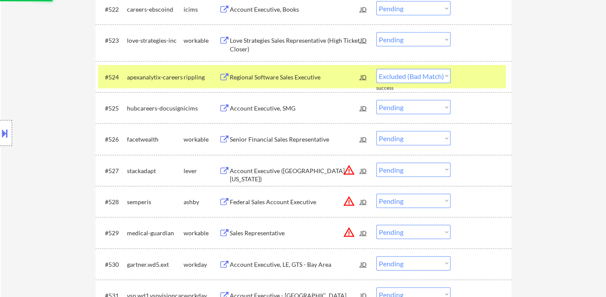
select select ""pending""
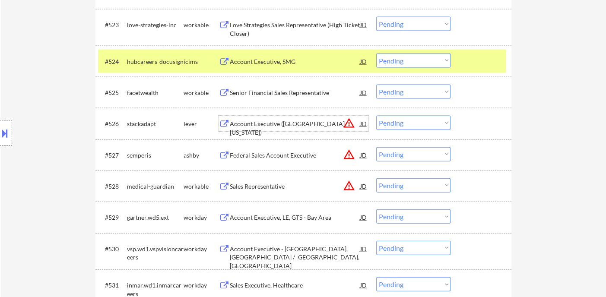
click at [294, 125] on div "Account Executive ([GEOGRAPHIC_DATA][US_STATE])" at bounding box center [295, 128] width 130 height 17
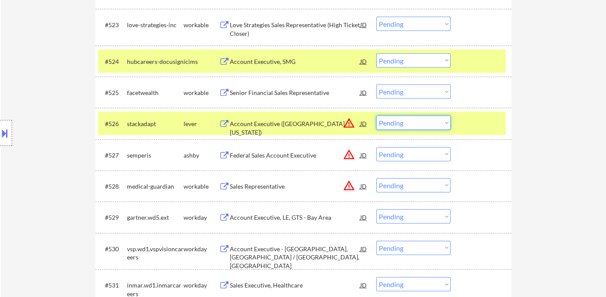
click at [413, 127] on select "Choose an option... Pending Applied Excluded (Questions) Excluded (Expired) Exc…" at bounding box center [413, 123] width 74 height 14
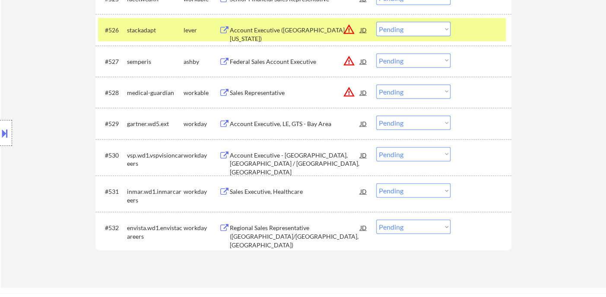
scroll to position [1104, 0]
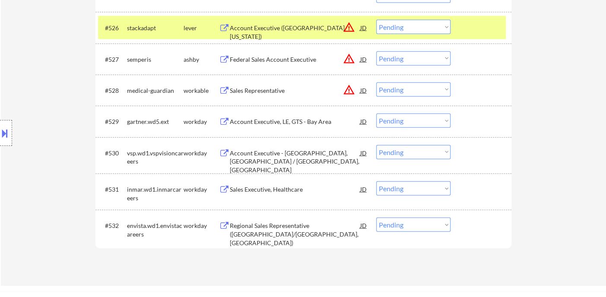
click at [281, 93] on div "Sales Representative" at bounding box center [295, 90] width 130 height 9
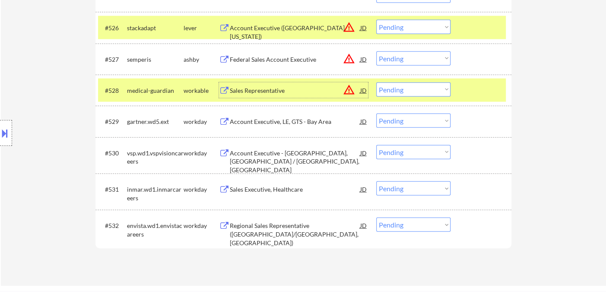
drag, startPoint x: 396, startPoint y: 90, endPoint x: 402, endPoint y: 95, distance: 7.6
click at [396, 90] on select "Choose an option... Pending Applied Excluded (Questions) Excluded (Expired) Exc…" at bounding box center [413, 90] width 74 height 14
click at [376, 83] on select "Choose an option... Pending Applied Excluded (Questions) Excluded (Expired) Exc…" at bounding box center [413, 90] width 74 height 14
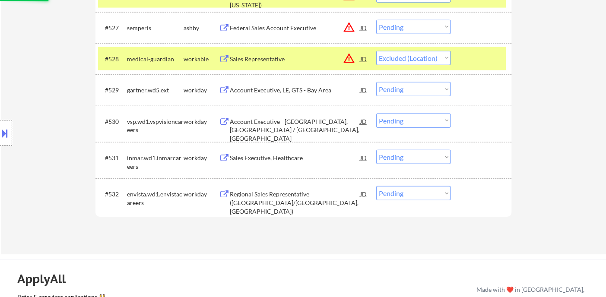
scroll to position [1152, 0]
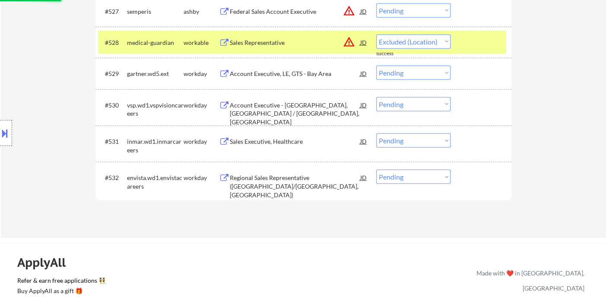
select select ""pending""
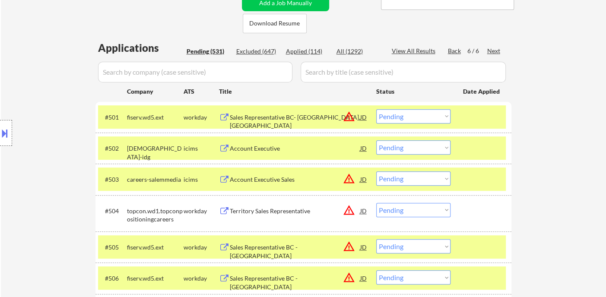
scroll to position [96, 0]
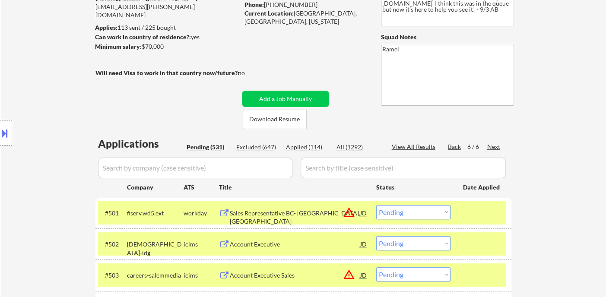
click at [452, 146] on div "Back" at bounding box center [455, 147] width 14 height 9
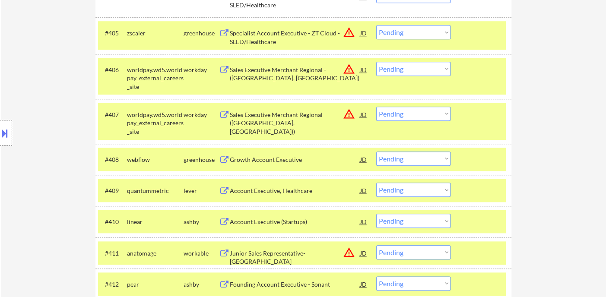
scroll to position [432, 0]
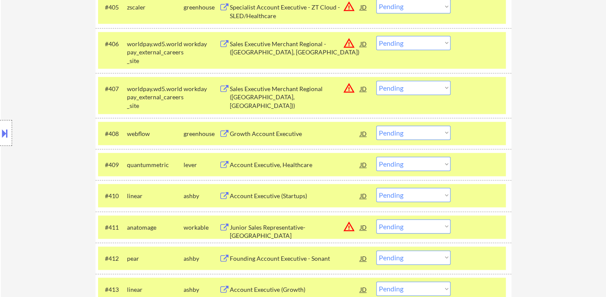
click at [265, 137] on div "Growth Account Executive" at bounding box center [295, 134] width 130 height 9
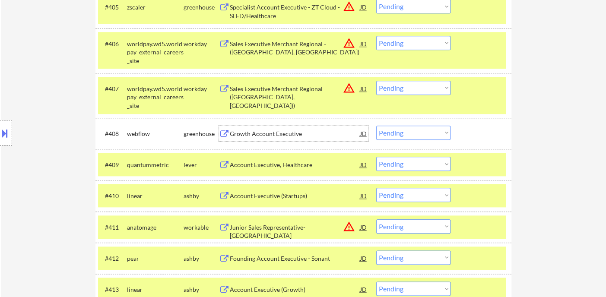
drag, startPoint x: 387, startPoint y: 131, endPoint x: 393, endPoint y: 139, distance: 9.2
click at [387, 131] on select "Choose an option... Pending Applied Excluded (Questions) Excluded (Expired) Exc…" at bounding box center [413, 133] width 74 height 14
click at [376, 126] on select "Choose an option... Pending Applied Excluded (Questions) Excluded (Expired) Exc…" at bounding box center [413, 133] width 74 height 14
select select ""pending""
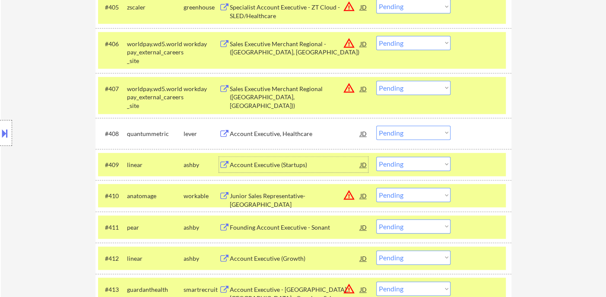
click at [261, 165] on div "Account Executive (Startups)" at bounding box center [295, 165] width 130 height 9
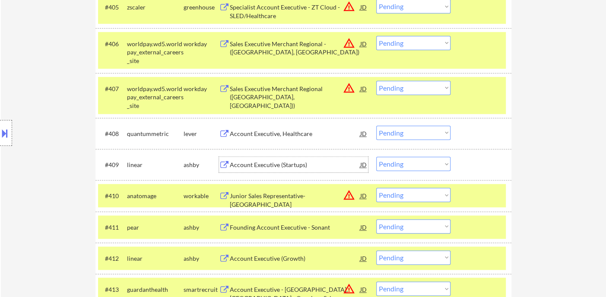
drag, startPoint x: 400, startPoint y: 164, endPoint x: 405, endPoint y: 170, distance: 7.6
click at [400, 164] on select "Choose an option... Pending Applied Excluded (Questions) Excluded (Expired) Exc…" at bounding box center [413, 164] width 74 height 14
click at [376, 157] on select "Choose an option... Pending Applied Excluded (Questions) Excluded (Expired) Exc…" at bounding box center [413, 164] width 74 height 14
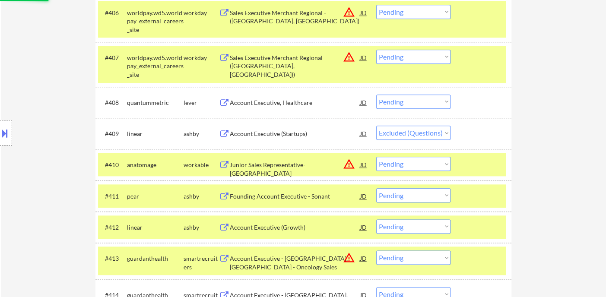
scroll to position [480, 0]
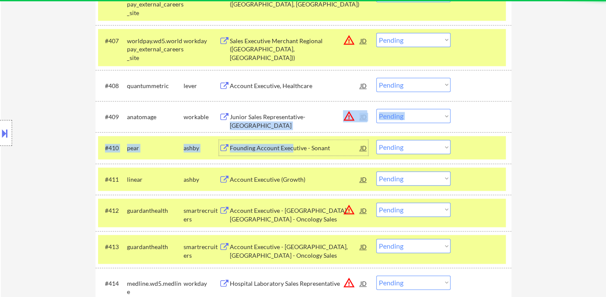
drag, startPoint x: 290, startPoint y: 151, endPoint x: 308, endPoint y: 115, distance: 40.0
click at [272, 116] on div "Junior Sales Representative- [GEOGRAPHIC_DATA]" at bounding box center [295, 121] width 130 height 17
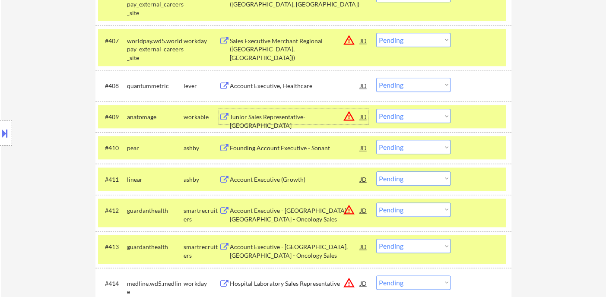
click at [401, 124] on div "#409 anatomage workable Junior Sales Representative- [GEOGRAPHIC_DATA] JD warni…" at bounding box center [302, 116] width 408 height 23
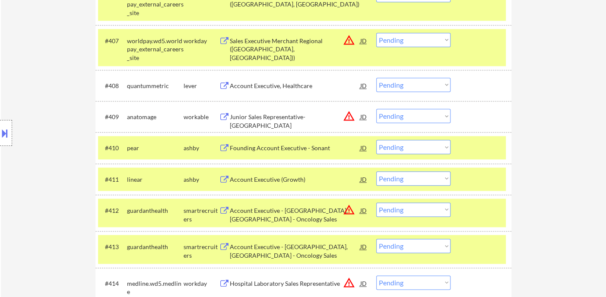
click at [418, 116] on select "Choose an option... Pending Applied Excluded (Questions) Excluded (Expired) Exc…" at bounding box center [413, 116] width 74 height 14
click at [376, 109] on select "Choose an option... Pending Applied Excluded (Questions) Excluded (Expired) Exc…" at bounding box center [413, 116] width 74 height 14
click at [309, 145] on div "Founding Account Executive - Sonant" at bounding box center [295, 148] width 130 height 9
select select ""pending""
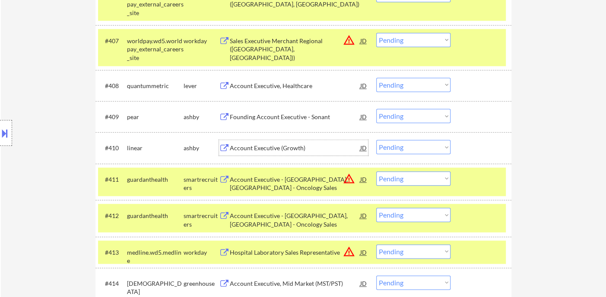
click at [400, 153] on select "Choose an option... Pending Applied Excluded (Questions) Excluded (Expired) Exc…" at bounding box center [413, 147] width 74 height 14
click at [376, 140] on select "Choose an option... Pending Applied Excluded (Questions) Excluded (Expired) Exc…" at bounding box center [413, 147] width 74 height 14
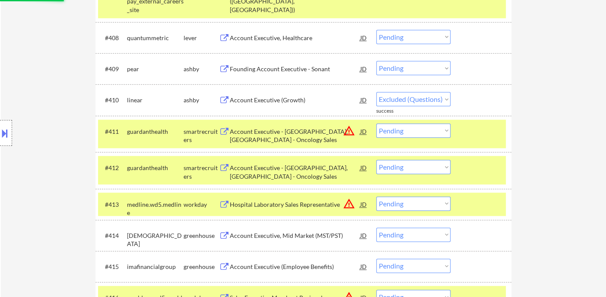
select select ""pending""
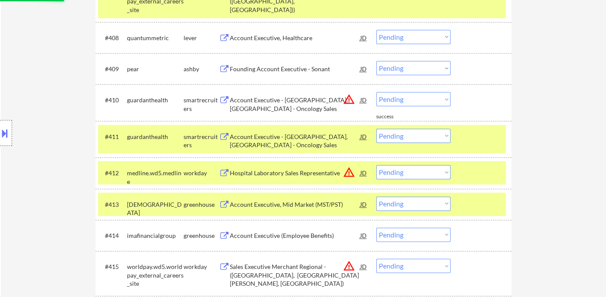
scroll to position [624, 0]
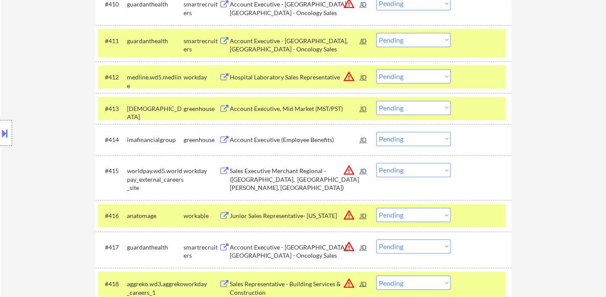
click at [273, 139] on div "Account Executive (Employee Benefits)" at bounding box center [295, 140] width 130 height 9
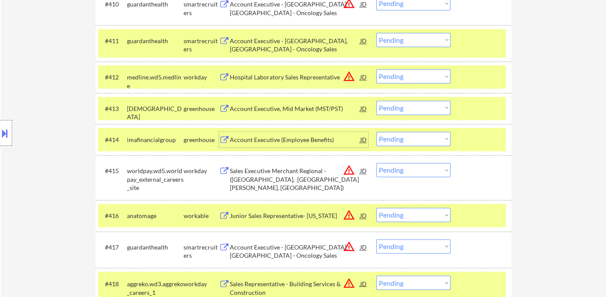
drag, startPoint x: 411, startPoint y: 131, endPoint x: 414, endPoint y: 144, distance: 13.2
click at [411, 132] on select "Choose an option... Pending Applied Excluded (Questions) Excluded (Expired) Exc…" at bounding box center [413, 139] width 74 height 14
click at [376, 132] on select "Choose an option... Pending Applied Excluded (Questions) Excluded (Expired) Exc…" at bounding box center [413, 139] width 74 height 14
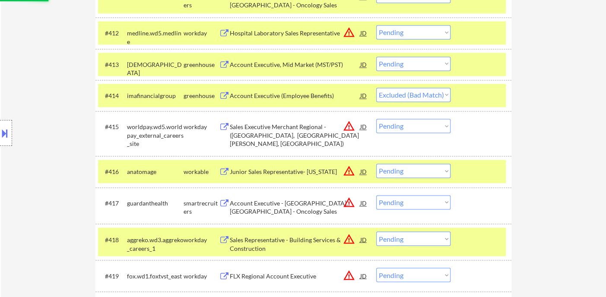
scroll to position [720, 0]
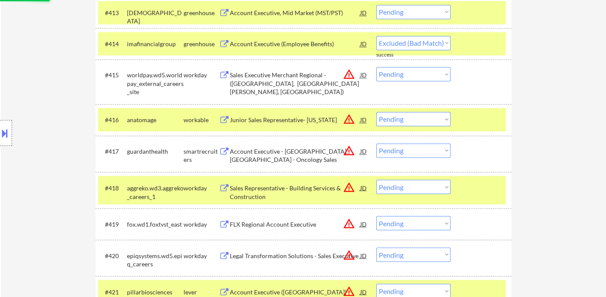
select select ""pending""
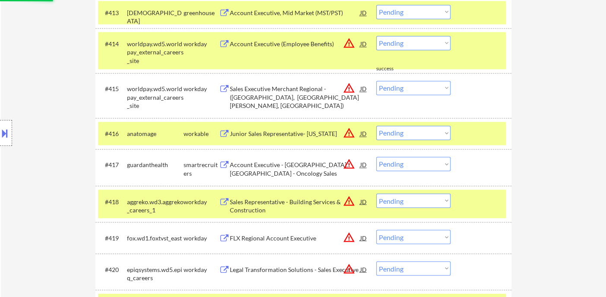
click at [418, 74] on div "#415 worldpay.wd5.worldpay_external_careers_site workday Sales Executive Mercha…" at bounding box center [303, 95] width 416 height 45
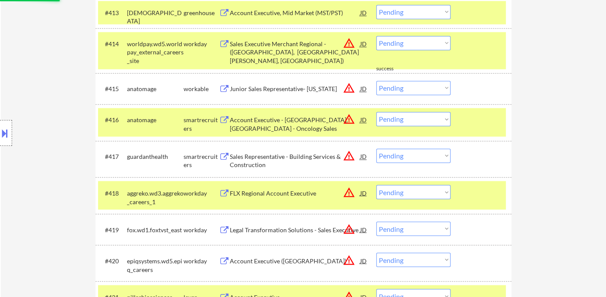
click at [415, 89] on select "Choose an option... Pending Applied Excluded (Questions) Excluded (Expired) Exc…" at bounding box center [413, 88] width 74 height 14
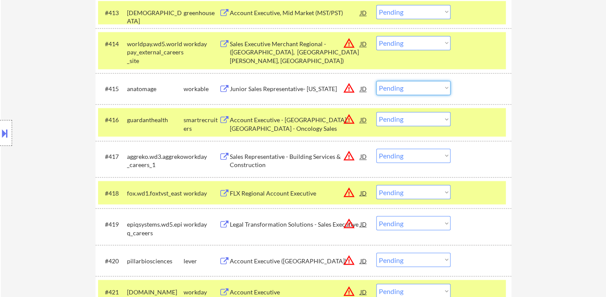
select select ""excluded__location_""
click at [376, 81] on select "Choose an option... Pending Applied Excluded (Questions) Excluded (Expired) Exc…" at bounding box center [413, 88] width 74 height 14
click at [406, 43] on select "Choose an option... Pending Applied Excluded (Questions) Excluded (Expired) Exc…" at bounding box center [413, 43] width 74 height 14
select select ""excluded__location_""
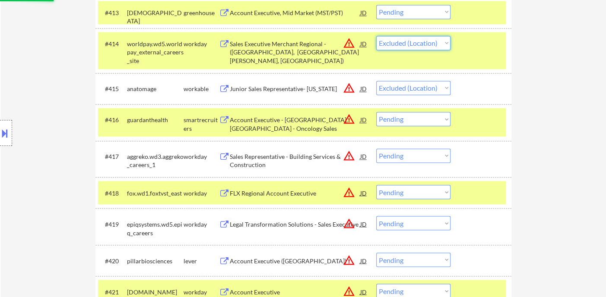
click at [376, 36] on select "Choose an option... Pending Applied Excluded (Questions) Excluded (Expired) Exc…" at bounding box center [413, 43] width 74 height 14
select select ""pending""
drag, startPoint x: 403, startPoint y: 121, endPoint x: 408, endPoint y: 130, distance: 10.6
click at [403, 120] on select "Choose an option... Pending Applied Excluded (Questions) Excluded (Expired) Exc…" at bounding box center [413, 119] width 74 height 14
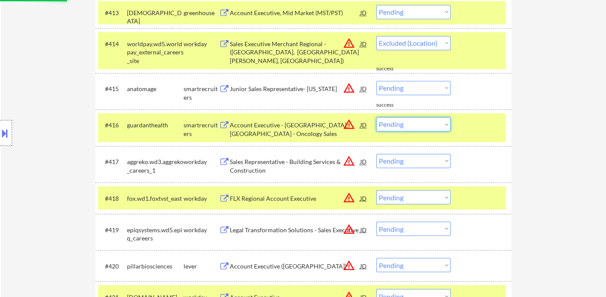
select select ""pending""
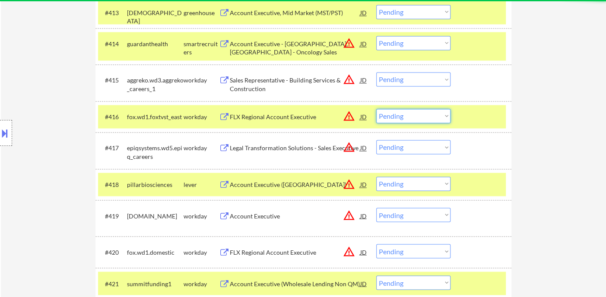
select select ""excluded__location_""
click at [376, 109] on select "Choose an option... Pending Applied Excluded (Questions) Excluded (Expired) Exc…" at bounding box center [413, 116] width 74 height 14
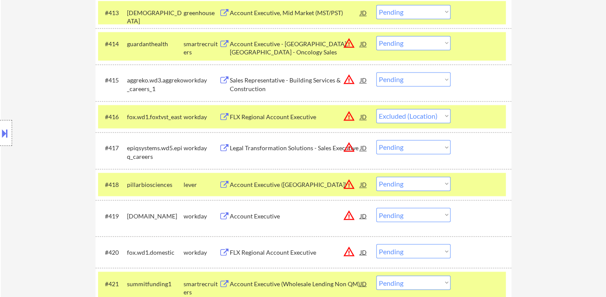
click at [400, 75] on select "Choose an option... Pending Applied Excluded (Questions) Excluded (Expired) Exc…" at bounding box center [413, 79] width 74 height 14
select select ""excluded__location_""
click at [376, 72] on select "Choose an option... Pending Applied Excluded (Questions) Excluded (Expired) Exc…" at bounding box center [413, 79] width 74 height 14
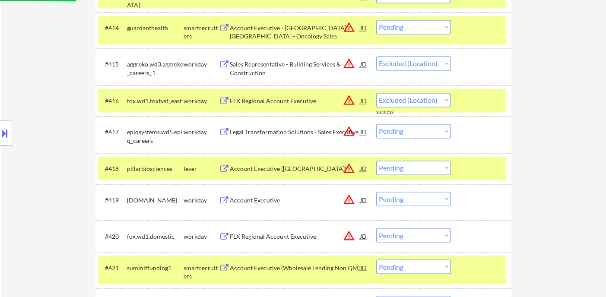
scroll to position [864, 0]
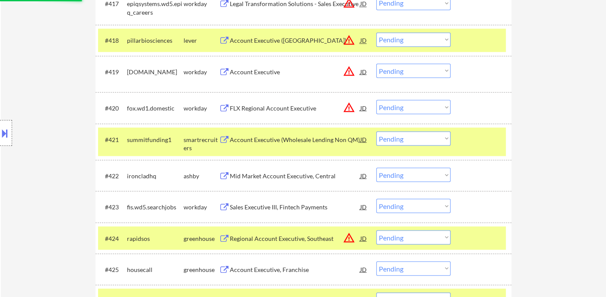
select select ""pending""
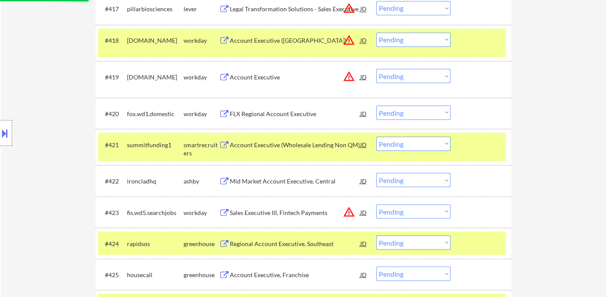
select select ""pending""
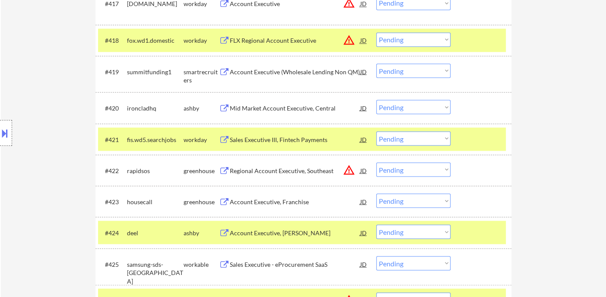
click at [285, 104] on div "Mid Market Account Executive, Central" at bounding box center [295, 108] width 130 height 9
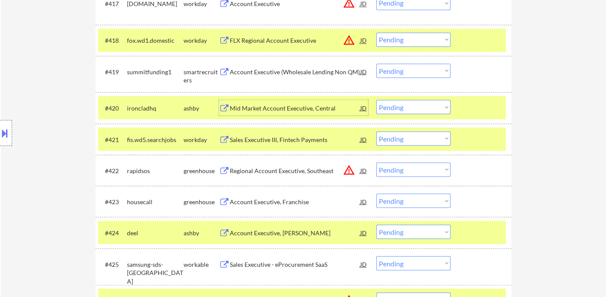
drag, startPoint x: 410, startPoint y: 109, endPoint x: 414, endPoint y: 113, distance: 5.5
click at [410, 109] on select "Choose an option... Pending Applied Excluded (Questions) Excluded (Expired) Exc…" at bounding box center [413, 107] width 74 height 14
click at [376, 100] on select "Choose an option... Pending Applied Excluded (Questions) Excluded (Expired) Exc…" at bounding box center [413, 107] width 74 height 14
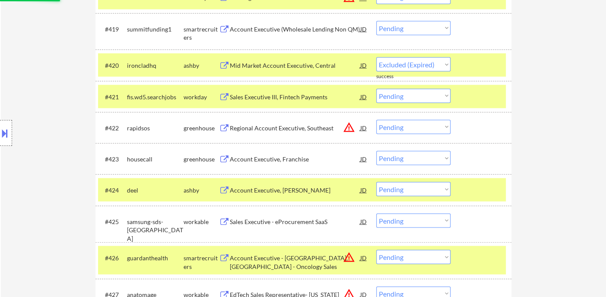
scroll to position [912, 0]
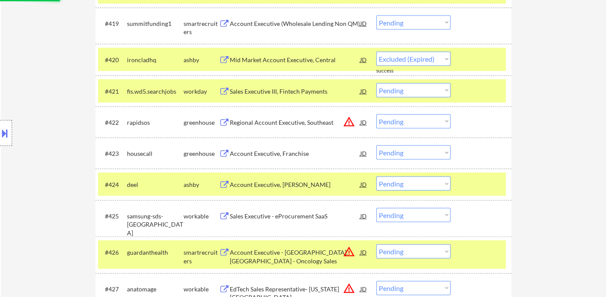
select select ""pending""
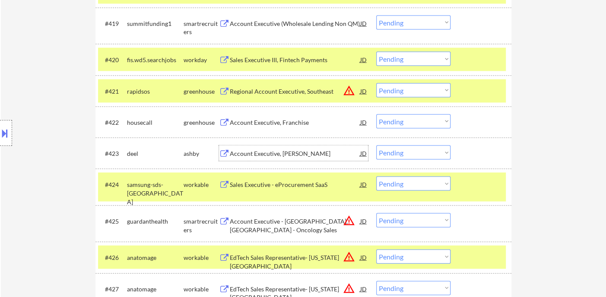
click at [284, 157] on div "Account Executive, [PERSON_NAME]" at bounding box center [295, 153] width 130 height 9
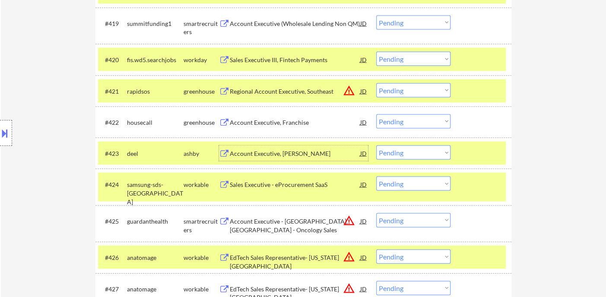
click at [400, 157] on select "Choose an option... Pending Applied Excluded (Questions) Excluded (Expired) Exc…" at bounding box center [413, 153] width 74 height 14
click at [376, 146] on select "Choose an option... Pending Applied Excluded (Questions) Excluded (Expired) Exc…" at bounding box center [413, 153] width 74 height 14
click at [281, 187] on div "Sales Executive - eProcurement SaaS" at bounding box center [295, 185] width 130 height 9
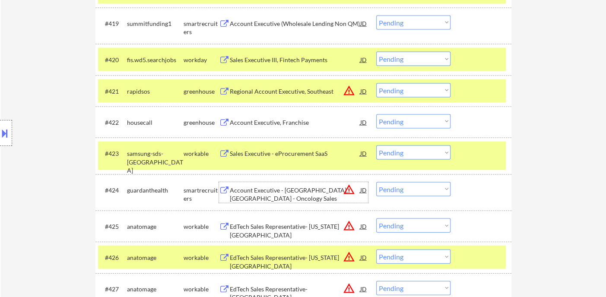
click at [411, 151] on select "Choose an option... Pending Applied Excluded (Questions) Excluded (Expired) Exc…" at bounding box center [413, 153] width 74 height 14
click at [376, 146] on select "Choose an option... Pending Applied Excluded (Questions) Excluded (Expired) Exc…" at bounding box center [413, 153] width 74 height 14
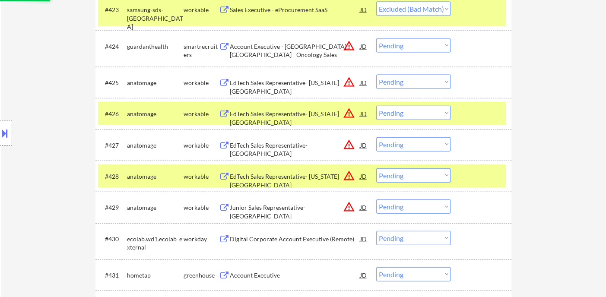
scroll to position [1152, 0]
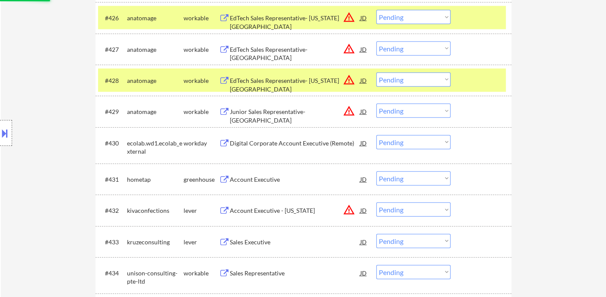
select select ""pending""
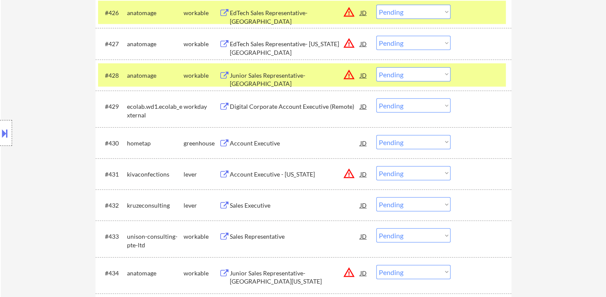
click at [305, 79] on div "Junior Sales Representative- [GEOGRAPHIC_DATA]" at bounding box center [295, 79] width 130 height 17
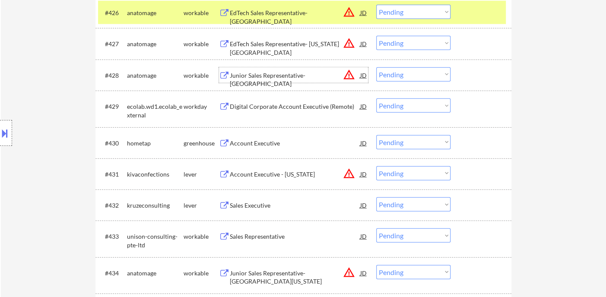
drag, startPoint x: 407, startPoint y: 73, endPoint x: 409, endPoint y: 78, distance: 5.8
click at [407, 73] on select "Choose an option... Pending Applied Excluded (Questions) Excluded (Expired) Exc…" at bounding box center [413, 74] width 74 height 14
select select ""excluded__location_""
click at [376, 67] on select "Choose an option... Pending Applied Excluded (Questions) Excluded (Expired) Exc…" at bounding box center [413, 74] width 74 height 14
drag, startPoint x: 403, startPoint y: 42, endPoint x: 407, endPoint y: 49, distance: 8.2
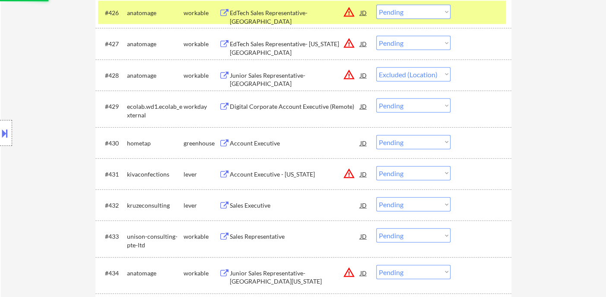
click at [403, 42] on select "Choose an option... Pending Applied Excluded (Questions) Excluded (Expired) Exc…" at bounding box center [413, 43] width 74 height 14
select select ""excluded__location_""
click at [376, 36] on select "Choose an option... Pending Applied Excluded (Questions) Excluded (Expired) Exc…" at bounding box center [413, 43] width 74 height 14
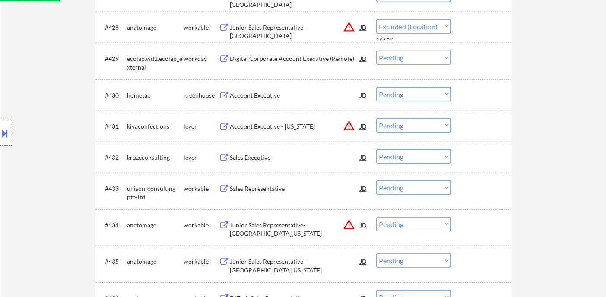
click at [266, 95] on div "Account Executive" at bounding box center [295, 95] width 130 height 9
select select ""pending""
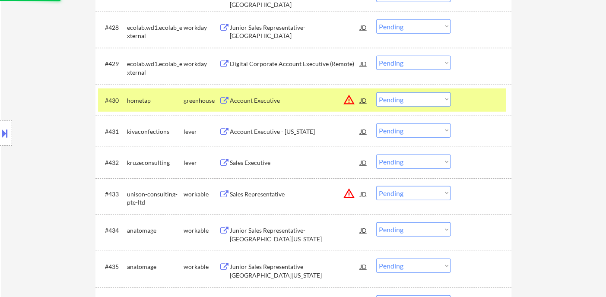
select select ""pending""
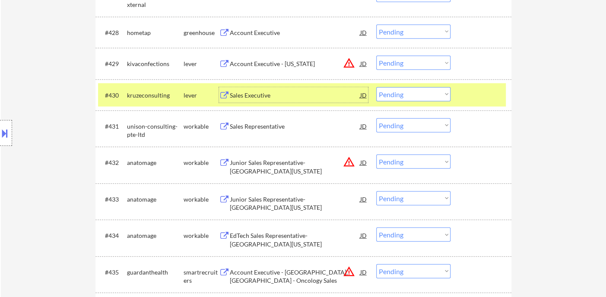
click at [430, 64] on select "Choose an option... Pending Applied Excluded (Questions) Excluded (Expired) Exc…" at bounding box center [413, 63] width 74 height 14
click at [376, 56] on select "Choose an option... Pending Applied Excluded (Questions) Excluded (Expired) Exc…" at bounding box center [413, 63] width 74 height 14
click at [250, 97] on div "Sales Executive" at bounding box center [295, 95] width 130 height 9
select select ""pending""
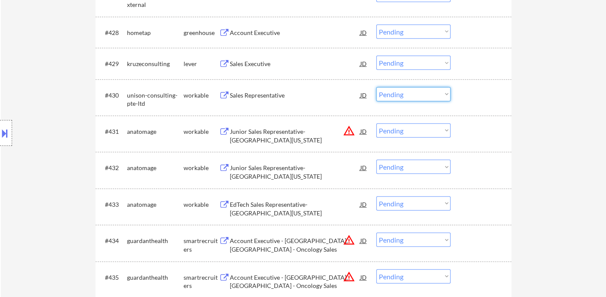
drag, startPoint x: 403, startPoint y: 94, endPoint x: 408, endPoint y: 99, distance: 7.6
click at [403, 94] on select "Choose an option... Pending Applied Excluded (Questions) Excluded (Expired) Exc…" at bounding box center [413, 94] width 74 height 14
click at [376, 87] on select "Choose an option... Pending Applied Excluded (Questions) Excluded (Expired) Exc…" at bounding box center [413, 94] width 74 height 14
select select ""pending""
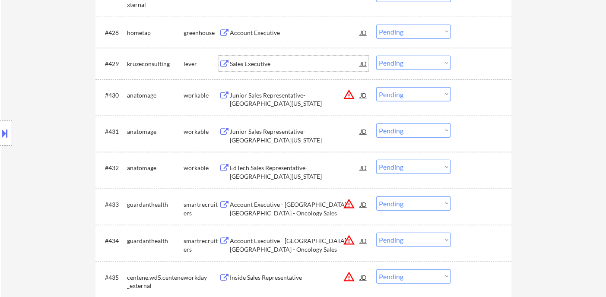
click at [257, 65] on div "Sales Executive" at bounding box center [295, 64] width 130 height 9
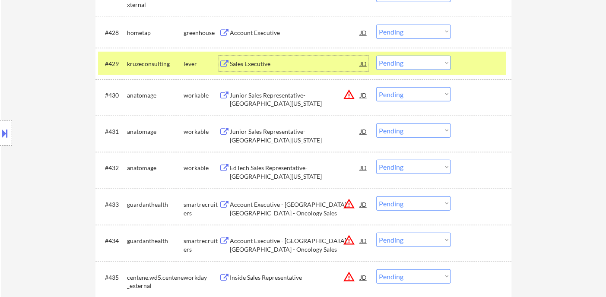
click at [403, 65] on select "Choose an option... Pending Applied Excluded (Questions) Excluded (Expired) Exc…" at bounding box center [413, 63] width 74 height 14
click at [376, 56] on select "Choose an option... Pending Applied Excluded (Questions) Excluded (Expired) Exc…" at bounding box center [413, 63] width 74 height 14
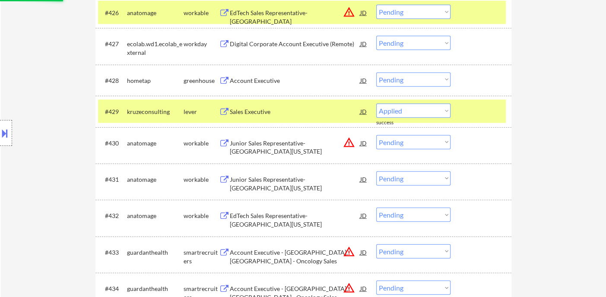
click at [261, 84] on div "Account Executive" at bounding box center [295, 80] width 130 height 9
select select ""pending""
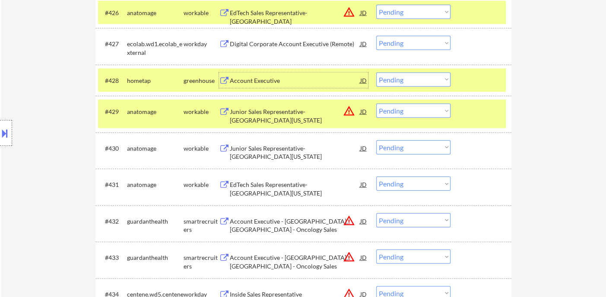
click at [404, 79] on select "Choose an option... Pending Applied Excluded (Questions) Excluded (Expired) Exc…" at bounding box center [413, 80] width 74 height 14
click at [376, 73] on select "Choose an option... Pending Applied Excluded (Questions) Excluded (Expired) Exc…" at bounding box center [413, 80] width 74 height 14
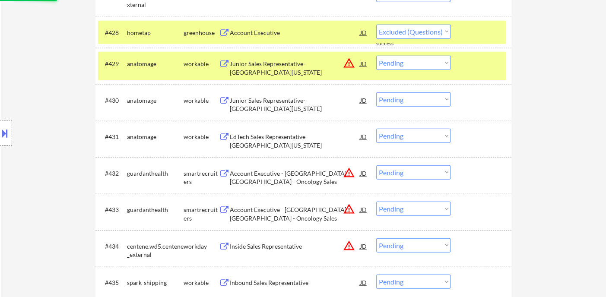
select select ""pending""
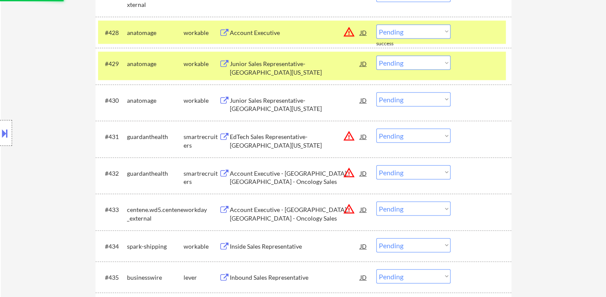
scroll to position [1104, 0]
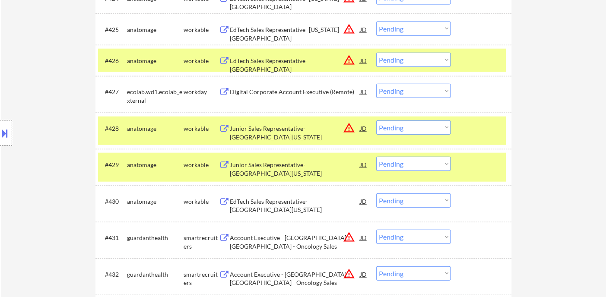
click at [322, 169] on div "Junior Sales Representative- [GEOGRAPHIC_DATA][US_STATE]" at bounding box center [295, 169] width 130 height 17
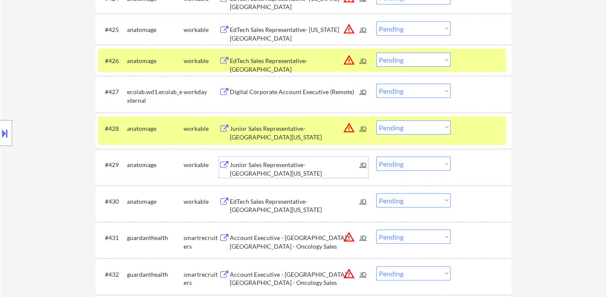
click at [409, 167] on select "Choose an option... Pending Applied Excluded (Questions) Excluded (Expired) Exc…" at bounding box center [413, 164] width 74 height 14
click at [376, 157] on select "Choose an option... Pending Applied Excluded (Questions) Excluded (Expired) Exc…" at bounding box center [413, 164] width 74 height 14
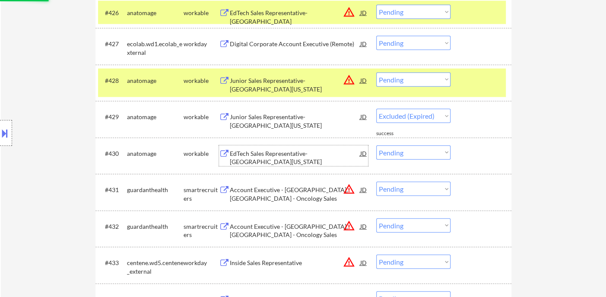
click at [295, 155] on div "EdTech Sales Representative- [GEOGRAPHIC_DATA][US_STATE]" at bounding box center [295, 157] width 130 height 17
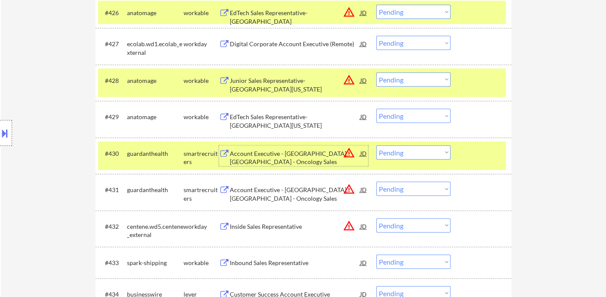
click at [400, 120] on select "Choose an option... Pending Applied Excluded (Questions) Excluded (Expired) Exc…" at bounding box center [413, 116] width 74 height 14
click at [376, 109] on select "Choose an option... Pending Applied Excluded (Questions) Excluded (Expired) Exc…" at bounding box center [413, 116] width 74 height 14
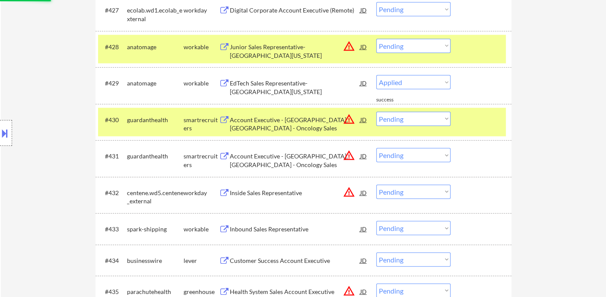
scroll to position [1200, 0]
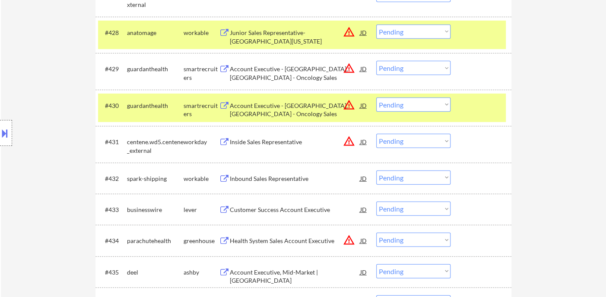
drag, startPoint x: 411, startPoint y: 68, endPoint x: 412, endPoint y: 73, distance: 5.3
click at [411, 68] on select "Choose an option... Pending Applied Excluded (Questions) Excluded (Expired) Exc…" at bounding box center [413, 68] width 74 height 14
select select ""excluded__location_""
click at [376, 61] on select "Choose an option... Pending Applied Excluded (Questions) Excluded (Expired) Exc…" at bounding box center [413, 68] width 74 height 14
click at [419, 106] on select "Choose an option... Pending Applied Excluded (Questions) Excluded (Expired) Exc…" at bounding box center [413, 105] width 74 height 14
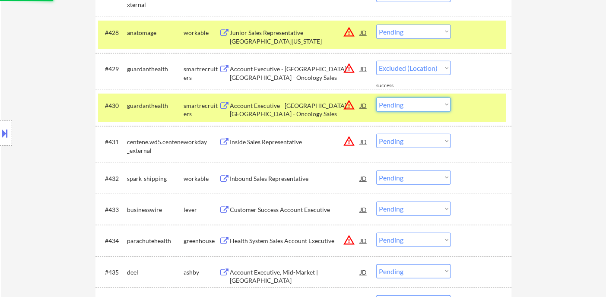
select select ""excluded__location_""
click at [376, 98] on select "Choose an option... Pending Applied Excluded (Questions) Excluded (Expired) Exc…" at bounding box center [413, 105] width 74 height 14
select select ""pending""
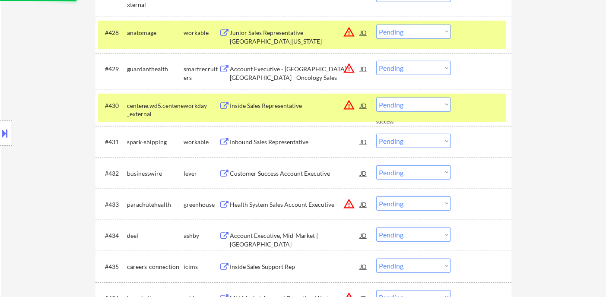
click at [408, 68] on select "Choose an option... Pending Applied Excluded (Questions) Excluded (Expired) Exc…" at bounding box center [413, 68] width 74 height 14
select select ""excluded__location_""
click at [376, 61] on select "Choose an option... Pending Applied Excluded (Questions) Excluded (Expired) Exc…" at bounding box center [413, 68] width 74 height 14
drag, startPoint x: 397, startPoint y: 100, endPoint x: 401, endPoint y: 110, distance: 10.8
click at [397, 100] on select "Choose an option... Pending Applied Excluded (Questions) Excluded (Expired) Exc…" at bounding box center [413, 105] width 74 height 14
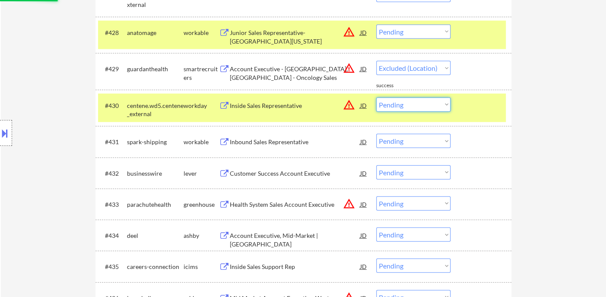
select select ""excluded__location_""
click at [376, 98] on select "Choose an option... Pending Applied Excluded (Questions) Excluded (Expired) Exc…" at bounding box center [413, 105] width 74 height 14
select select ""pending""
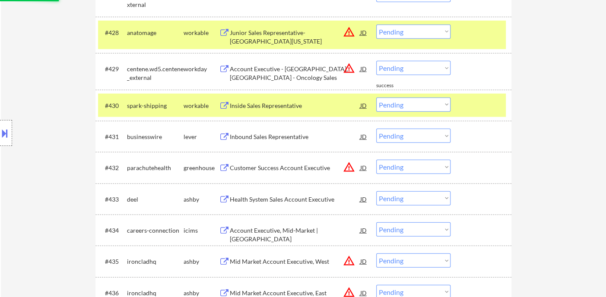
scroll to position [1247, 0]
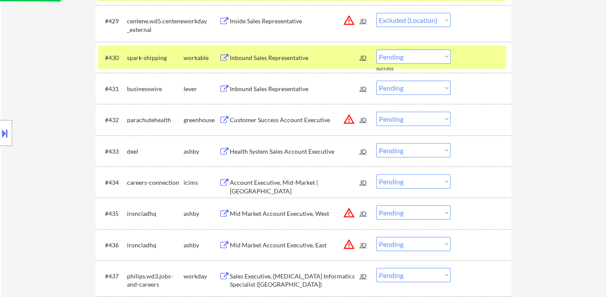
select select ""pending""
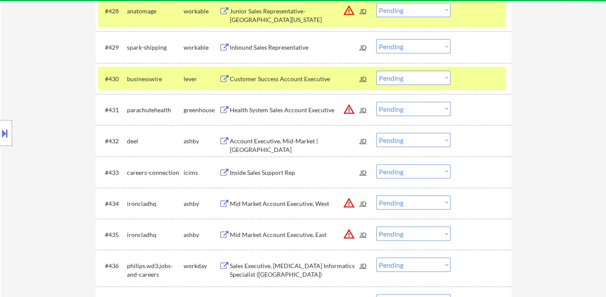
scroll to position [1200, 0]
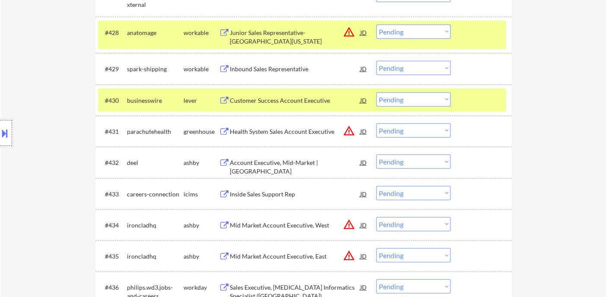
click at [269, 72] on div "Inbound Sales Representative" at bounding box center [295, 69] width 130 height 9
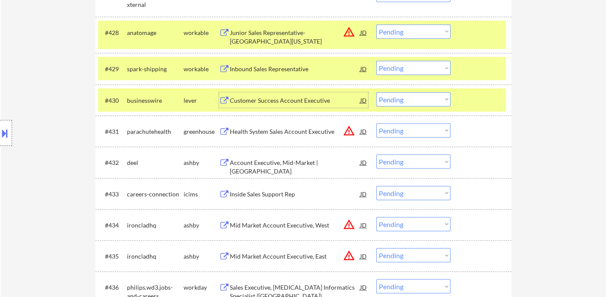
click at [285, 105] on div "Customer Success Account Executive" at bounding box center [295, 100] width 130 height 16
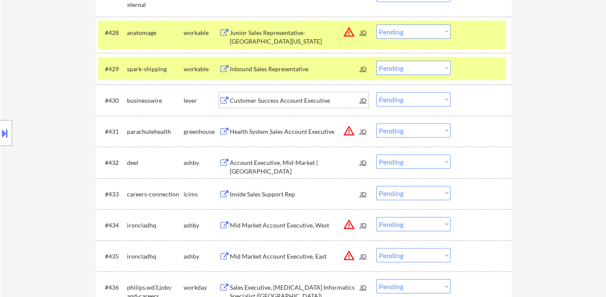
drag, startPoint x: 422, startPoint y: 94, endPoint x: 423, endPoint y: 103, distance: 9.2
click at [422, 94] on select "Choose an option... Pending Applied Excluded (Questions) Excluded (Expired) Exc…" at bounding box center [413, 99] width 74 height 14
click at [376, 92] on select "Choose an option... Pending Applied Excluded (Questions) Excluded (Expired) Exc…" at bounding box center [413, 99] width 74 height 14
drag, startPoint x: 404, startPoint y: 131, endPoint x: 411, endPoint y: 136, distance: 8.9
click at [404, 131] on select "Choose an option... Pending Applied Excluded (Questions) Excluded (Expired) Exc…" at bounding box center [413, 131] width 74 height 14
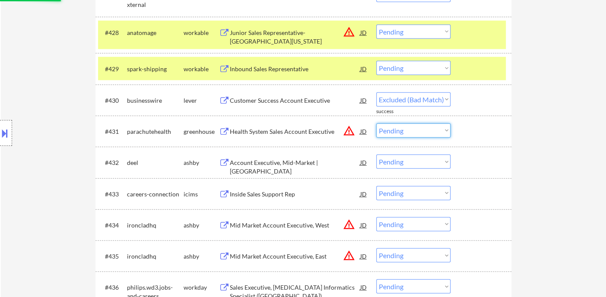
select select ""pending""
click at [376, 124] on select "Choose an option... Pending Applied Excluded (Questions) Excluded (Expired) Exc…" at bounding box center [413, 131] width 74 height 14
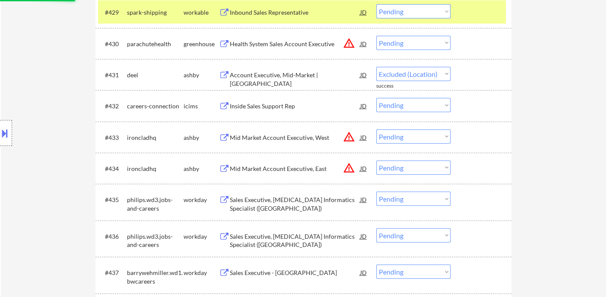
scroll to position [1296, 0]
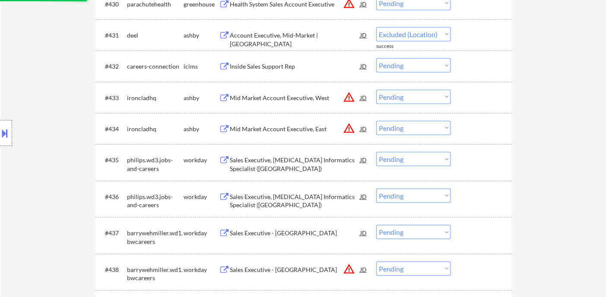
select select ""pending""
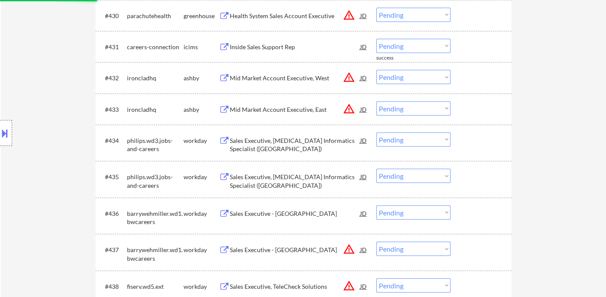
scroll to position [1247, 0]
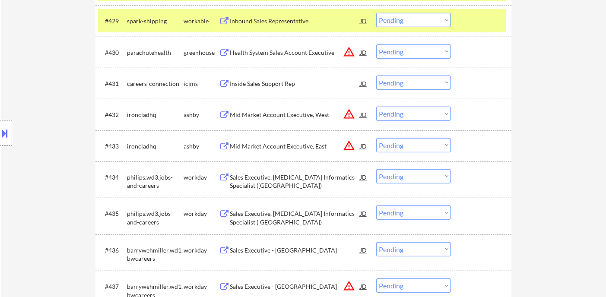
drag, startPoint x: 395, startPoint y: 148, endPoint x: 401, endPoint y: 151, distance: 6.4
click at [395, 148] on select "Choose an option... Pending Applied Excluded (Questions) Excluded (Expired) Exc…" at bounding box center [413, 145] width 74 height 14
click at [376, 138] on select "Choose an option... Pending Applied Excluded (Questions) Excluded (Expired) Exc…" at bounding box center [413, 145] width 74 height 14
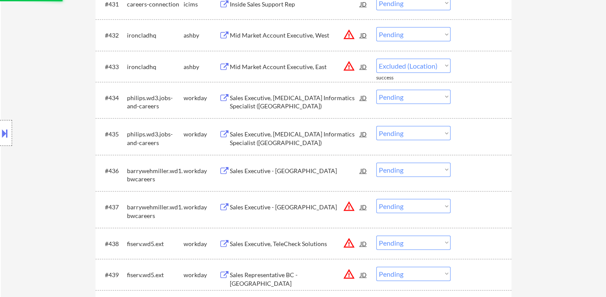
select select ""pending""
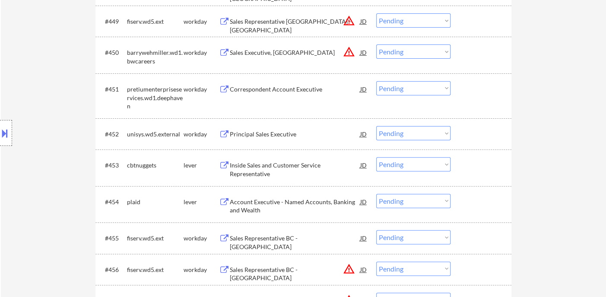
scroll to position [1920, 0]
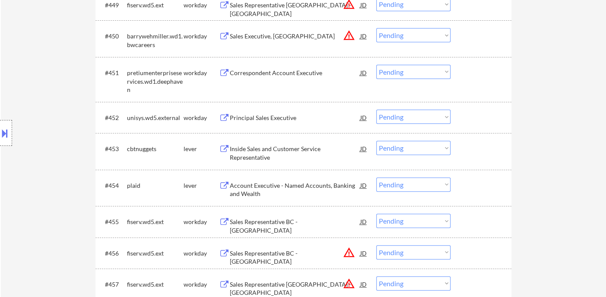
click at [266, 158] on div "Inside Sales and Customer Service Representative" at bounding box center [295, 153] width 130 height 17
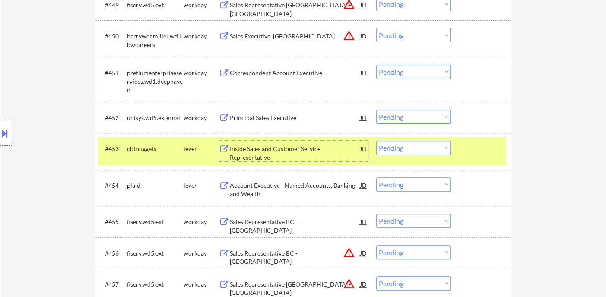
click at [409, 150] on select "Choose an option... Pending Applied Excluded (Questions) Excluded (Expired) Exc…" at bounding box center [413, 148] width 74 height 14
click at [376, 141] on select "Choose an option... Pending Applied Excluded (Questions) Excluded (Expired) Exc…" at bounding box center [413, 148] width 74 height 14
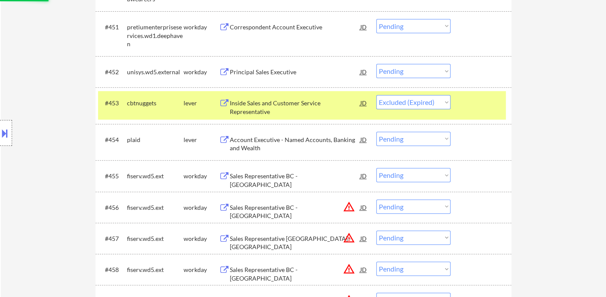
scroll to position [1968, 0]
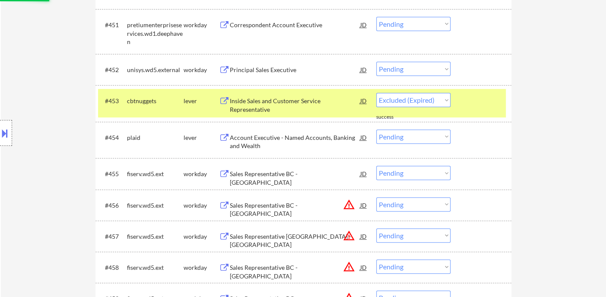
click at [314, 140] on div "Account Executive - Named Accounts, Banking and Wealth" at bounding box center [295, 141] width 130 height 17
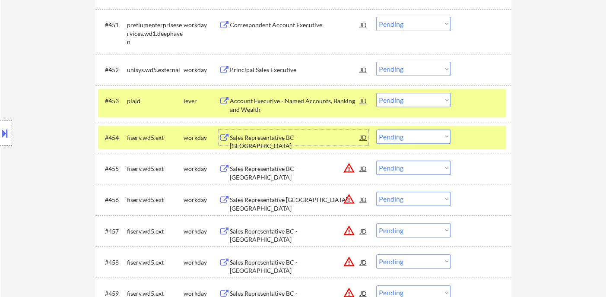
click at [418, 99] on select "Choose an option... Pending Applied Excluded (Questions) Excluded (Expired) Exc…" at bounding box center [413, 100] width 74 height 14
click at [376, 93] on select "Choose an option... Pending Applied Excluded (Questions) Excluded (Expired) Exc…" at bounding box center [413, 100] width 74 height 14
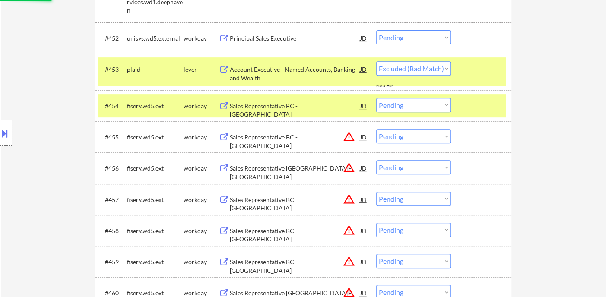
scroll to position [2016, 0]
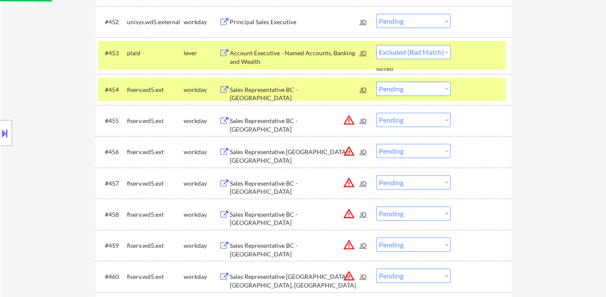
select select ""pending""
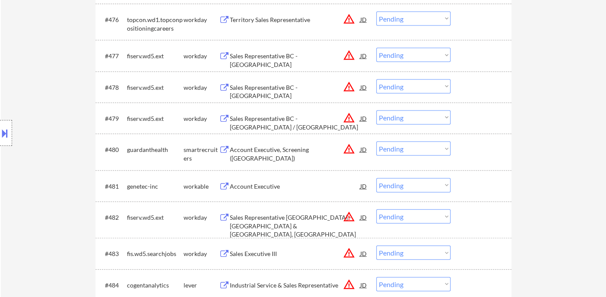
scroll to position [2784, 0]
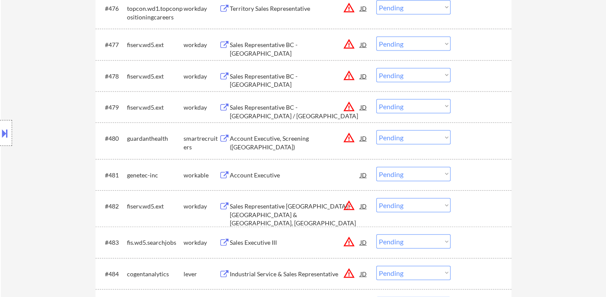
click at [278, 178] on div "Account Executive" at bounding box center [295, 175] width 130 height 9
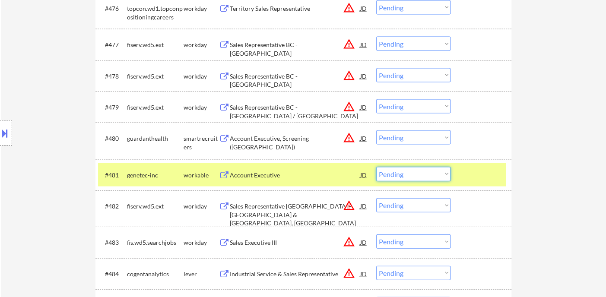
drag, startPoint x: 410, startPoint y: 173, endPoint x: 413, endPoint y: 179, distance: 7.0
click at [410, 173] on select "Choose an option... Pending Applied Excluded (Questions) Excluded (Expired) Exc…" at bounding box center [413, 174] width 74 height 14
click at [376, 167] on select "Choose an option... Pending Applied Excluded (Questions) Excluded (Expired) Exc…" at bounding box center [413, 174] width 74 height 14
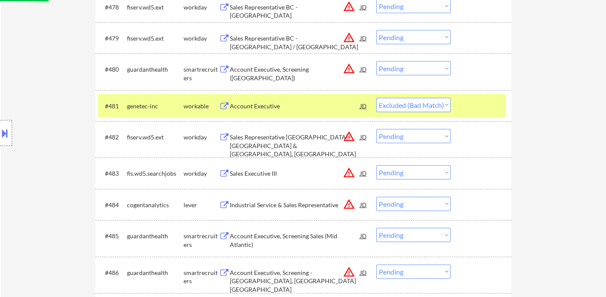
scroll to position [2879, 0]
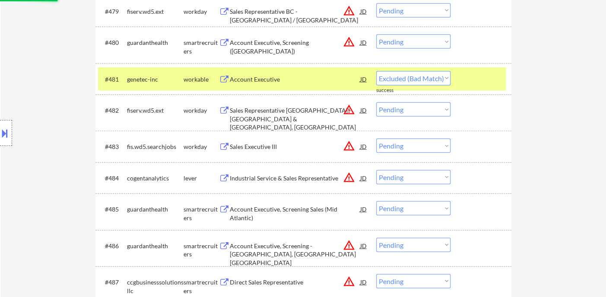
select select ""pending""
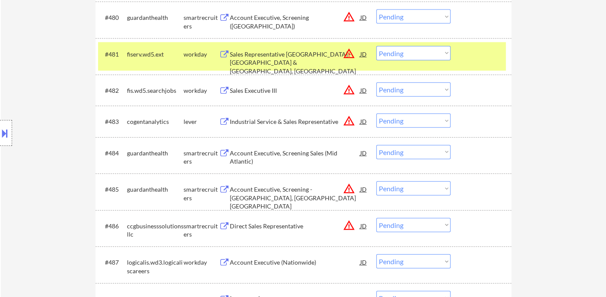
scroll to position [2927, 0]
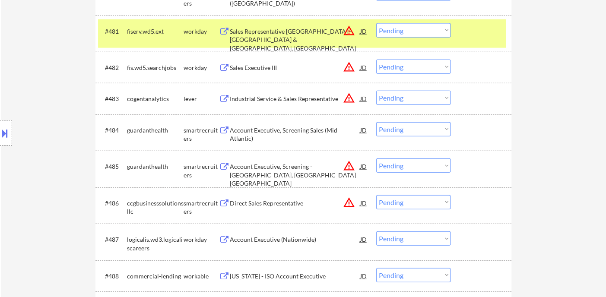
click at [403, 168] on select "Choose an option... Pending Applied Excluded (Questions) Excluded (Expired) Exc…" at bounding box center [413, 166] width 74 height 14
click at [376, 159] on select "Choose an option... Pending Applied Excluded (Questions) Excluded (Expired) Exc…" at bounding box center [413, 166] width 74 height 14
click at [406, 206] on select "Choose an option... Pending Applied Excluded (Questions) Excluded (Expired) Exc…" at bounding box center [413, 202] width 74 height 14
select select ""pending""
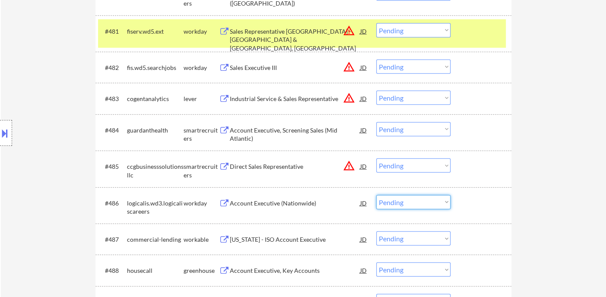
click at [298, 133] on div "Account Executive, Screening Sales (Mid Atlantic)" at bounding box center [295, 134] width 130 height 17
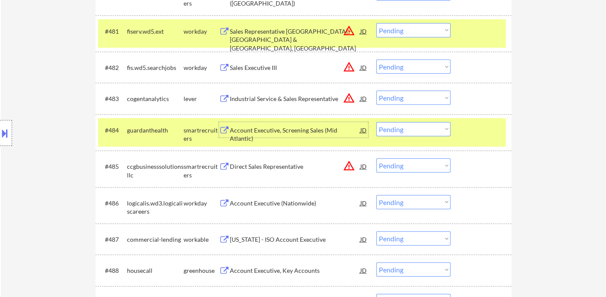
click at [425, 127] on select "Choose an option... Pending Applied Excluded (Questions) Excluded (Expired) Exc…" at bounding box center [413, 129] width 74 height 14
click at [376, 122] on select "Choose an option... Pending Applied Excluded (Questions) Excluded (Expired) Exc…" at bounding box center [413, 129] width 74 height 14
click at [283, 170] on div "Direct Sales Representative" at bounding box center [295, 166] width 130 height 9
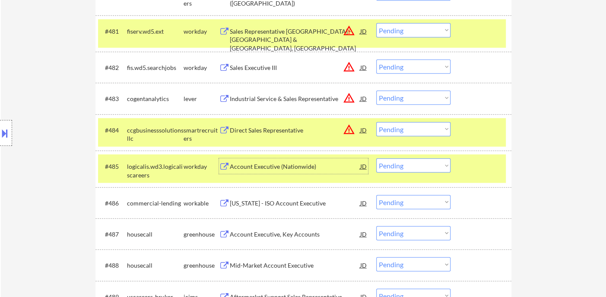
drag, startPoint x: 400, startPoint y: 131, endPoint x: 404, endPoint y: 134, distance: 5.2
click at [400, 131] on select "Choose an option... Pending Applied Excluded (Questions) Excluded (Expired) Exc…" at bounding box center [413, 129] width 74 height 14
click at [376, 122] on select "Choose an option... Pending Applied Excluded (Questions) Excluded (Expired) Exc…" at bounding box center [413, 129] width 74 height 14
select select ""pending""
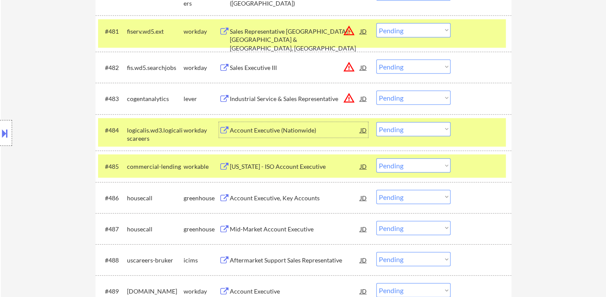
click at [282, 131] on div "Account Executive (Nationwide)" at bounding box center [295, 130] width 130 height 9
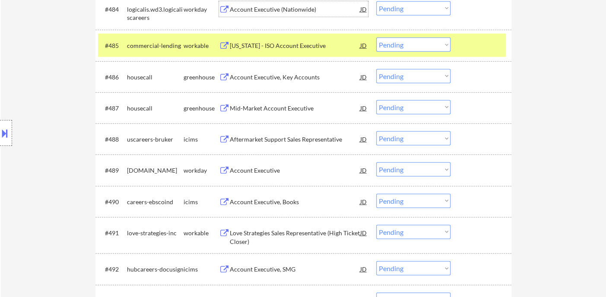
scroll to position [3072, 0]
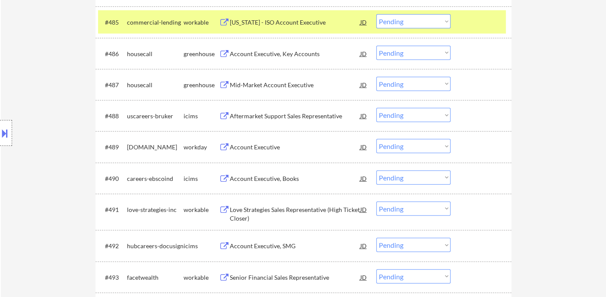
click at [265, 57] on div "Account Executive, Key Accounts" at bounding box center [295, 54] width 130 height 9
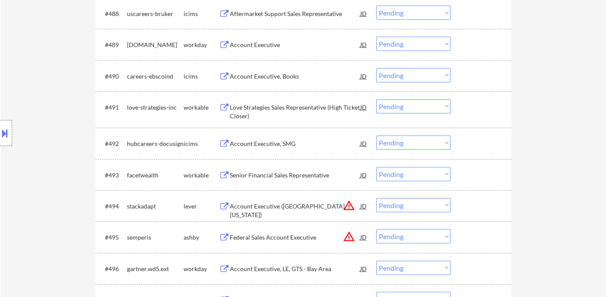
scroll to position [3215, 0]
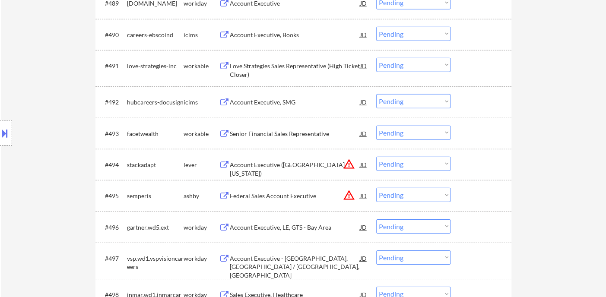
click at [282, 133] on div "Senior Financial Sales Representative" at bounding box center [295, 134] width 130 height 9
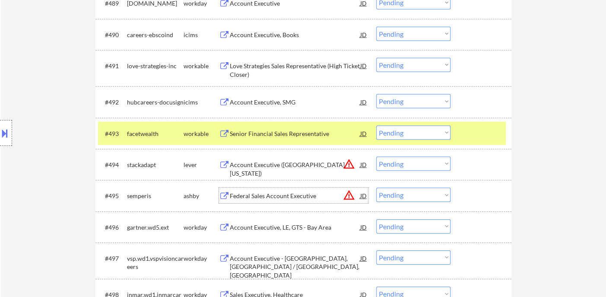
click at [298, 199] on div "Federal Sales Account Executive" at bounding box center [295, 196] width 130 height 9
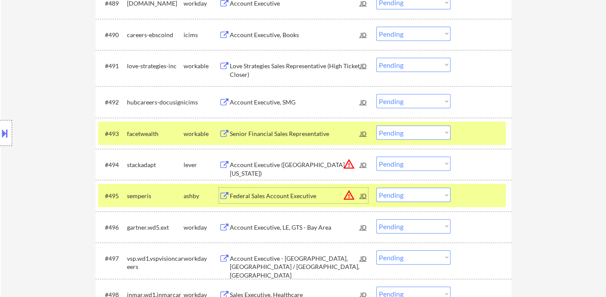
click at [419, 193] on select "Choose an option... Pending Applied Excluded (Questions) Excluded (Expired) Exc…" at bounding box center [413, 195] width 74 height 14
click at [376, 188] on select "Choose an option... Pending Applied Excluded (Questions) Excluded (Expired) Exc…" at bounding box center [413, 195] width 74 height 14
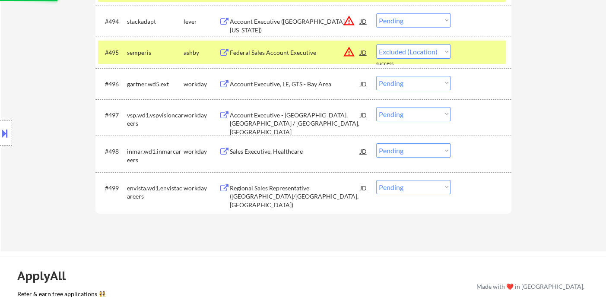
scroll to position [3359, 0]
select select ""pending""
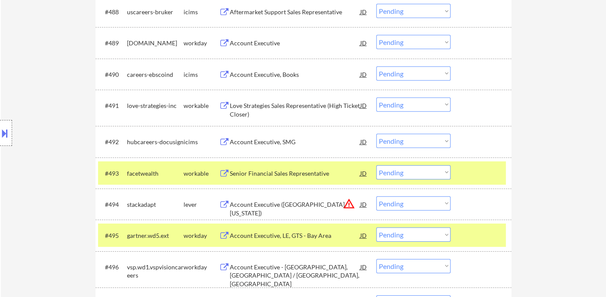
scroll to position [3120, 0]
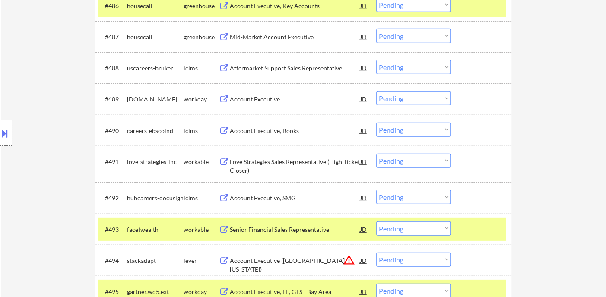
click at [295, 235] on div "Senior Financial Sales Representative" at bounding box center [295, 230] width 130 height 16
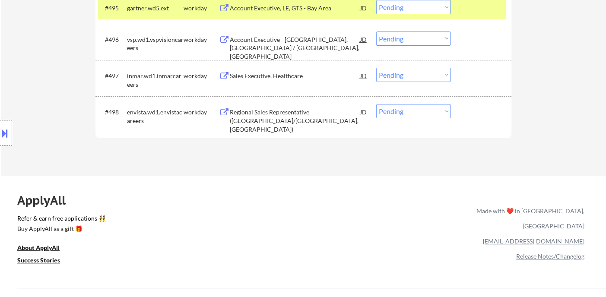
scroll to position [3398, 0]
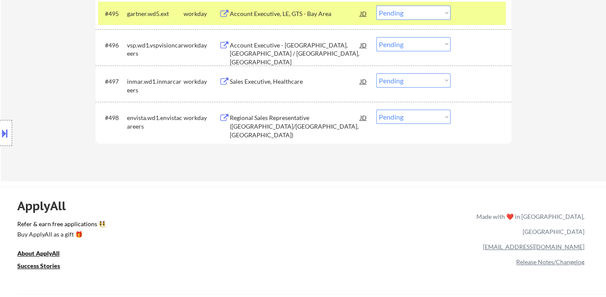
click at [252, 129] on div "Regional Sales Representative ([GEOGRAPHIC_DATA]/[GEOGRAPHIC_DATA], [GEOGRAPHIC…" at bounding box center [295, 126] width 130 height 25
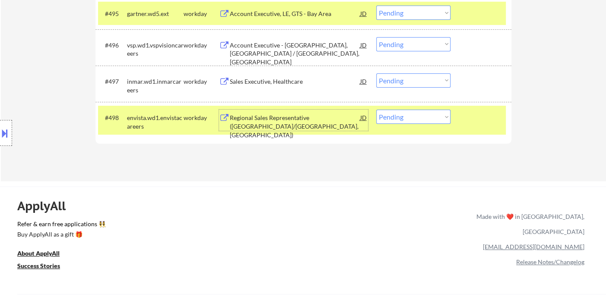
click at [413, 120] on select "Choose an option... Pending Applied Excluded (Questions) Excluded (Expired) Exc…" at bounding box center [413, 117] width 74 height 14
select select ""excluded__bad_match_""
click at [376, 110] on select "Choose an option... Pending Applied Excluded (Questions) Excluded (Expired) Exc…" at bounding box center [413, 117] width 74 height 14
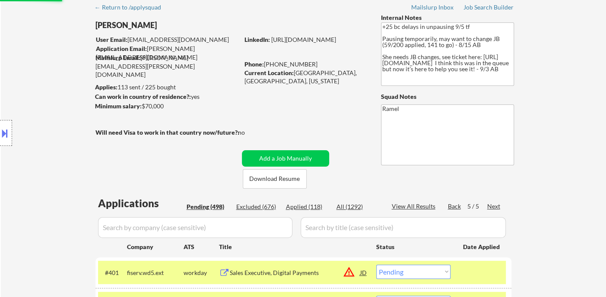
scroll to position [96, 0]
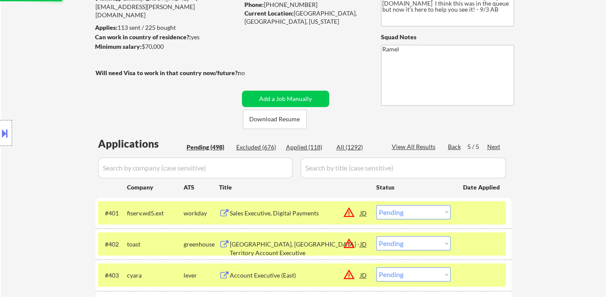
select select ""excluded__bad_match_""
click at [450, 146] on div "Back" at bounding box center [455, 147] width 14 height 9
select select ""pending""
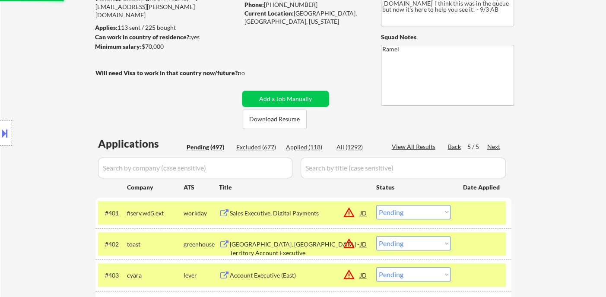
select select ""pending""
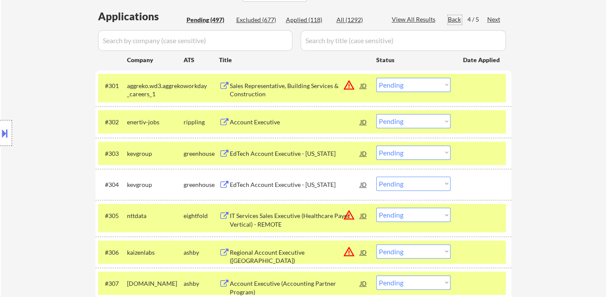
scroll to position [240, 0]
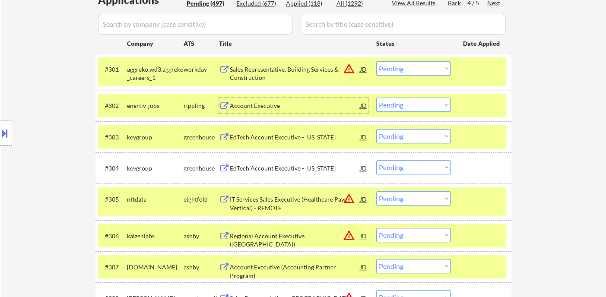
click at [252, 111] on div "Account Executive" at bounding box center [295, 106] width 130 height 16
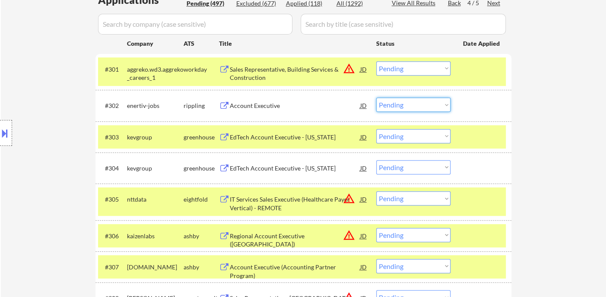
drag, startPoint x: 399, startPoint y: 106, endPoint x: 406, endPoint y: 110, distance: 8.2
click at [400, 106] on select "Choose an option... Pending Applied Excluded (Questions) Excluded (Expired) Exc…" at bounding box center [413, 105] width 74 height 14
click at [376, 98] on select "Choose an option... Pending Applied Excluded (Questions) Excluded (Expired) Exc…" at bounding box center [413, 105] width 74 height 14
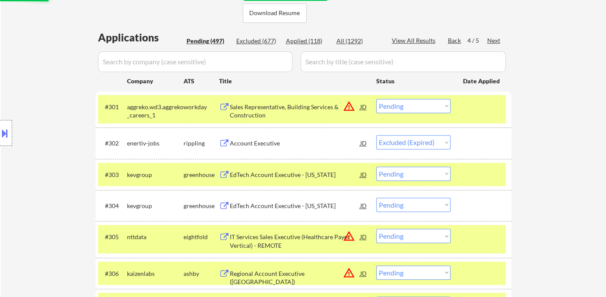
scroll to position [192, 0]
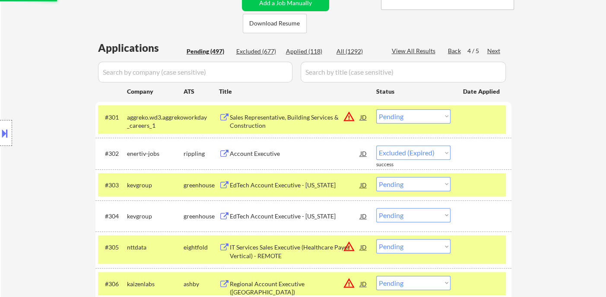
click at [288, 187] on div "EdTech Account Executive - [US_STATE]" at bounding box center [295, 185] width 130 height 9
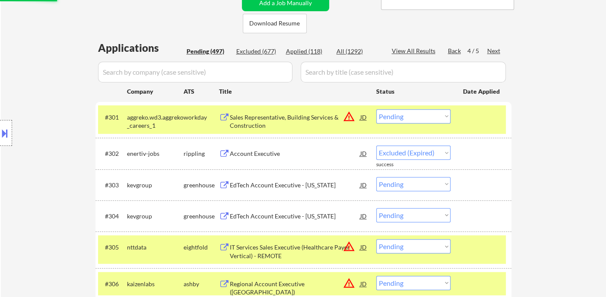
select select ""pending""
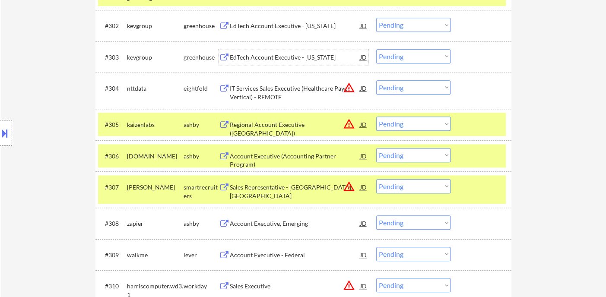
scroll to position [336, 0]
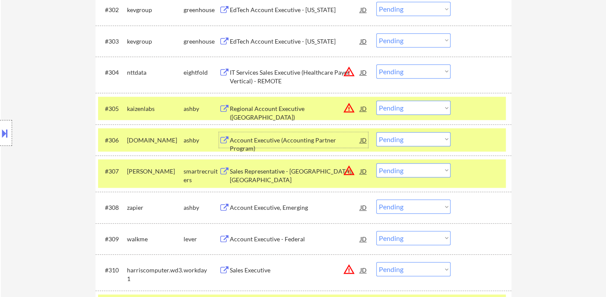
click at [299, 136] on div "Account Executive (Accounting Partner Program)" at bounding box center [295, 144] width 130 height 17
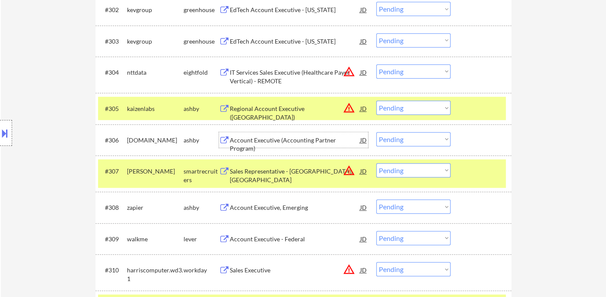
click at [428, 142] on select "Choose an option... Pending Applied Excluded (Questions) Excluded (Expired) Exc…" at bounding box center [413, 139] width 74 height 14
click at [376, 132] on select "Choose an option... Pending Applied Excluded (Questions) Excluded (Expired) Exc…" at bounding box center [413, 139] width 74 height 14
select select ""pending""
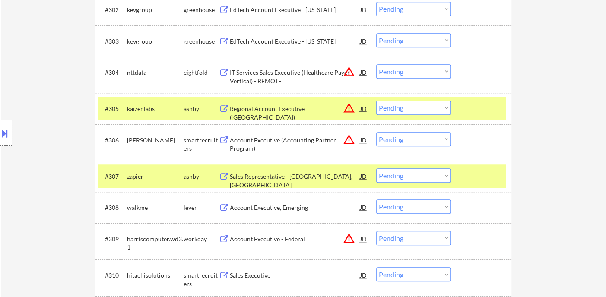
scroll to position [384, 0]
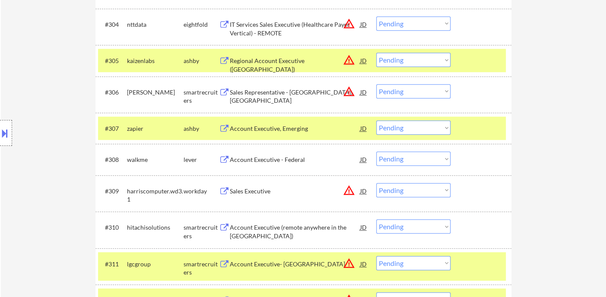
click at [265, 129] on div "Account Executive, Emerging" at bounding box center [295, 128] width 130 height 9
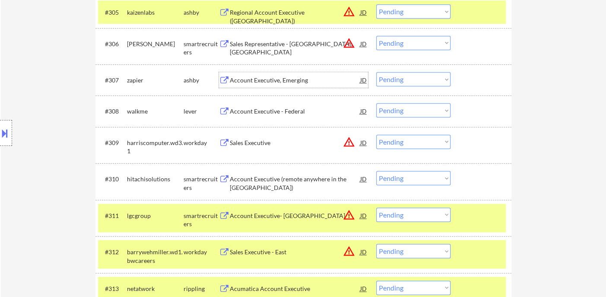
scroll to position [528, 0]
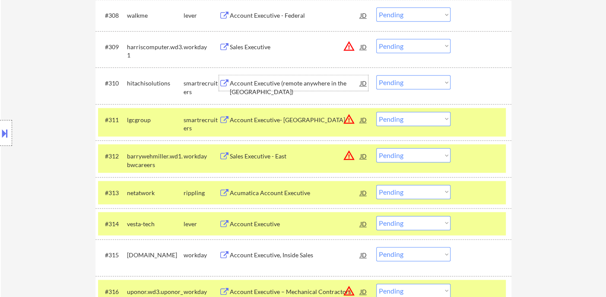
click at [275, 86] on div "Account Executive (remote anywhere in the [GEOGRAPHIC_DATA])" at bounding box center [295, 87] width 130 height 17
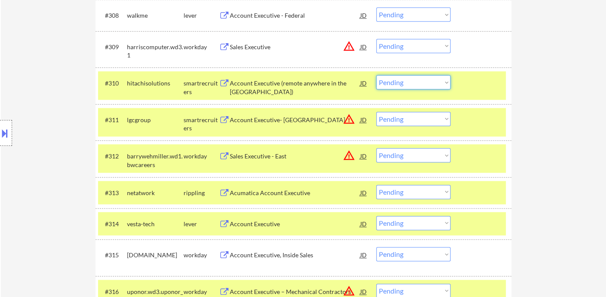
drag, startPoint x: 432, startPoint y: 82, endPoint x: 435, endPoint y: 88, distance: 6.4
click at [432, 82] on select "Choose an option... Pending Applied Excluded (Questions) Excluded (Expired) Exc…" at bounding box center [413, 82] width 74 height 14
click at [376, 75] on select "Choose an option... Pending Applied Excluded (Questions) Excluded (Expired) Exc…" at bounding box center [413, 82] width 74 height 14
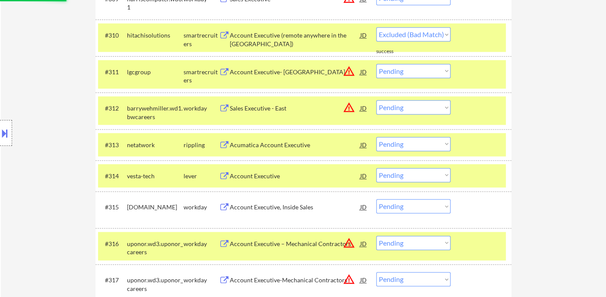
select select ""pending""
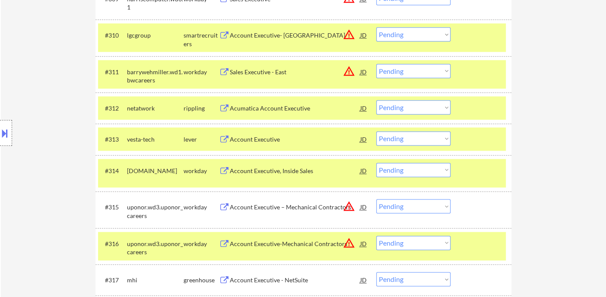
click at [267, 111] on div "Acumatica Account Executive" at bounding box center [295, 108] width 130 height 9
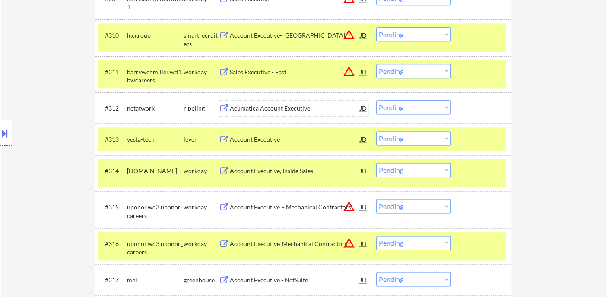
click at [416, 108] on select "Choose an option... Pending Applied Excluded (Questions) Excluded (Expired) Exc…" at bounding box center [413, 107] width 74 height 14
click at [376, 100] on select "Choose an option... Pending Applied Excluded (Questions) Excluded (Expired) Exc…" at bounding box center [413, 107] width 74 height 14
click at [284, 140] on div "Account Executive" at bounding box center [295, 139] width 130 height 9
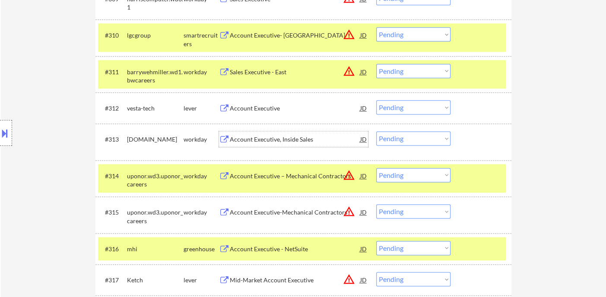
click at [403, 106] on select "Choose an option... Pending Applied Excluded (Questions) Excluded (Expired) Exc…" at bounding box center [413, 107] width 74 height 14
click at [376, 100] on select "Choose an option... Pending Applied Excluded (Questions) Excluded (Expired) Exc…" at bounding box center [413, 107] width 74 height 14
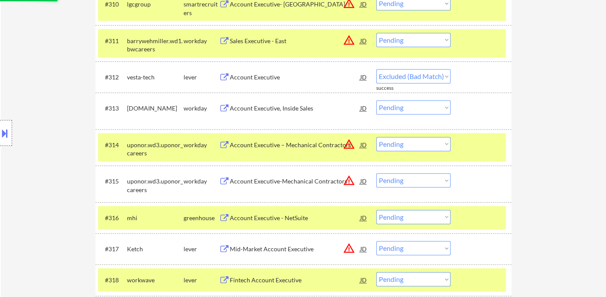
select select ""pending""
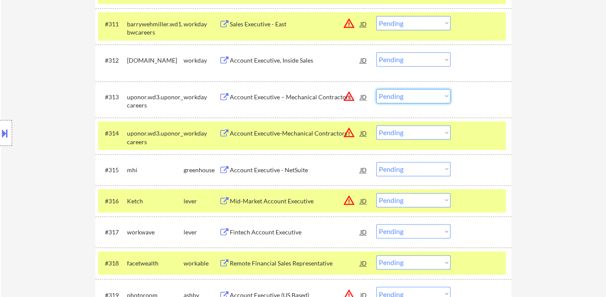
drag, startPoint x: 403, startPoint y: 94, endPoint x: 409, endPoint y: 102, distance: 9.9
click at [403, 94] on select "Choose an option... Pending Applied Excluded (Questions) Excluded (Expired) Exc…" at bounding box center [413, 96] width 74 height 14
select select ""excluded__location_""
click at [376, 89] on select "Choose an option... Pending Applied Excluded (Questions) Excluded (Expired) Exc…" at bounding box center [413, 96] width 74 height 14
click at [405, 133] on select "Choose an option... Pending Applied Excluded (Questions) Excluded (Expired) Exc…" at bounding box center [413, 132] width 74 height 14
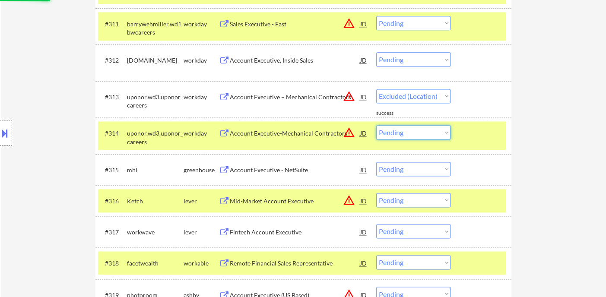
select select ""excluded__location_""
click at [376, 125] on select "Choose an option... Pending Applied Excluded (Questions) Excluded (Expired) Exc…" at bounding box center [413, 132] width 74 height 14
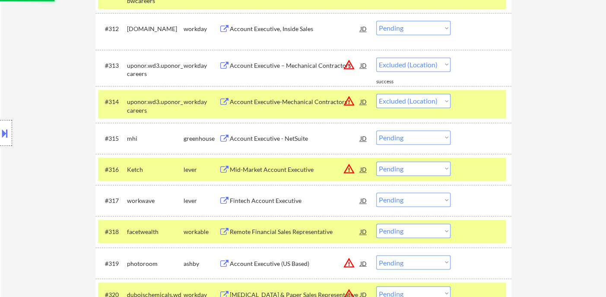
scroll to position [672, 0]
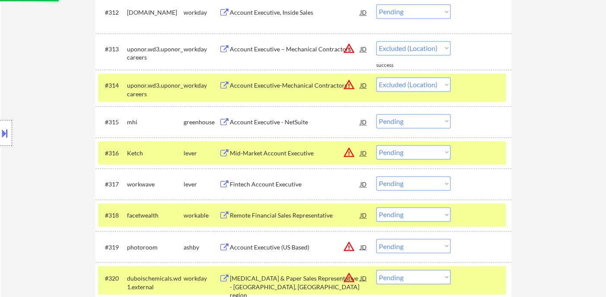
select select ""pending""
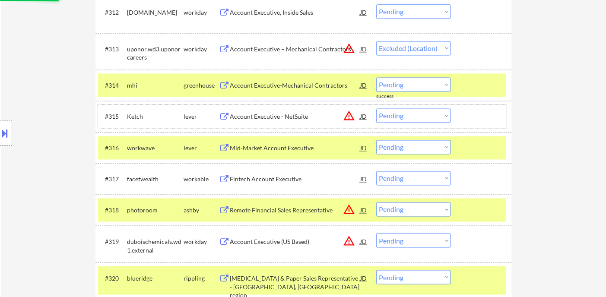
select select ""pending""
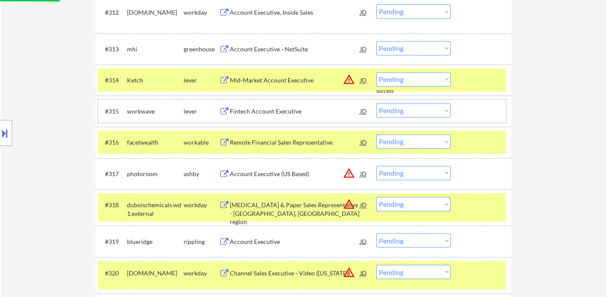
drag, startPoint x: 281, startPoint y: 127, endPoint x: 290, endPoint y: 114, distance: 15.8
click at [290, 114] on div "#315 workwave lever Fintech Account Executive JD warning_amber Choose an option…" at bounding box center [302, 110] width 408 height 23
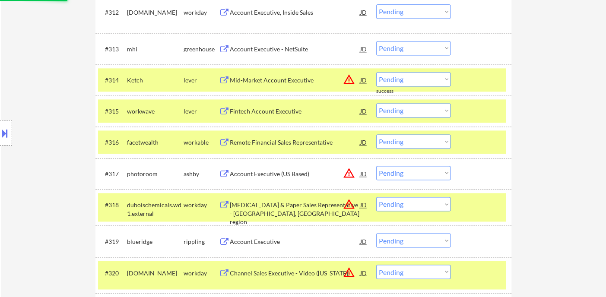
click at [290, 114] on div "Fintech Account Executive" at bounding box center [295, 111] width 130 height 9
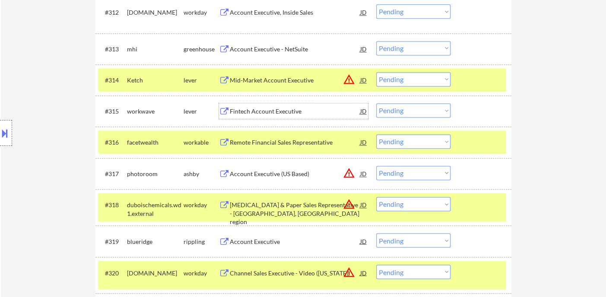
click at [449, 114] on select "Choose an option... Pending Applied Excluded (Questions) Excluded (Expired) Exc…" at bounding box center [413, 110] width 74 height 14
click at [376, 103] on select "Choose an option... Pending Applied Excluded (Questions) Excluded (Expired) Exc…" at bounding box center [413, 110] width 74 height 14
click at [276, 146] on div "Remote Financial Sales Representative" at bounding box center [295, 142] width 130 height 9
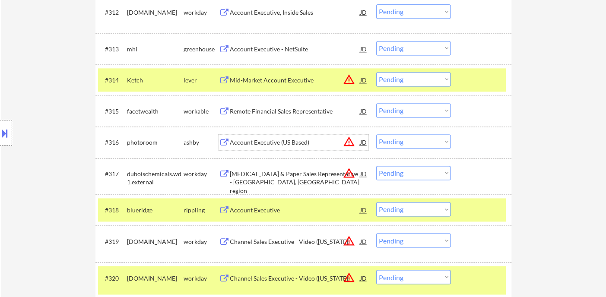
click at [398, 110] on select "Choose an option... Pending Applied Excluded (Questions) Excluded (Expired) Exc…" at bounding box center [413, 110] width 74 height 14
click at [403, 113] on select "Choose an option... Pending Applied Excluded (Questions) Excluded (Expired) Exc…" at bounding box center [413, 110] width 74 height 14
click at [376, 103] on select "Choose an option... Pending Applied Excluded (Questions) Excluded (Expired) Exc…" at bounding box center [413, 110] width 74 height 14
click at [256, 213] on div "Account Executive" at bounding box center [295, 210] width 130 height 9
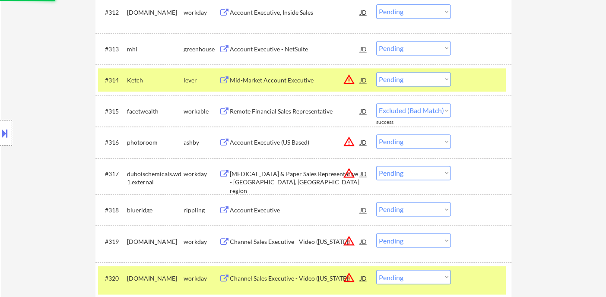
select select ""pending""
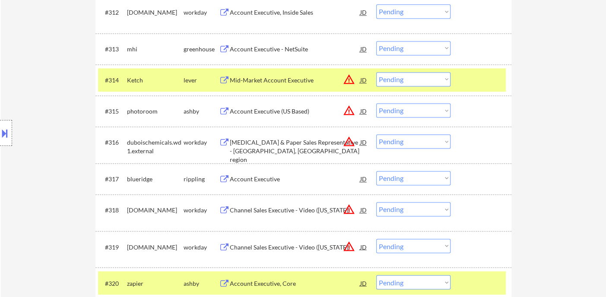
drag, startPoint x: 400, startPoint y: 176, endPoint x: 409, endPoint y: 196, distance: 22.2
click at [400, 176] on select "Choose an option... Pending Applied Excluded (Questions) Excluded (Expired) Exc…" at bounding box center [413, 178] width 74 height 14
click at [376, 171] on select "Choose an option... Pending Applied Excluded (Questions) Excluded (Expired) Exc…" at bounding box center [413, 178] width 74 height 14
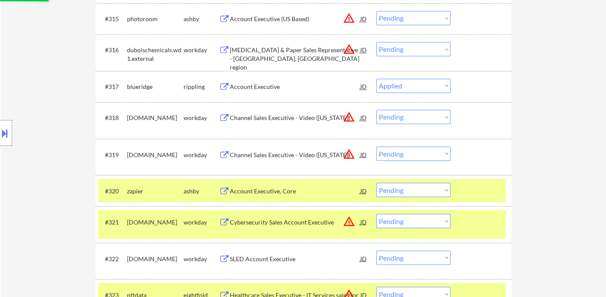
scroll to position [768, 0]
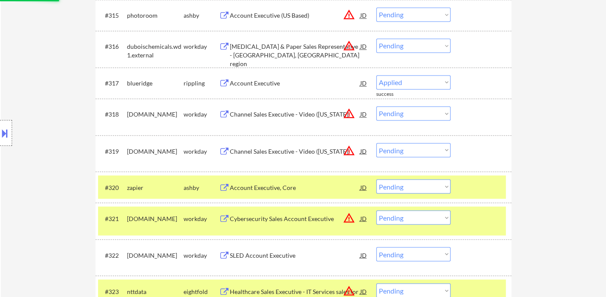
select select ""pending""
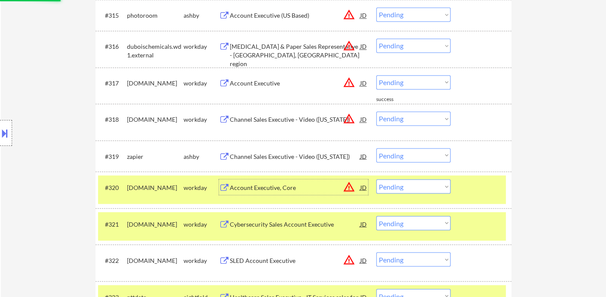
click at [254, 190] on div "Account Executive, Core" at bounding box center [295, 187] width 130 height 9
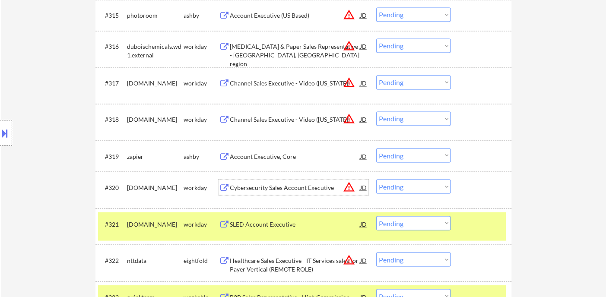
click at [268, 155] on div "Account Executive, Core" at bounding box center [295, 156] width 130 height 9
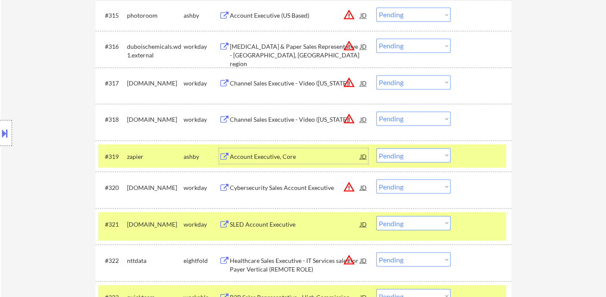
drag, startPoint x: 397, startPoint y: 152, endPoint x: 408, endPoint y: 160, distance: 13.3
click at [397, 152] on select "Choose an option... Pending Applied Excluded (Questions) Excluded (Expired) Exc…" at bounding box center [413, 155] width 74 height 14
click at [376, 148] on select "Choose an option... Pending Applied Excluded (Questions) Excluded (Expired) Exc…" at bounding box center [413, 155] width 74 height 14
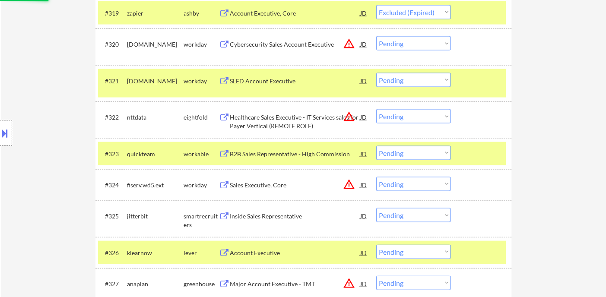
scroll to position [912, 0]
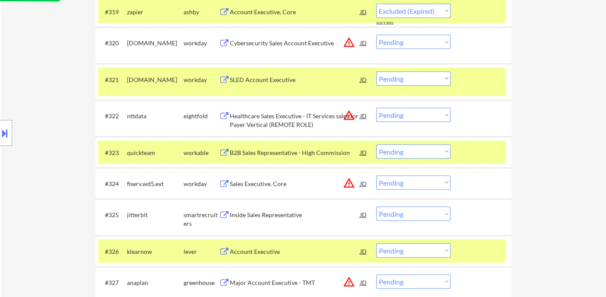
select select ""pending""
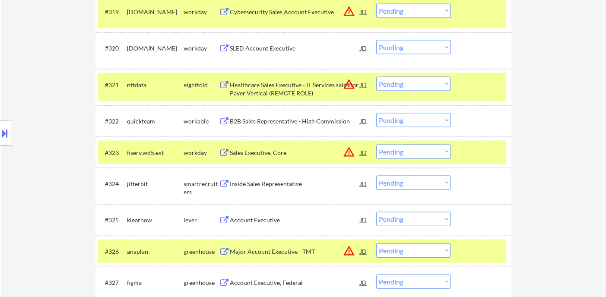
click at [282, 183] on div "Inside Sales Representative" at bounding box center [295, 184] width 130 height 9
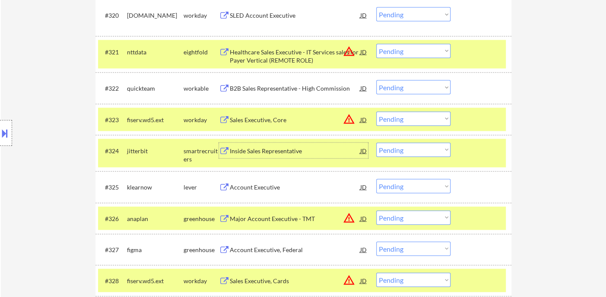
scroll to position [960, 0]
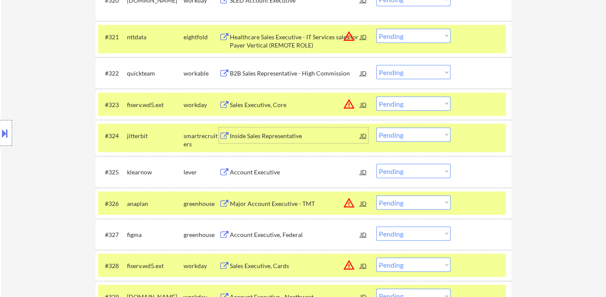
drag, startPoint x: 408, startPoint y: 132, endPoint x: 415, endPoint y: 141, distance: 11.1
click at [408, 132] on select "Choose an option... Pending Applied Excluded (Questions) Excluded (Expired) Exc…" at bounding box center [413, 135] width 74 height 14
click at [376, 128] on select "Choose an option... Pending Applied Excluded (Questions) Excluded (Expired) Exc…" at bounding box center [413, 135] width 74 height 14
click at [252, 175] on div "Account Executive" at bounding box center [295, 172] width 130 height 9
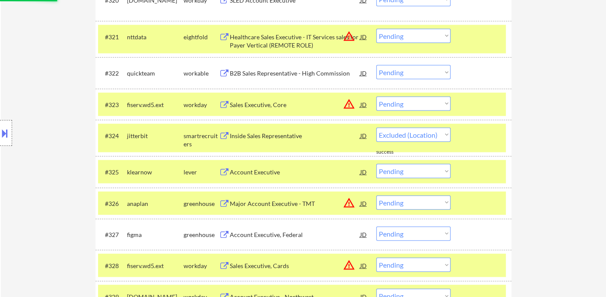
select select ""pending""
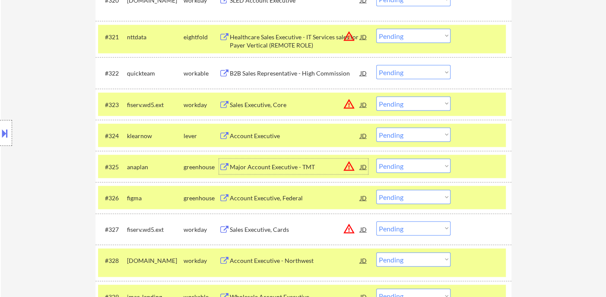
scroll to position [1008, 0]
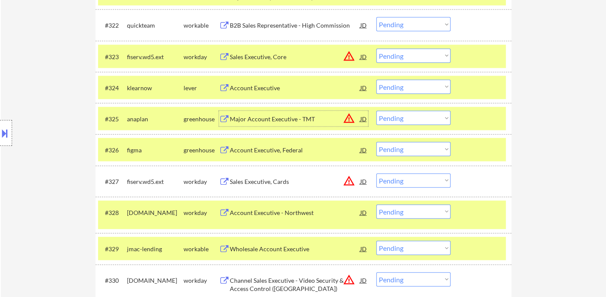
click at [411, 119] on select "Choose an option... Pending Applied Excluded (Questions) Excluded (Expired) Exc…" at bounding box center [413, 118] width 74 height 14
click at [376, 111] on select "Choose an option... Pending Applied Excluded (Questions) Excluded (Expired) Exc…" at bounding box center [413, 118] width 74 height 14
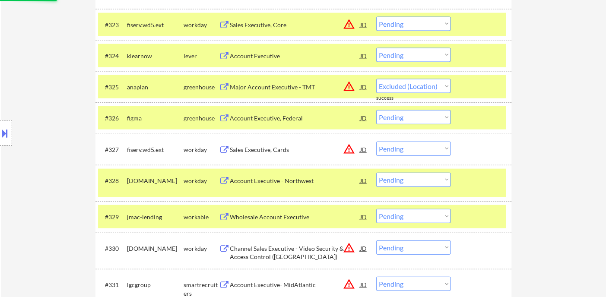
scroll to position [1056, 0]
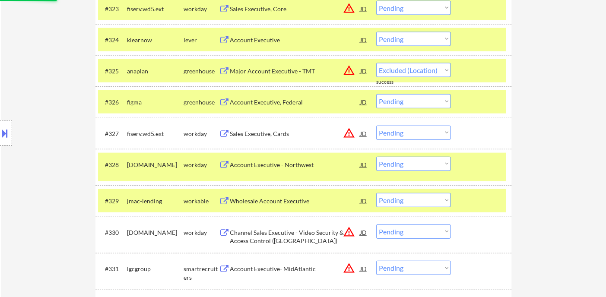
select select ""pending""
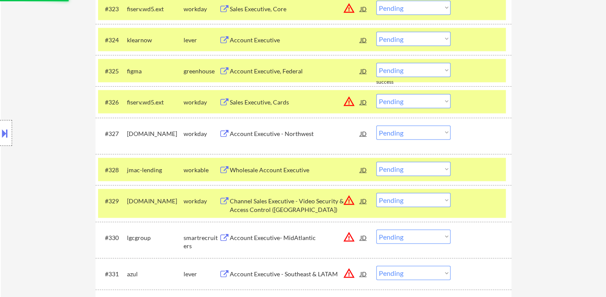
click at [407, 102] on select "Choose an option... Pending Applied Excluded (Questions) Excluded (Expired) Exc…" at bounding box center [413, 101] width 74 height 14
click at [287, 170] on div "Wholesale Account Executive" at bounding box center [295, 170] width 130 height 9
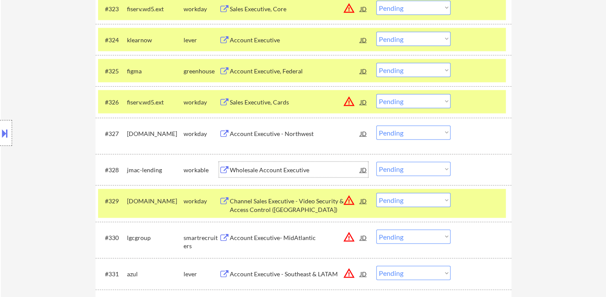
drag, startPoint x: 400, startPoint y: 167, endPoint x: 405, endPoint y: 175, distance: 9.9
click at [400, 167] on select "Choose an option... Pending Applied Excluded (Questions) Excluded (Expired) Exc…" at bounding box center [413, 169] width 74 height 14
click at [376, 162] on select "Choose an option... Pending Applied Excluded (Questions) Excluded (Expired) Exc…" at bounding box center [413, 169] width 74 height 14
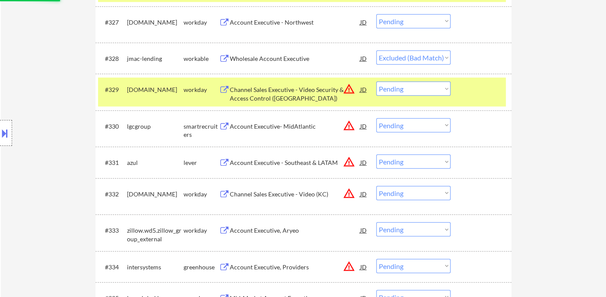
scroll to position [1152, 0]
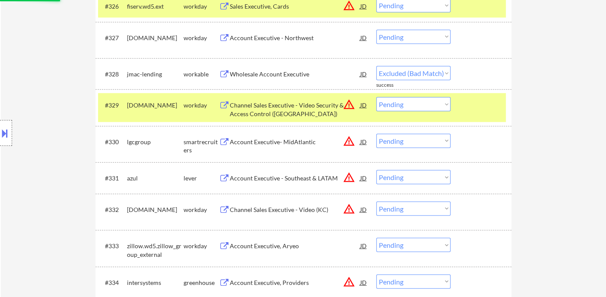
select select ""pending""
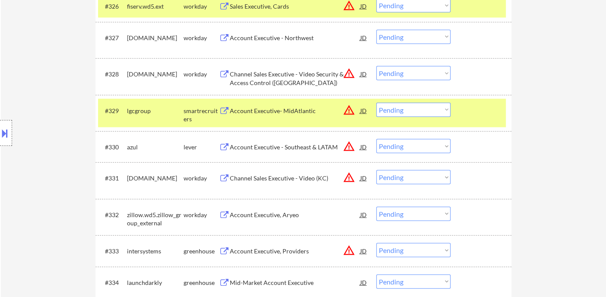
click at [413, 112] on select "Choose an option... Pending Applied Excluded (Questions) Excluded (Expired) Exc…" at bounding box center [413, 110] width 74 height 14
select select ""excluded__location_""
click at [376, 103] on select "Choose an option... Pending Applied Excluded (Questions) Excluded (Expired) Exc…" at bounding box center [413, 110] width 74 height 14
drag, startPoint x: 398, startPoint y: 144, endPoint x: 404, endPoint y: 152, distance: 9.9
click at [398, 144] on select "Choose an option... Pending Applied Excluded (Questions) Excluded (Expired) Exc…" at bounding box center [413, 146] width 74 height 14
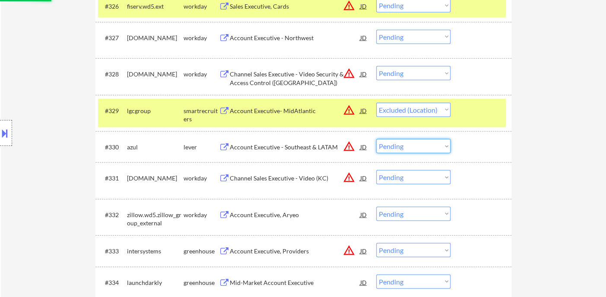
select select ""excluded__location_""
click at [376, 139] on select "Choose an option... Pending Applied Excluded (Questions) Excluded (Expired) Exc…" at bounding box center [413, 146] width 74 height 14
drag, startPoint x: 402, startPoint y: 175, endPoint x: 413, endPoint y: 184, distance: 14.1
click at [402, 175] on select "Choose an option... Pending Applied Excluded (Questions) Excluded (Expired) Exc…" at bounding box center [413, 177] width 74 height 14
select select ""pending""
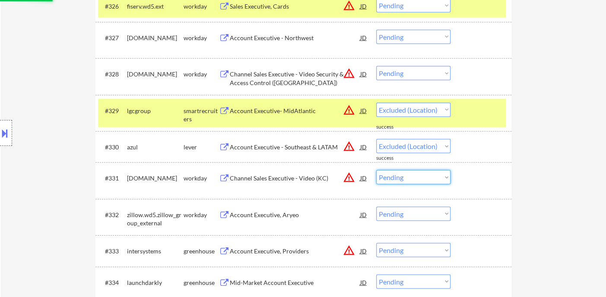
select select ""pending""
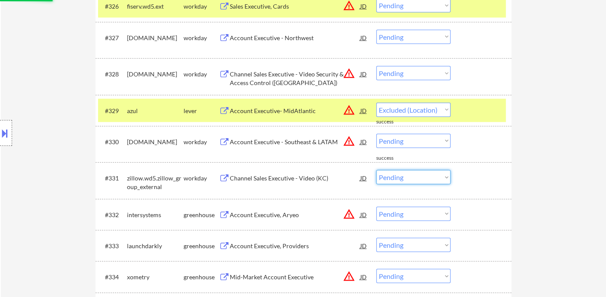
select select ""pending""
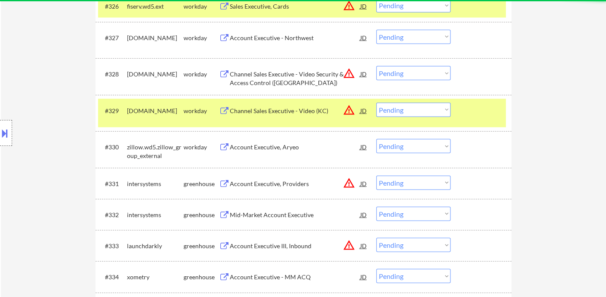
drag, startPoint x: 409, startPoint y: 184, endPoint x: 425, endPoint y: 193, distance: 17.6
click at [409, 184] on select "Choose an option... Pending Applied Excluded (Questions) Excluded (Expired) Exc…" at bounding box center [413, 183] width 74 height 14
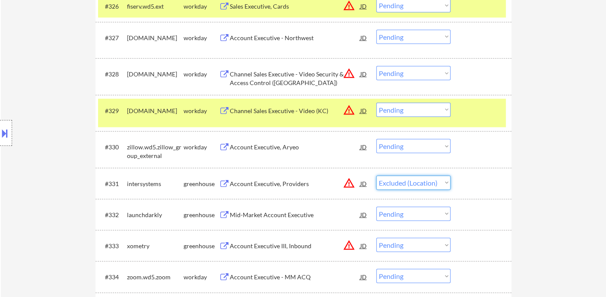
click at [376, 176] on select "Choose an option... Pending Applied Excluded (Questions) Excluded (Expired) Exc…" at bounding box center [413, 183] width 74 height 14
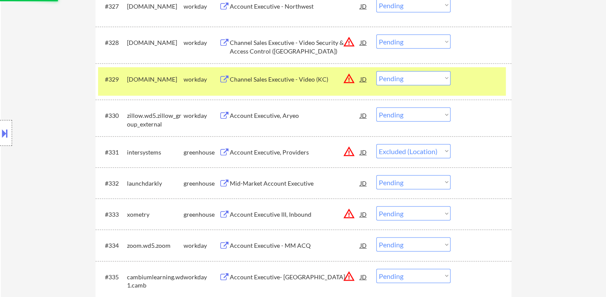
scroll to position [1200, 0]
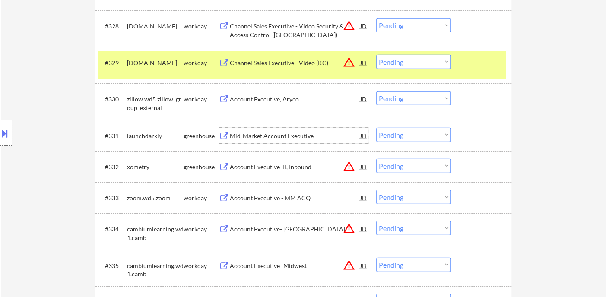
click at [276, 141] on div "Mid-Market Account Executive" at bounding box center [295, 136] width 130 height 16
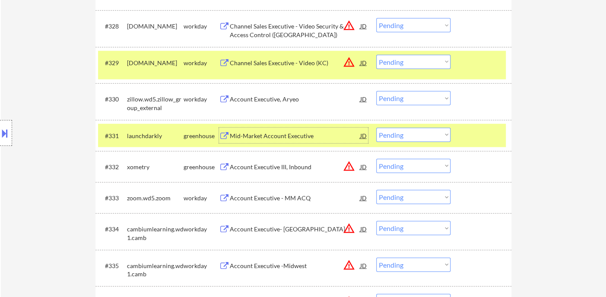
click at [385, 130] on select "Choose an option... Pending Applied Excluded (Questions) Excluded (Expired) Exc…" at bounding box center [413, 135] width 74 height 14
click at [376, 128] on select "Choose an option... Pending Applied Excluded (Questions) Excluded (Expired) Exc…" at bounding box center [413, 135] width 74 height 14
select select ""pending""
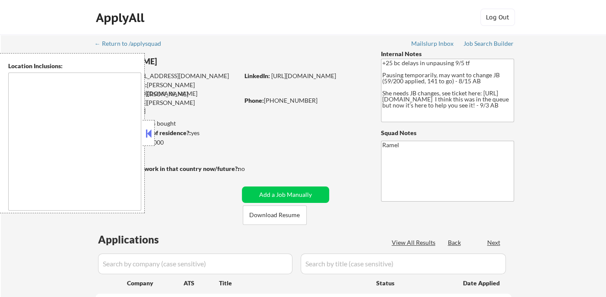
type textarea "remote"
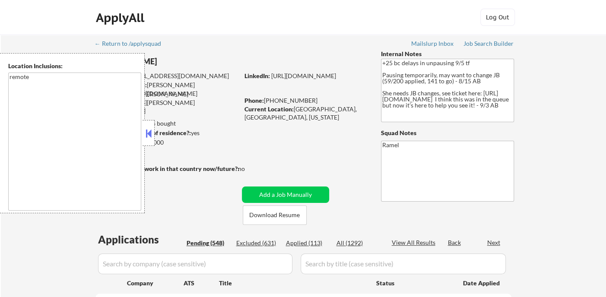
click at [317, 101] on div "Phone: 650-307-7824" at bounding box center [305, 100] width 122 height 9
select select ""pending""
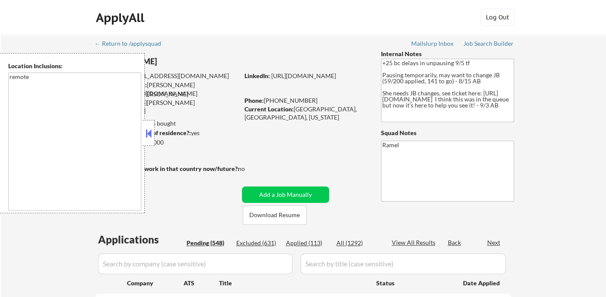
select select ""pending""
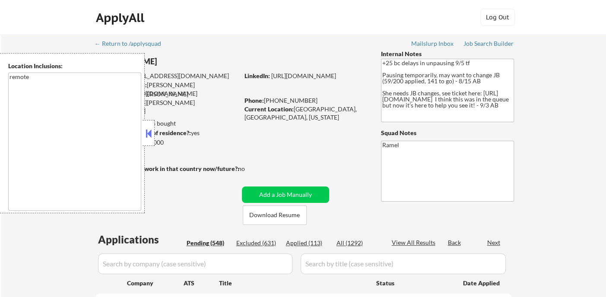
select select ""pending""
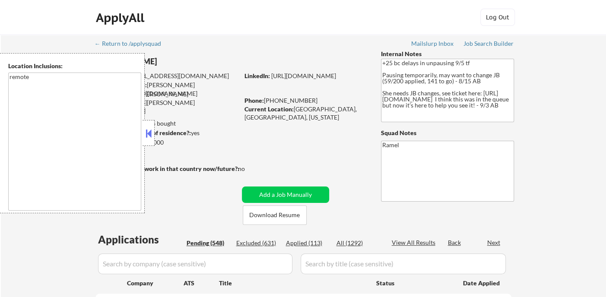
select select ""pending""
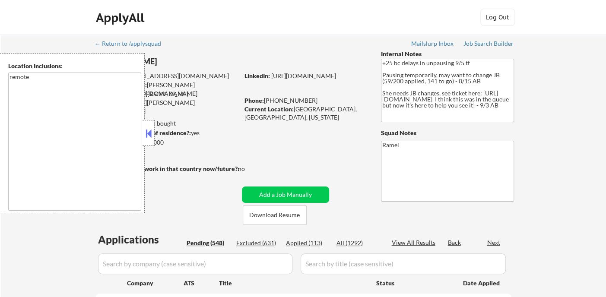
select select ""pending""
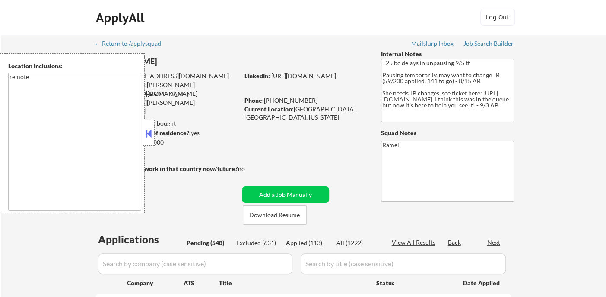
select select ""pending""
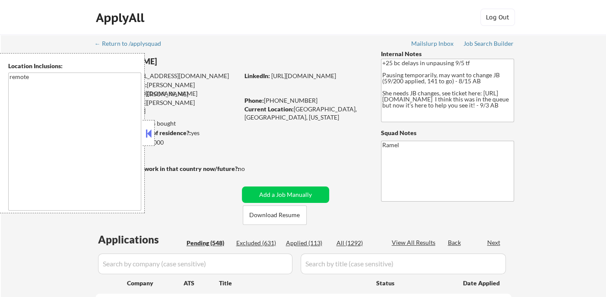
select select ""pending""
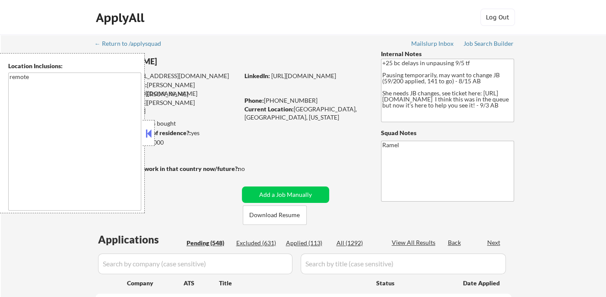
select select ""pending""
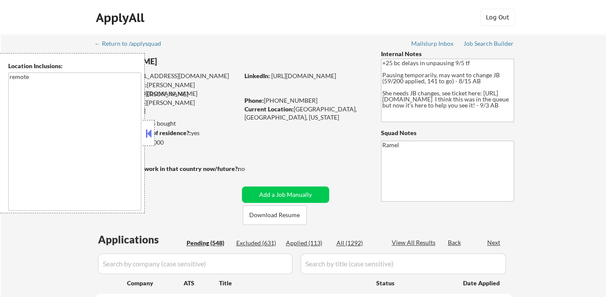
select select ""pending""
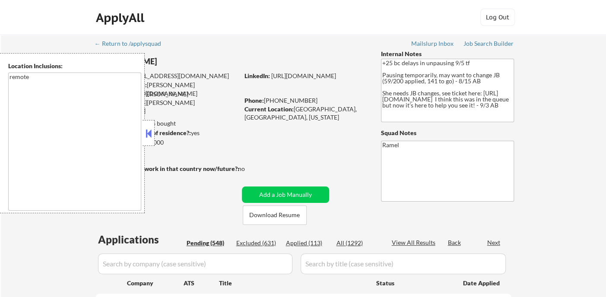
select select ""pending""
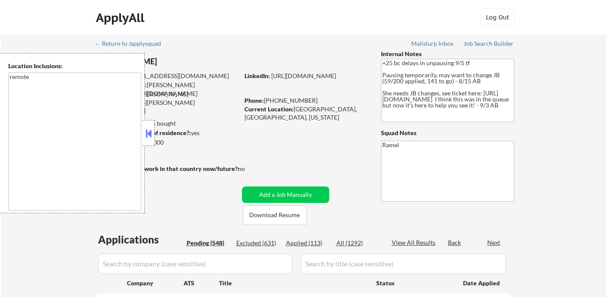
select select ""pending""
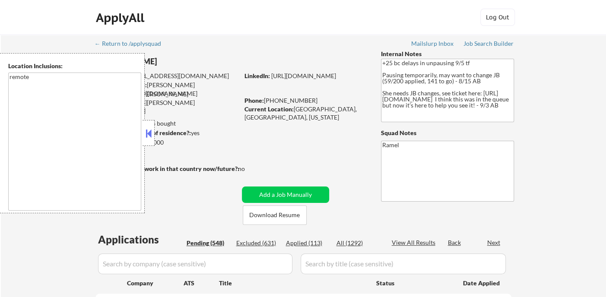
select select ""pending""
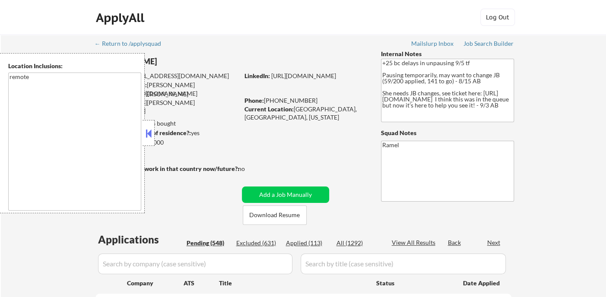
select select ""pending""
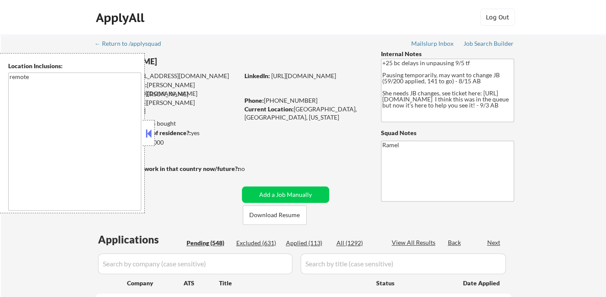
select select ""pending""
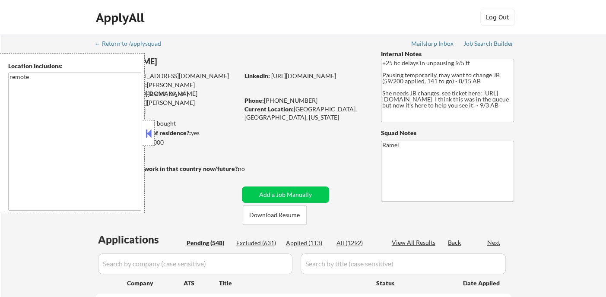
select select ""pending""
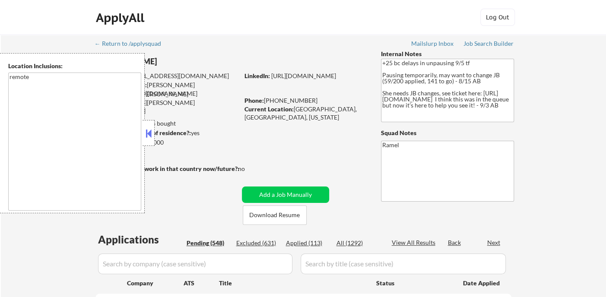
select select ""pending""
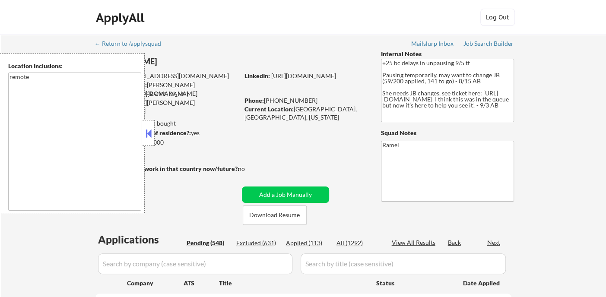
select select ""pending""
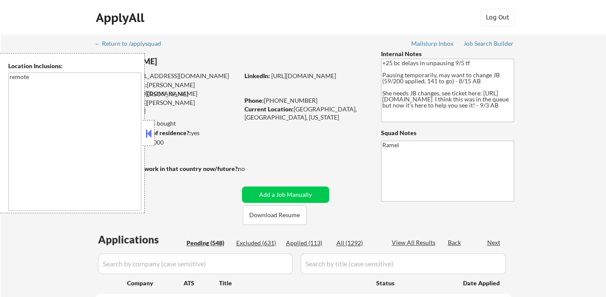
select select ""pending""
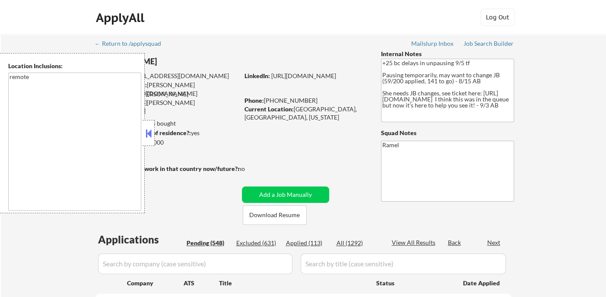
select select ""pending""
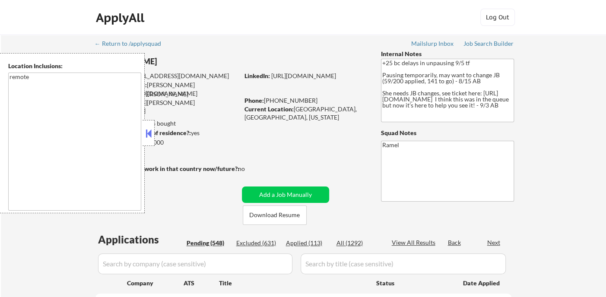
select select ""pending""
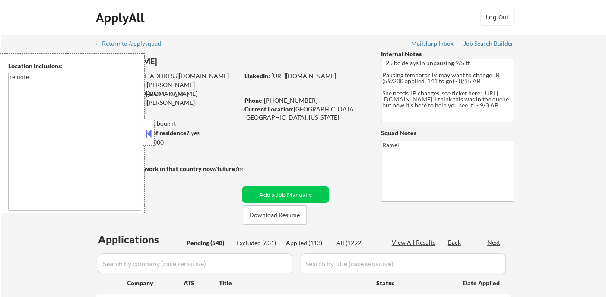
select select ""pending""
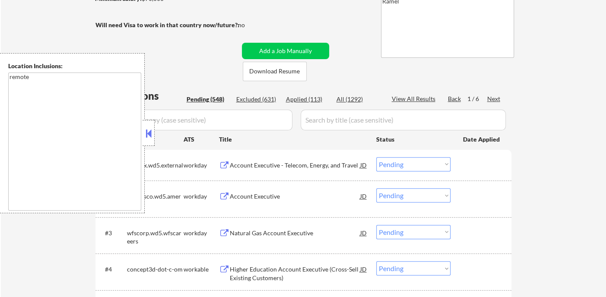
click at [149, 135] on button at bounding box center [149, 133] width 10 height 13
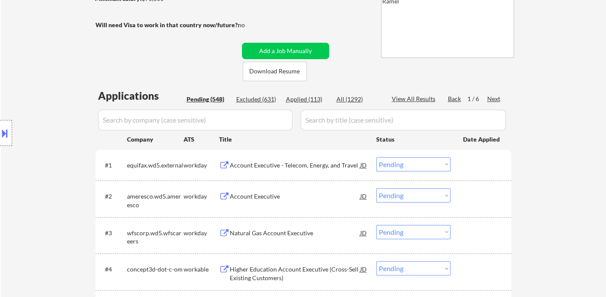
click at [318, 98] on div "Applied (113)" at bounding box center [307, 99] width 43 height 9
select select ""applied""
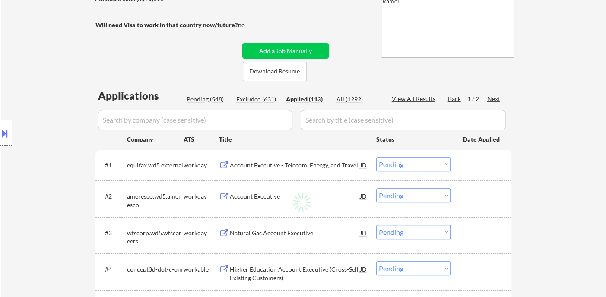
select select ""applied""
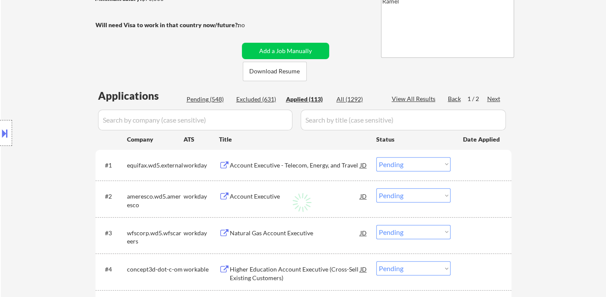
select select ""applied""
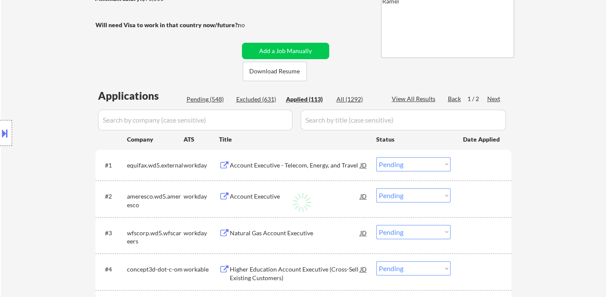
select select ""applied""
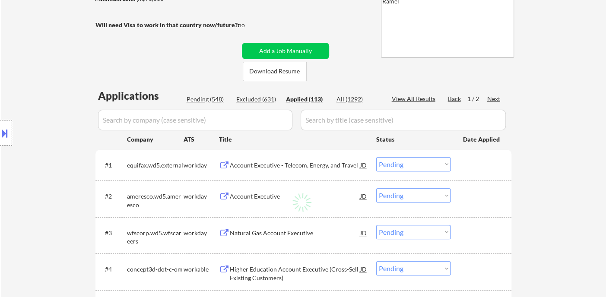
select select ""applied""
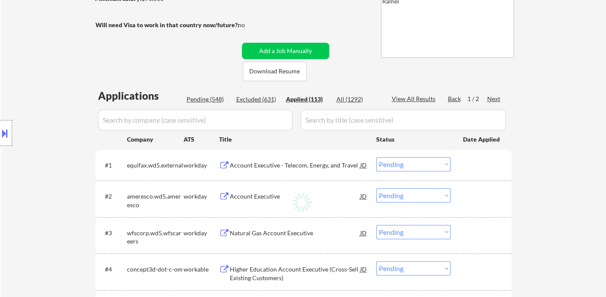
select select ""applied""
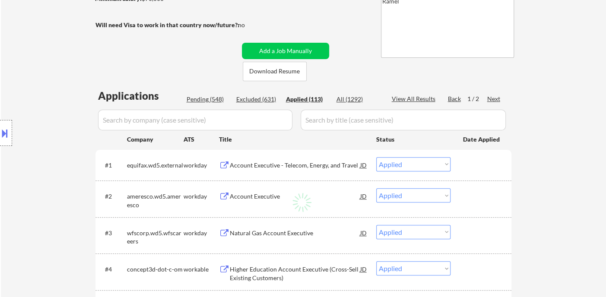
select select ""applied""
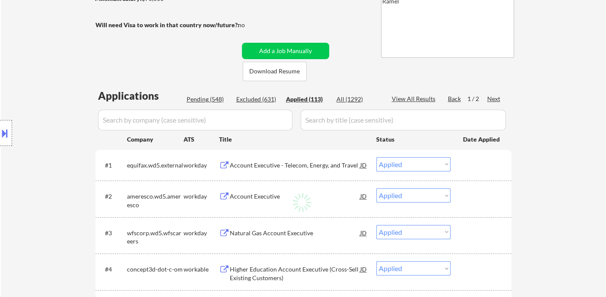
select select ""applied""
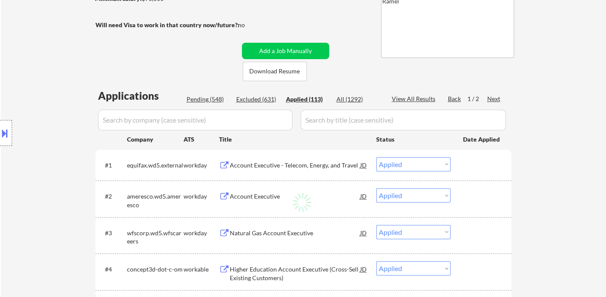
select select ""applied""
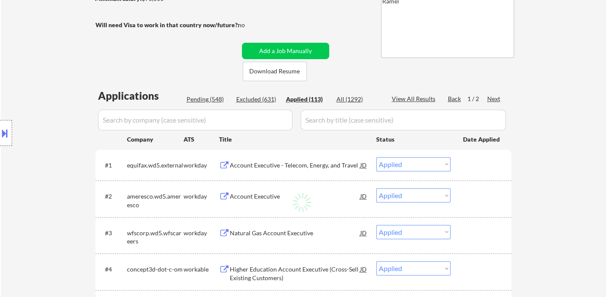
select select ""applied""
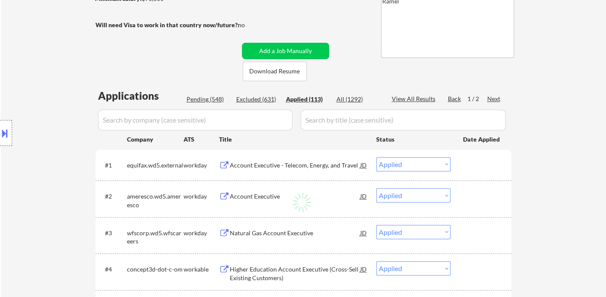
select select ""applied""
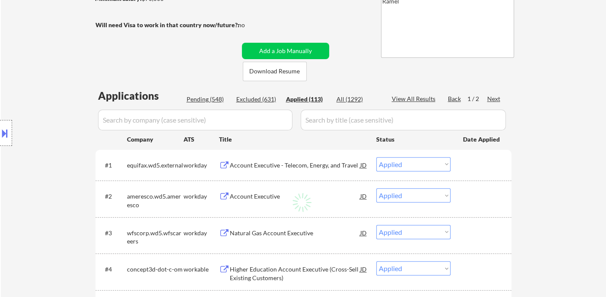
select select ""applied""
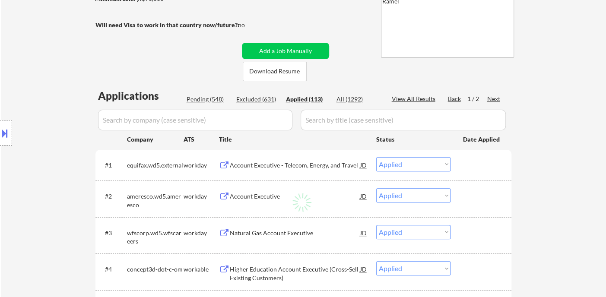
select select ""applied""
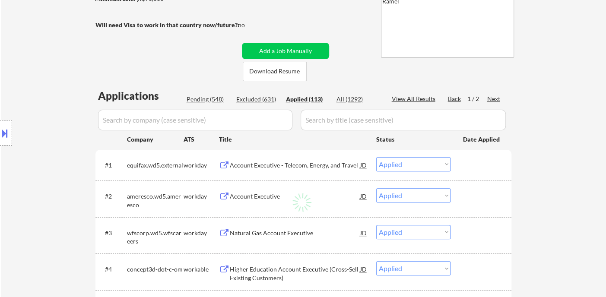
select select ""applied""
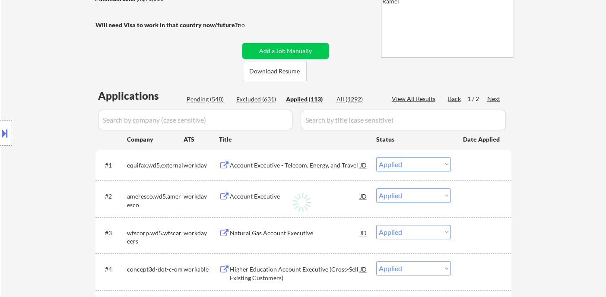
select select ""applied""
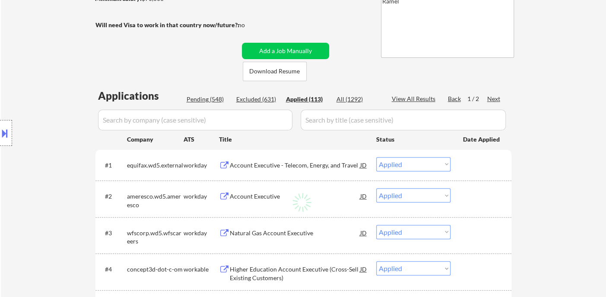
select select ""applied""
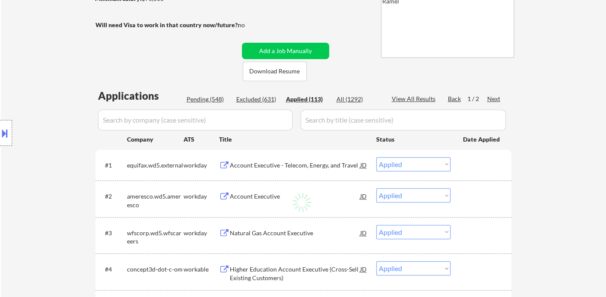
select select ""applied""
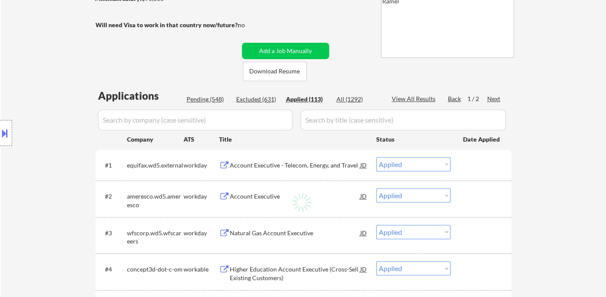
select select ""applied""
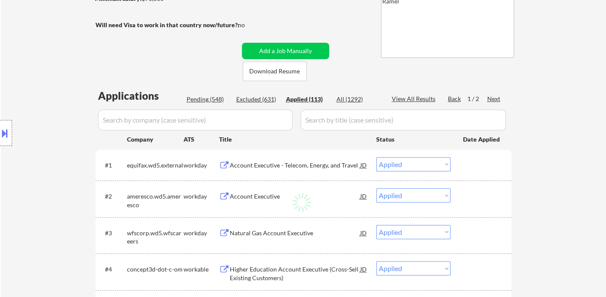
select select ""applied""
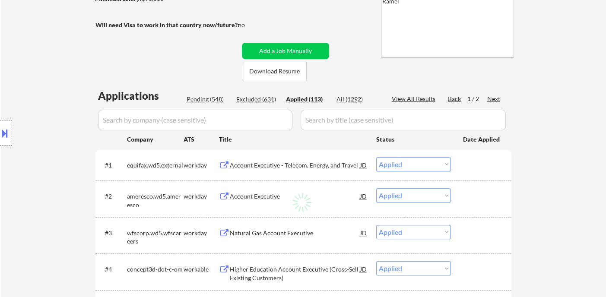
select select ""applied""
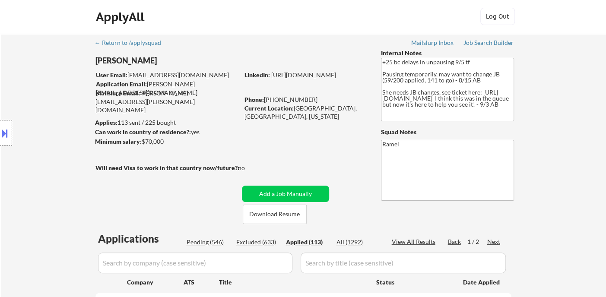
scroll to position [0, 0]
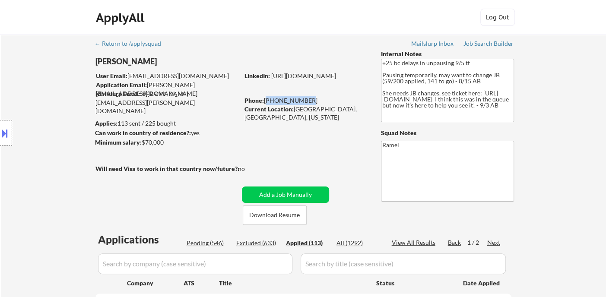
drag, startPoint x: 307, startPoint y: 98, endPoint x: 266, endPoint y: 99, distance: 41.5
click at [266, 99] on div "Phone: 650-307-7824" at bounding box center [305, 100] width 122 height 9
copy div "[PHONE_NUMBER]"
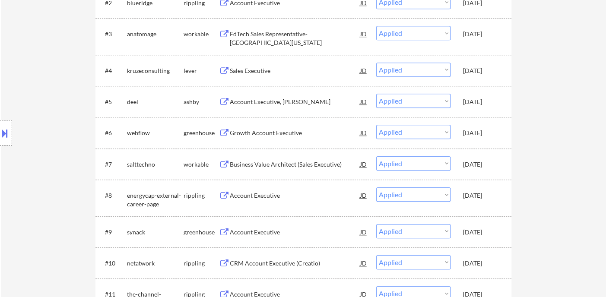
scroll to position [336, 0]
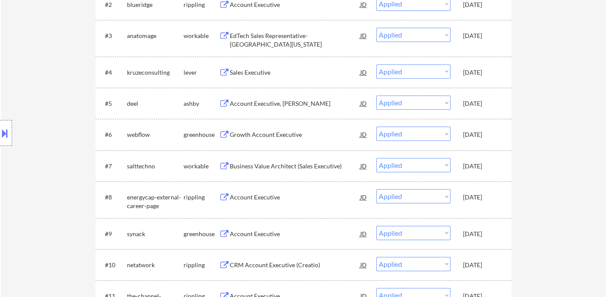
drag, startPoint x: 58, startPoint y: 73, endPoint x: 60, endPoint y: 61, distance: 11.4
click at [58, 73] on div "Location Inclusions: remote" at bounding box center [77, 133] width 155 height 160
